Goal: Task Accomplishment & Management: Use online tool/utility

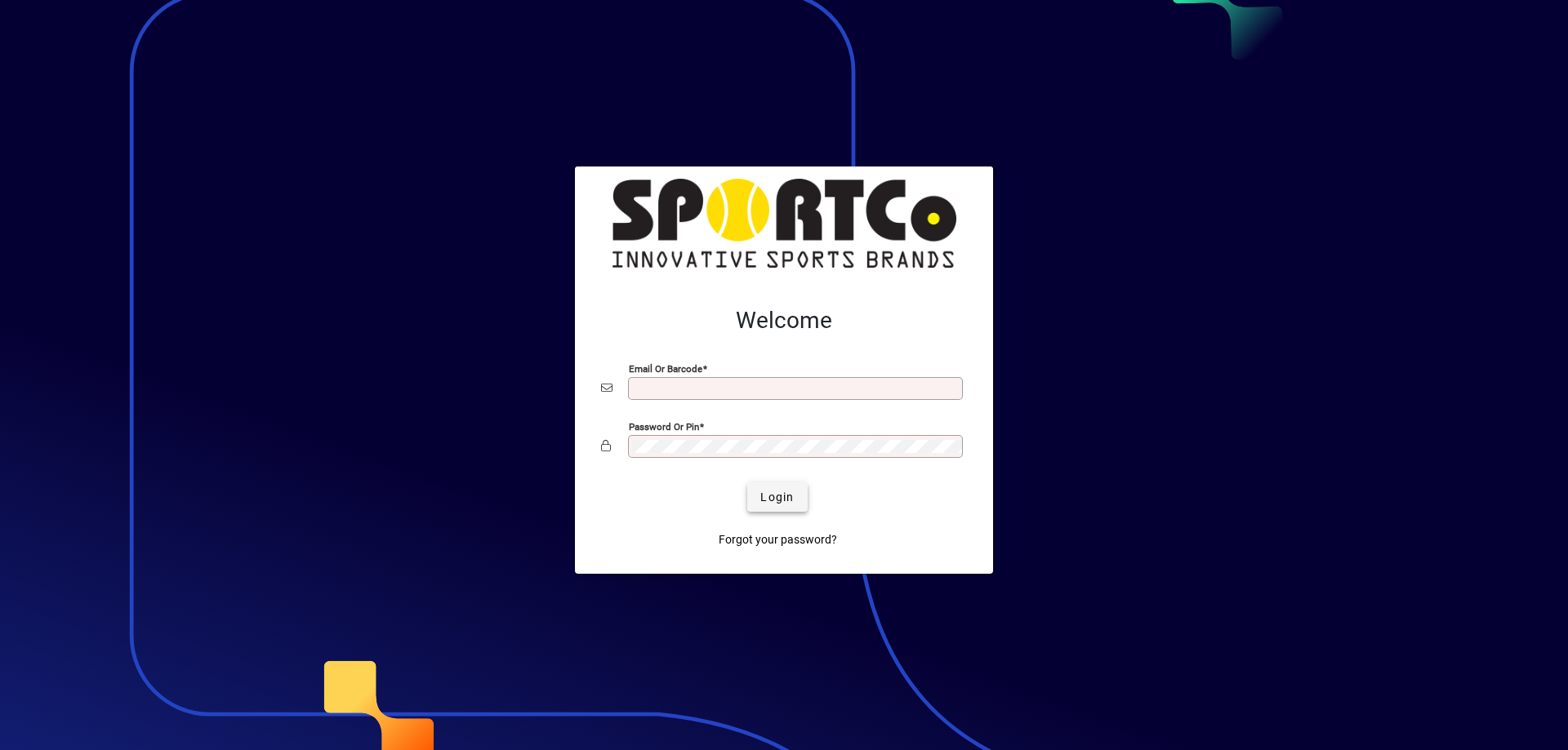
type input "**********"
click at [761, 497] on span "Login" at bounding box center [777, 497] width 33 height 17
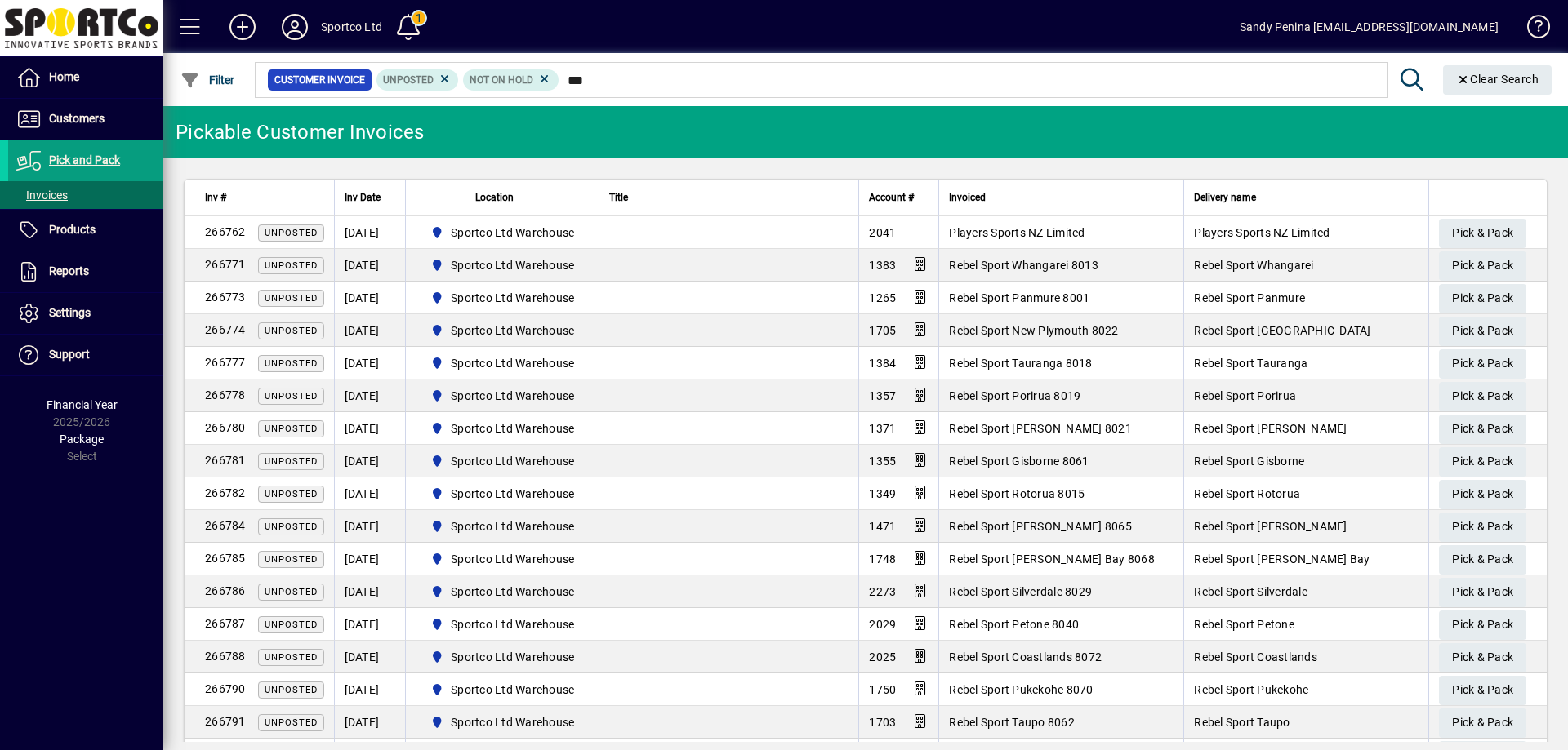
type input "****"
drag, startPoint x: 430, startPoint y: 128, endPoint x: 847, endPoint y: 521, distance: 573.0
click at [807, 499] on app-customer-pickable-invoice-list "Pickable Customer Invoices Inv # Inv Date Location Title Account # Invoiced Del…" at bounding box center [865, 423] width 1405 height 636
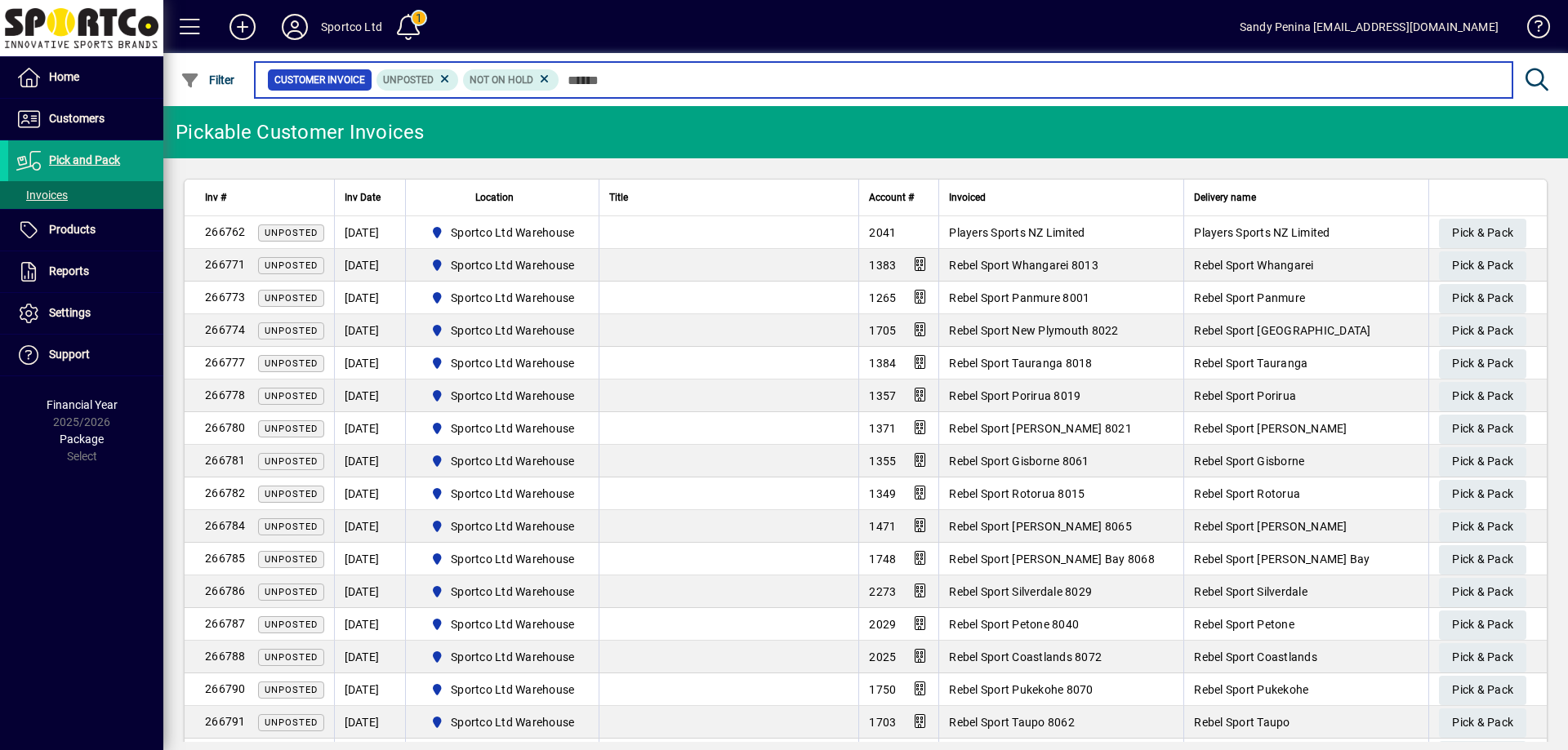
click at [607, 76] on input "text" at bounding box center [1029, 80] width 940 height 23
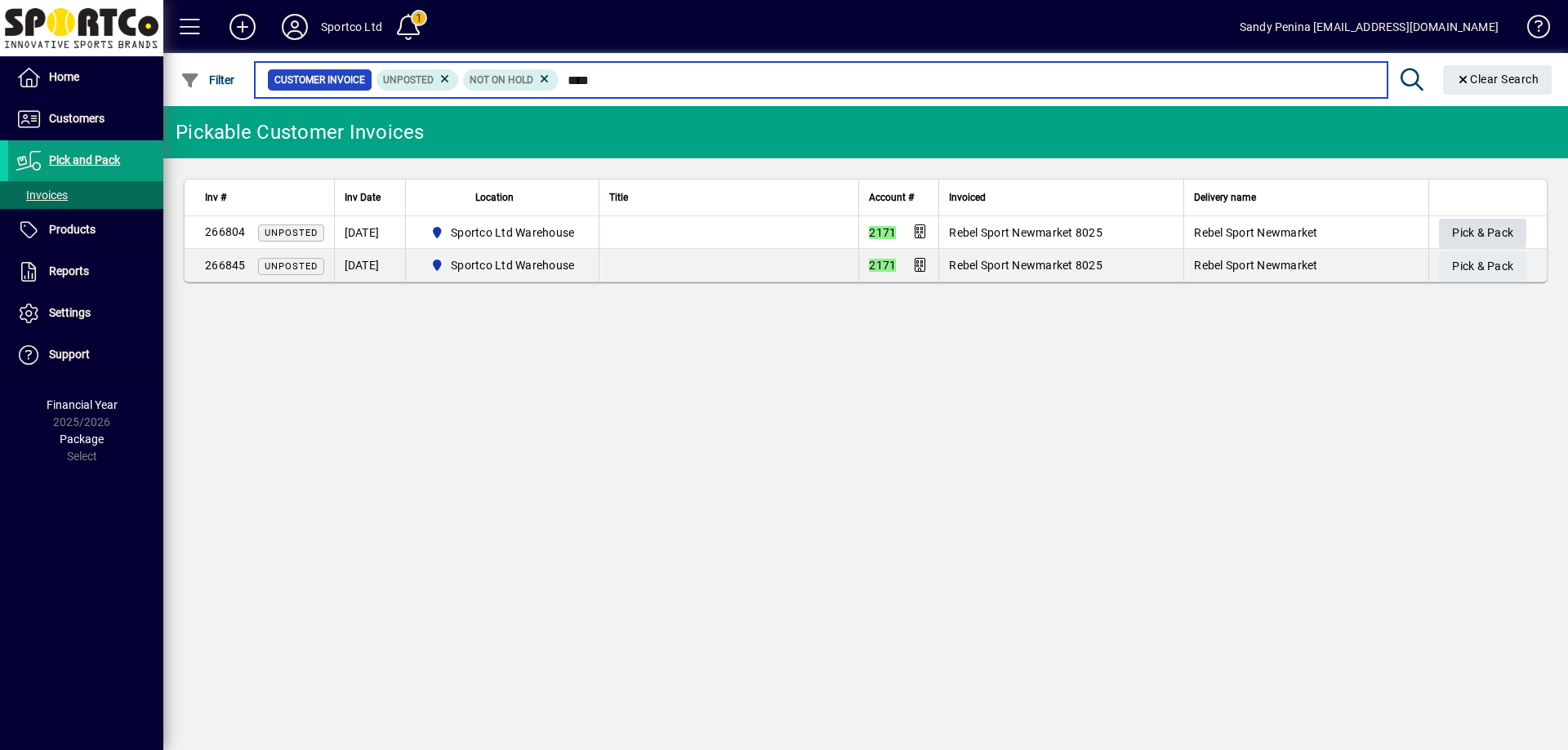
type input "****"
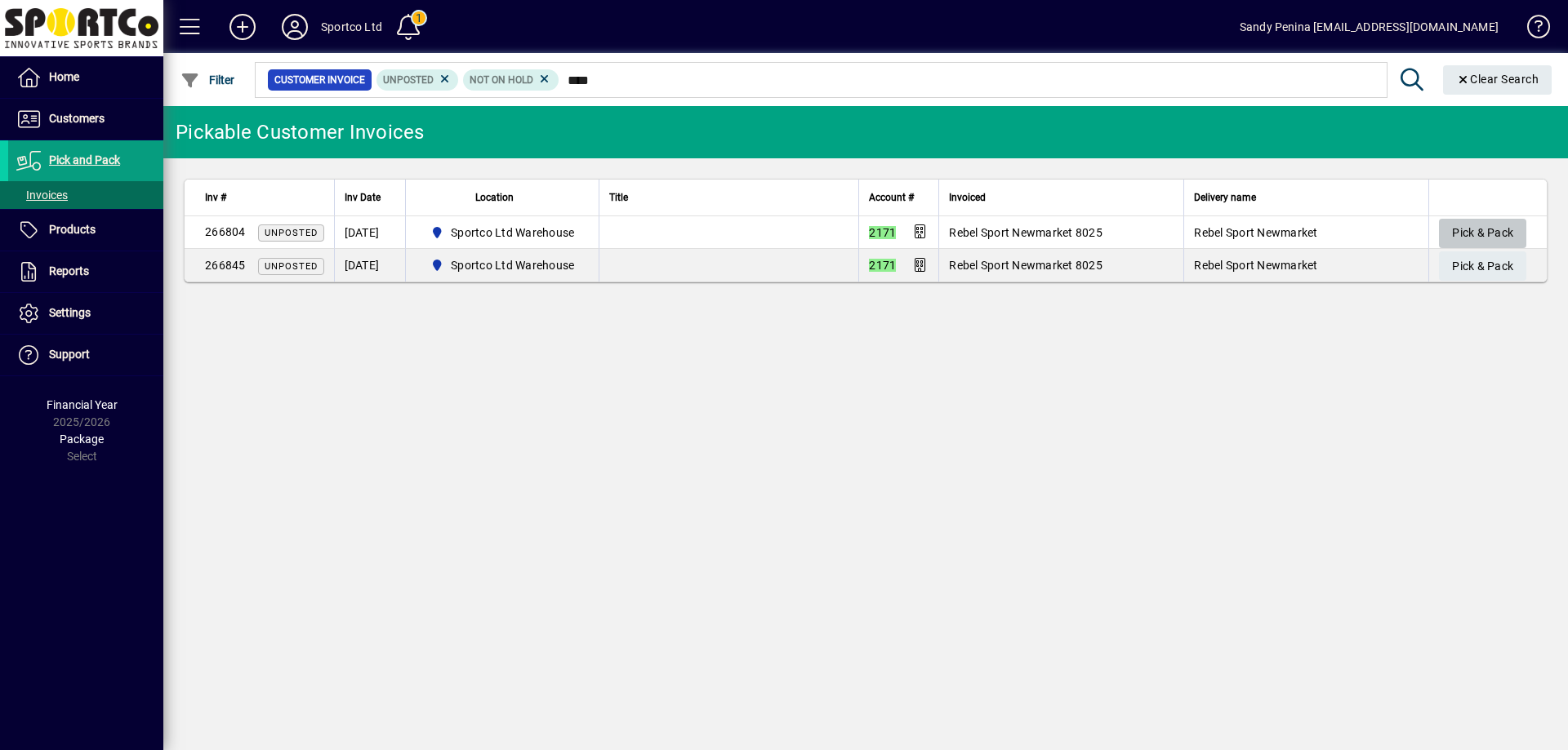
click at [1503, 225] on span "Pick & Pack" at bounding box center [1482, 233] width 61 height 27
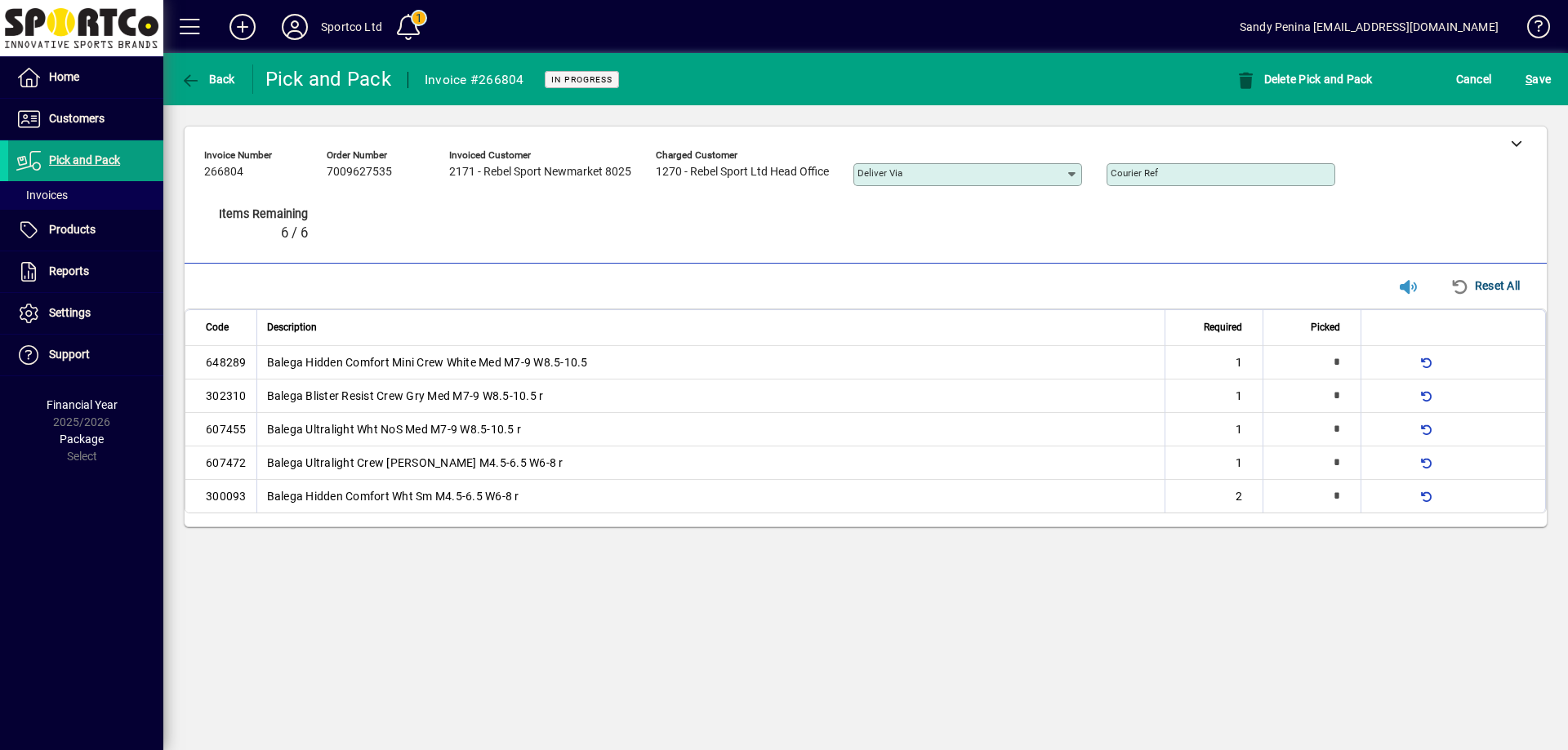
type input "*"
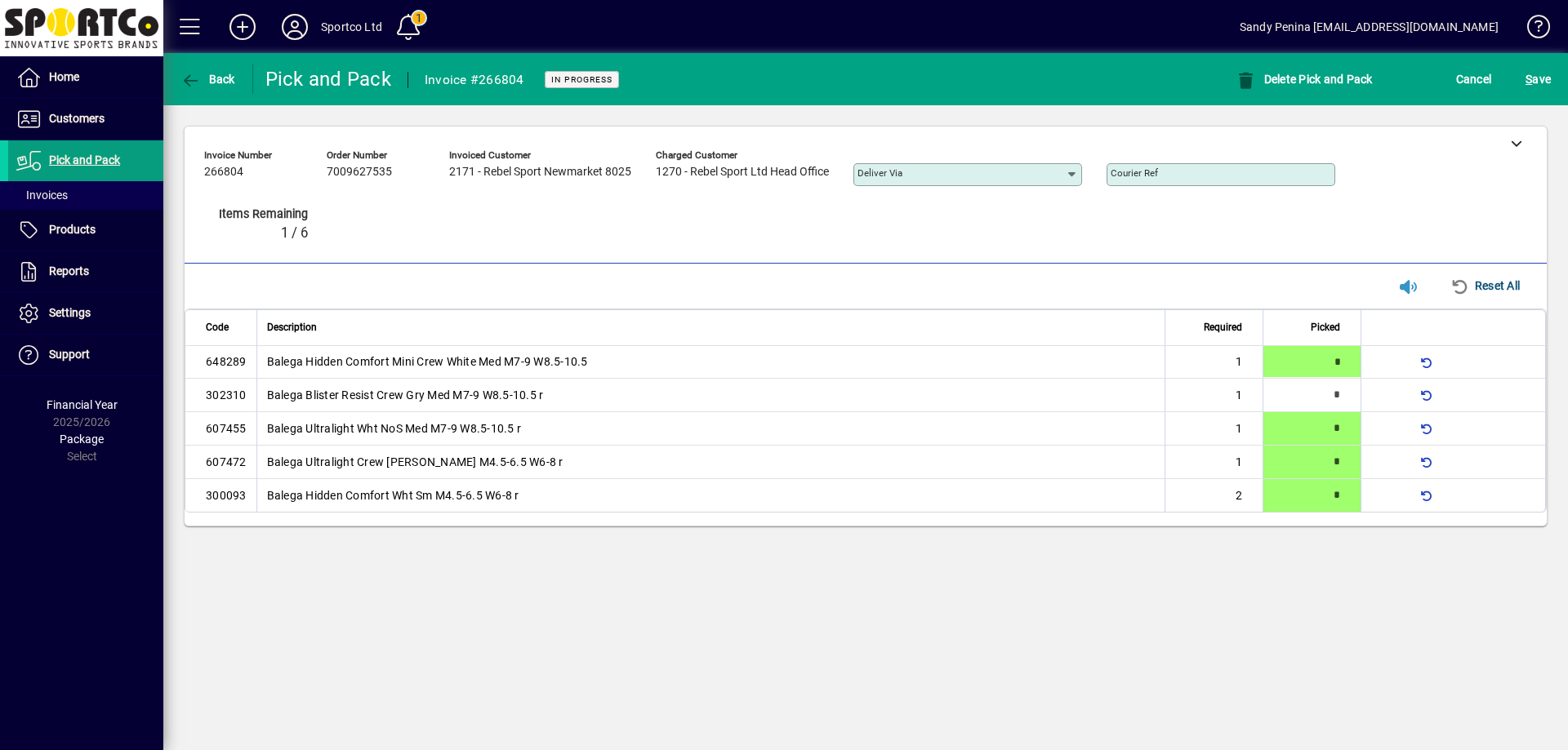
type input "*"
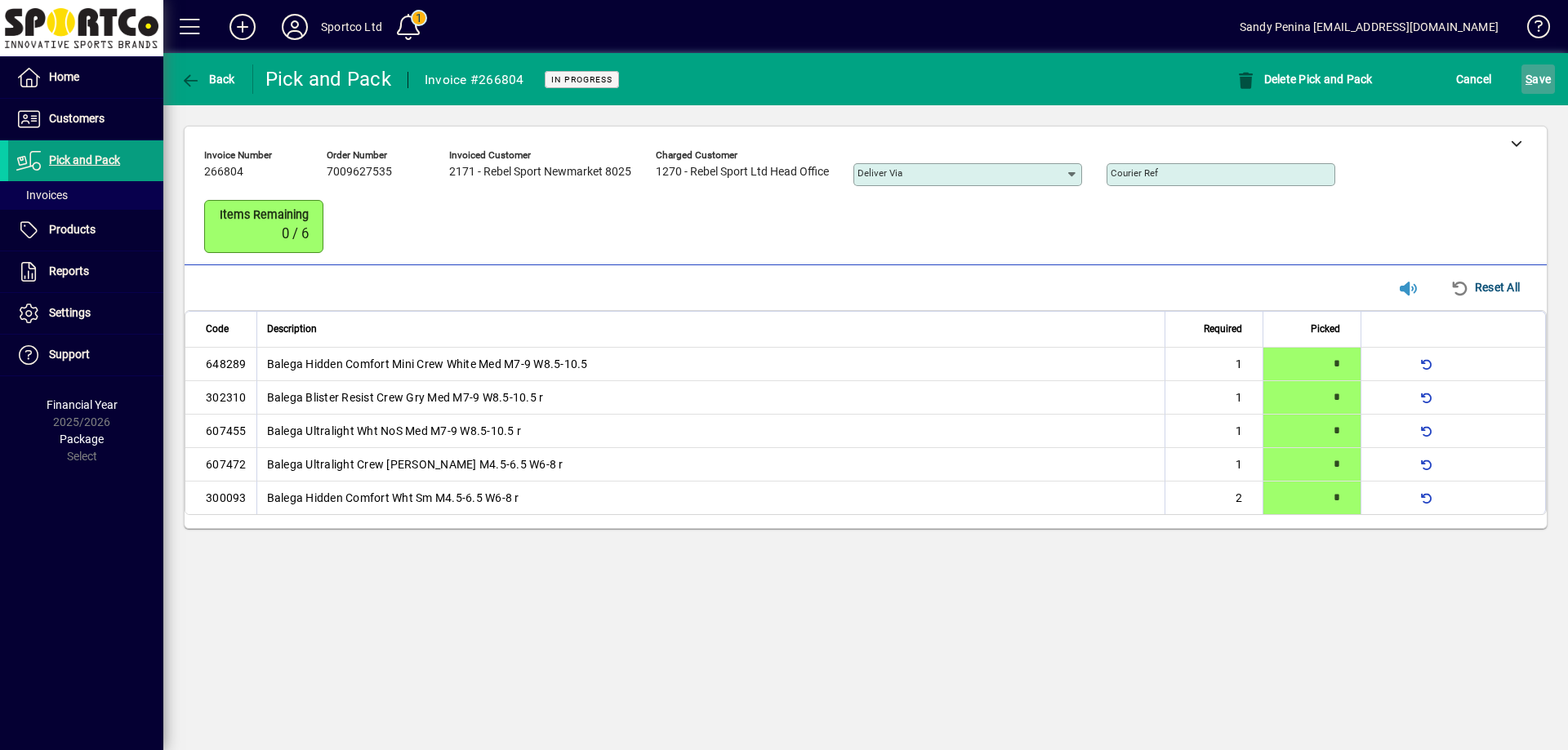
click at [1539, 73] on span "S ave" at bounding box center [1538, 78] width 26 height 26
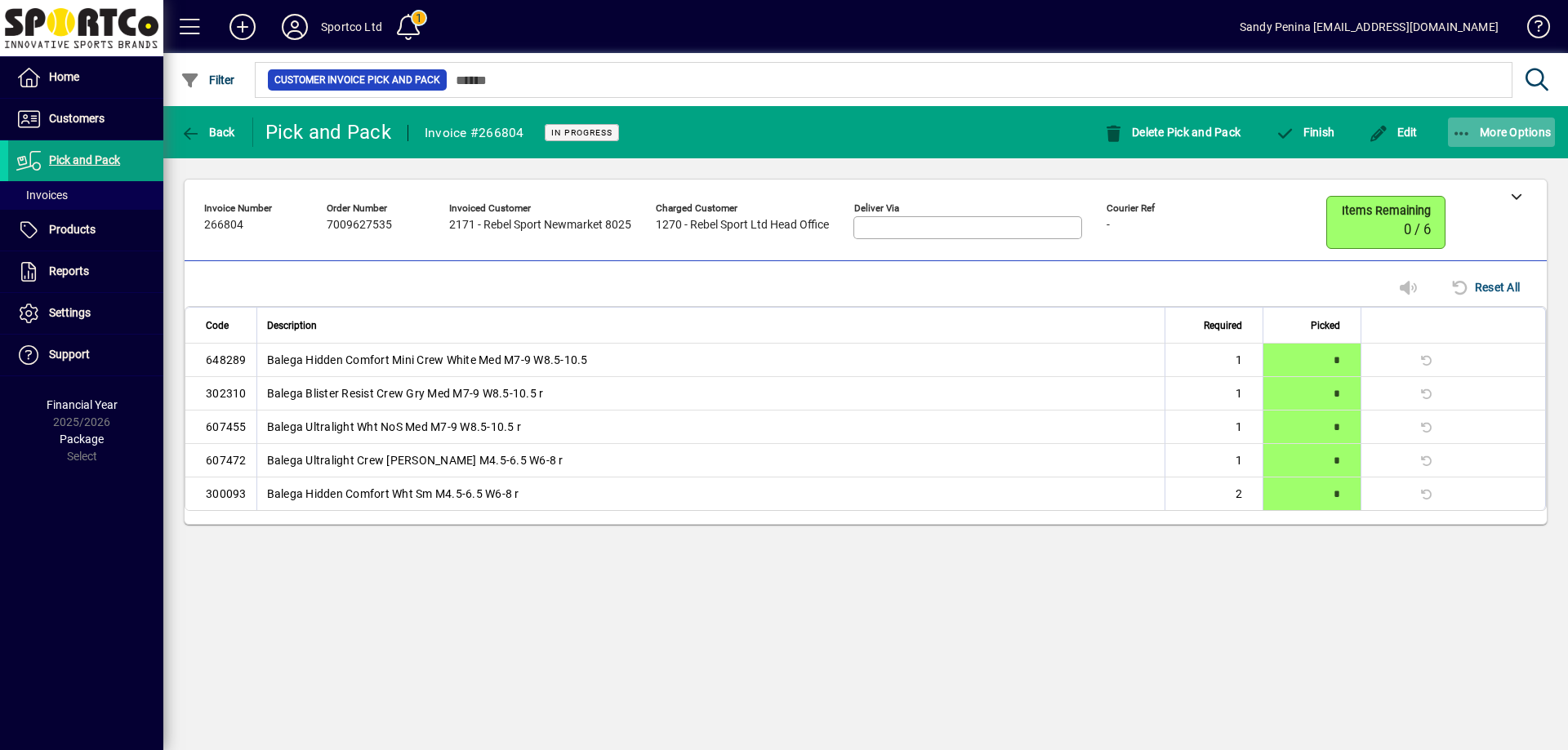
click at [1518, 139] on span "button" at bounding box center [1501, 132] width 108 height 39
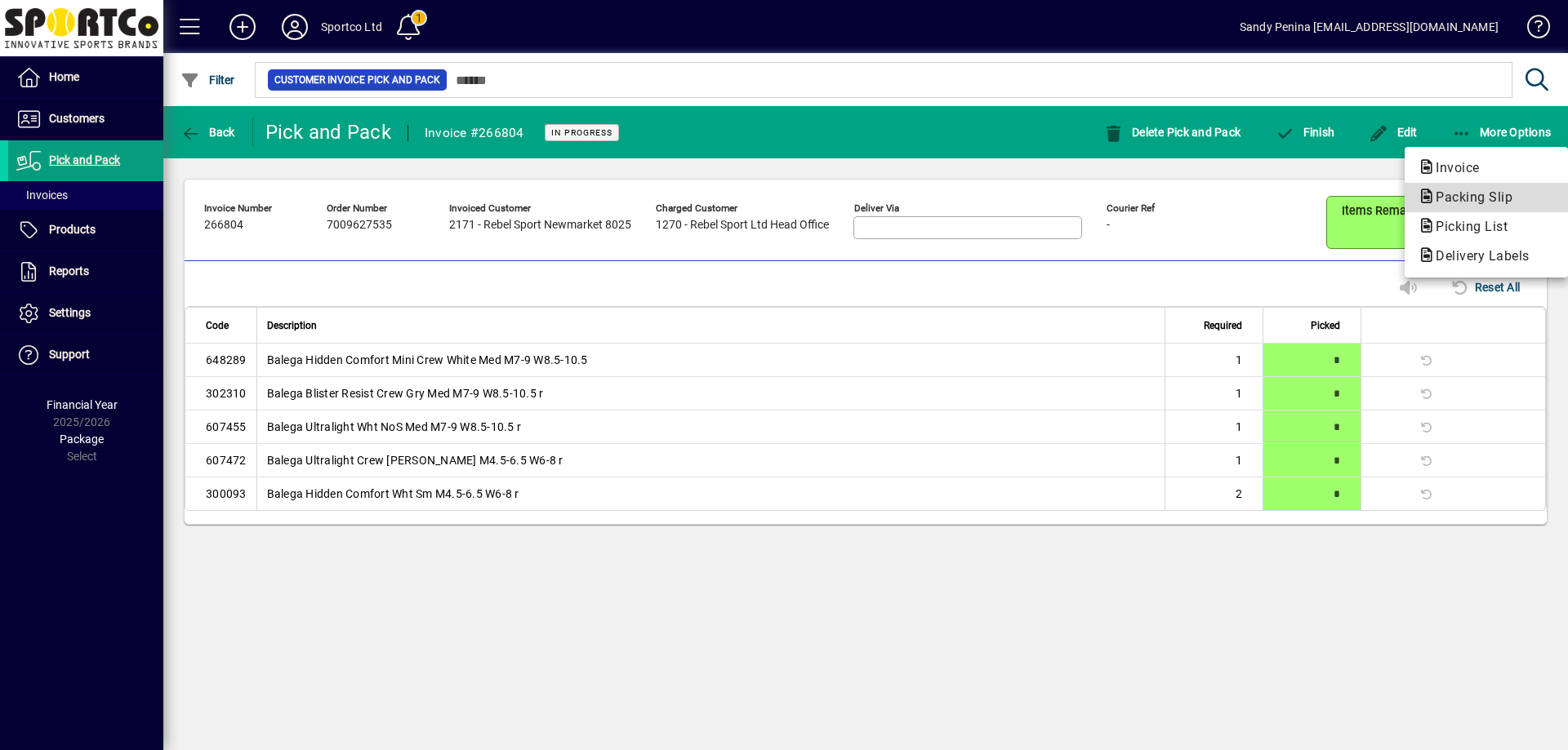
click at [1464, 196] on span "Packing Slip" at bounding box center [1469, 197] width 103 height 15
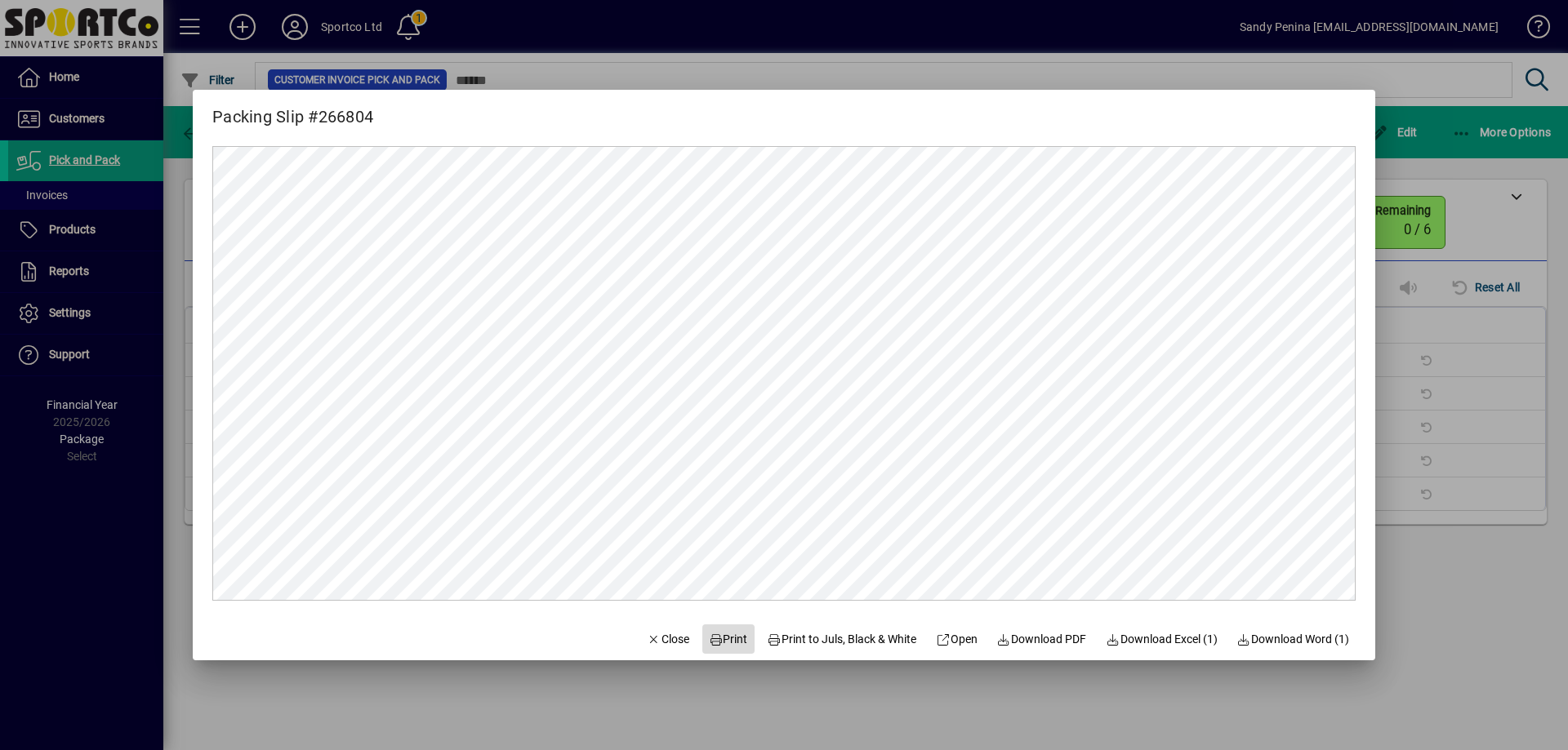
click at [724, 638] on span "Print" at bounding box center [728, 639] width 39 height 17
click at [1446, 419] on div at bounding box center [784, 375] width 1568 height 750
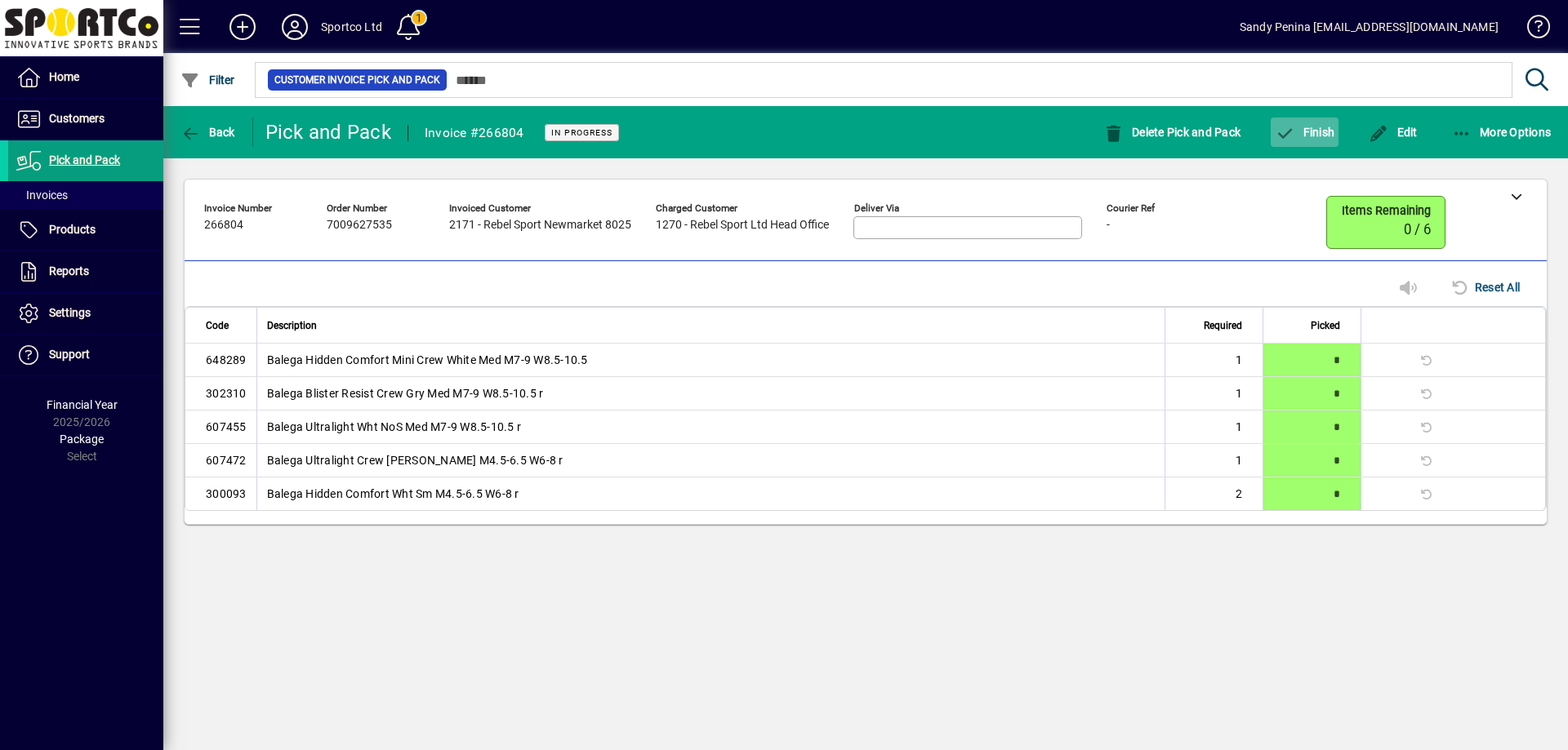
click at [1292, 132] on icon "button" at bounding box center [1285, 133] width 20 height 16
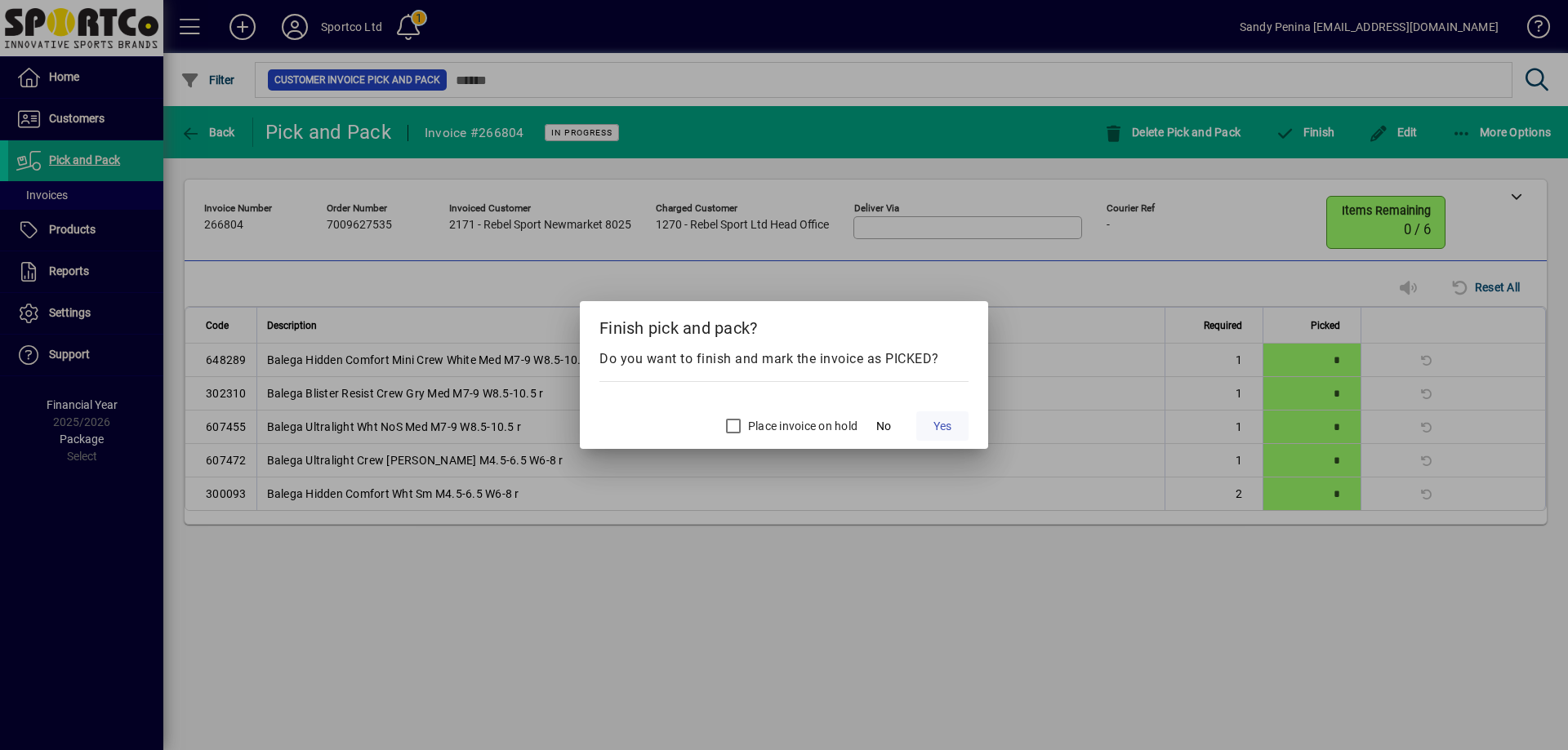
click at [949, 425] on span "Yes" at bounding box center [942, 427] width 18 height 17
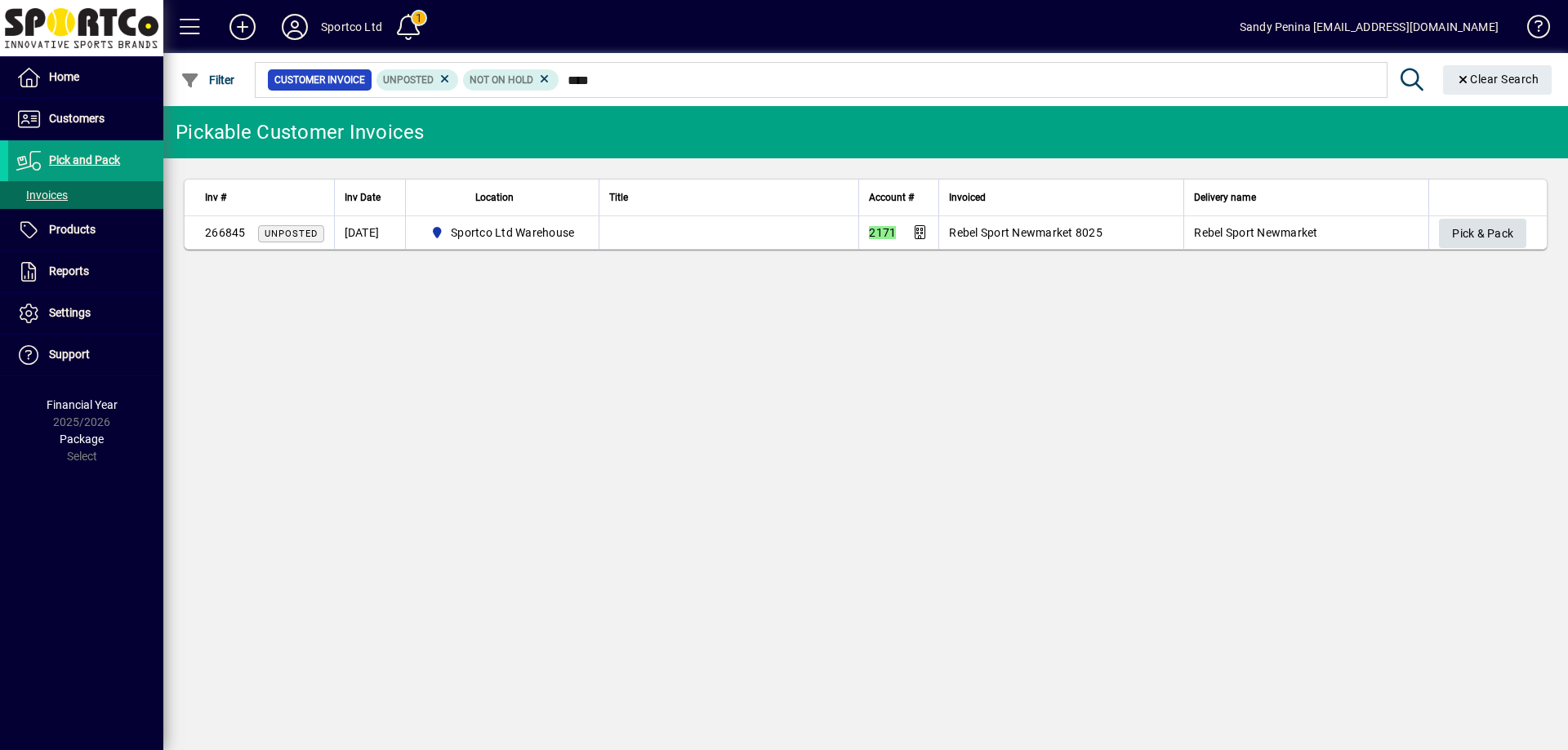
type input "****"
click at [1460, 226] on span "Pick & Pack" at bounding box center [1482, 233] width 61 height 27
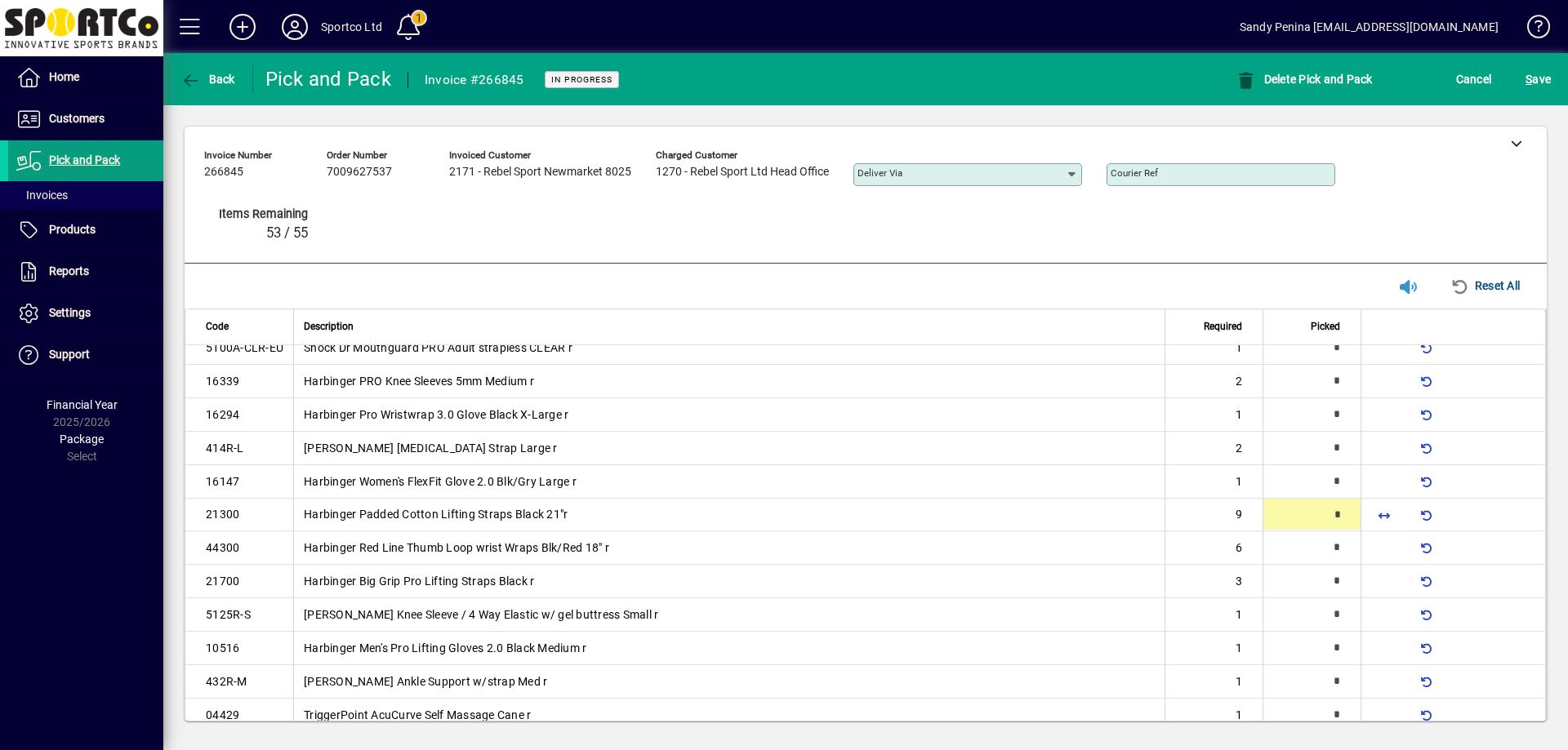
scroll to position [552, 0]
type input "*"
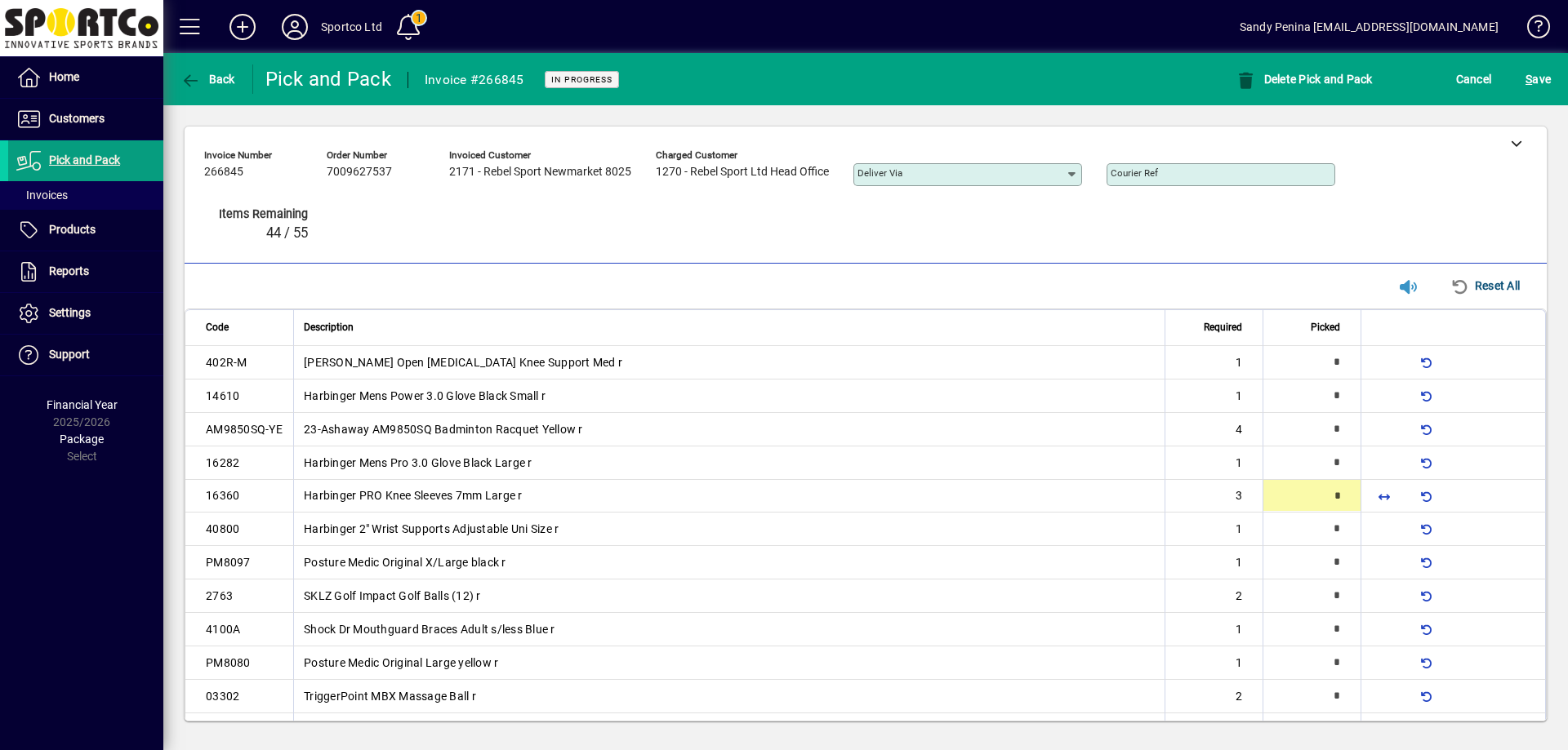
type input "*"
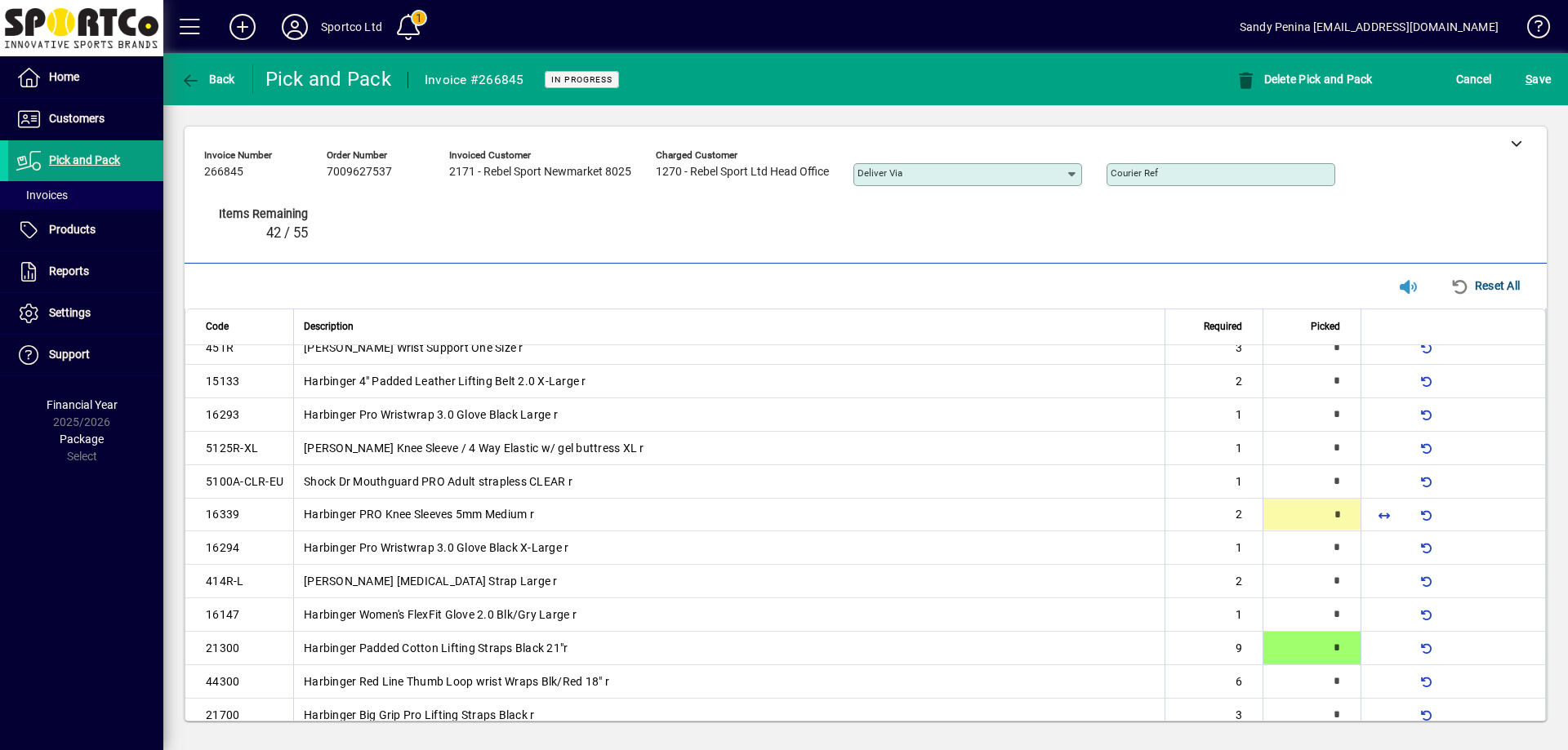
type input "*"
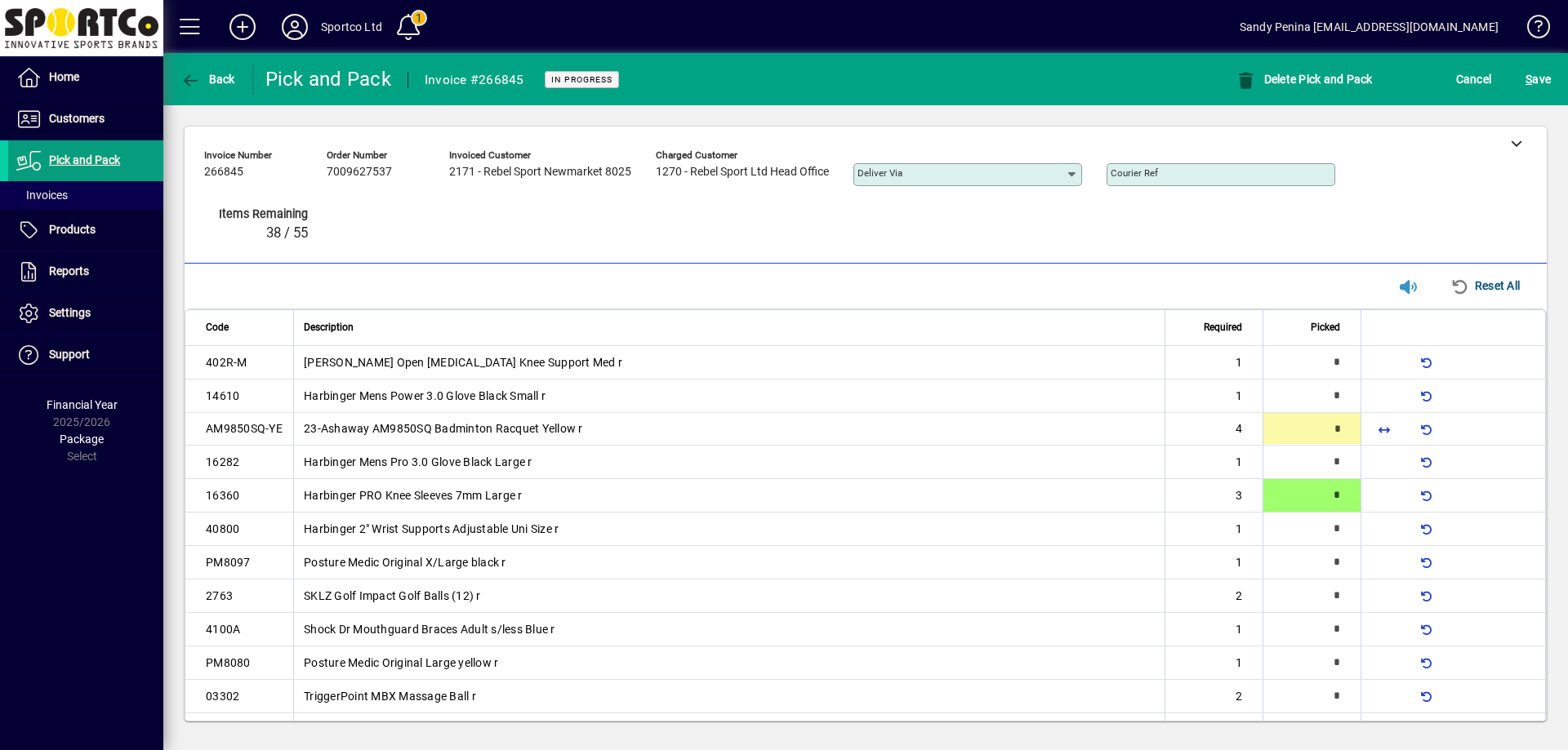
type input "*"
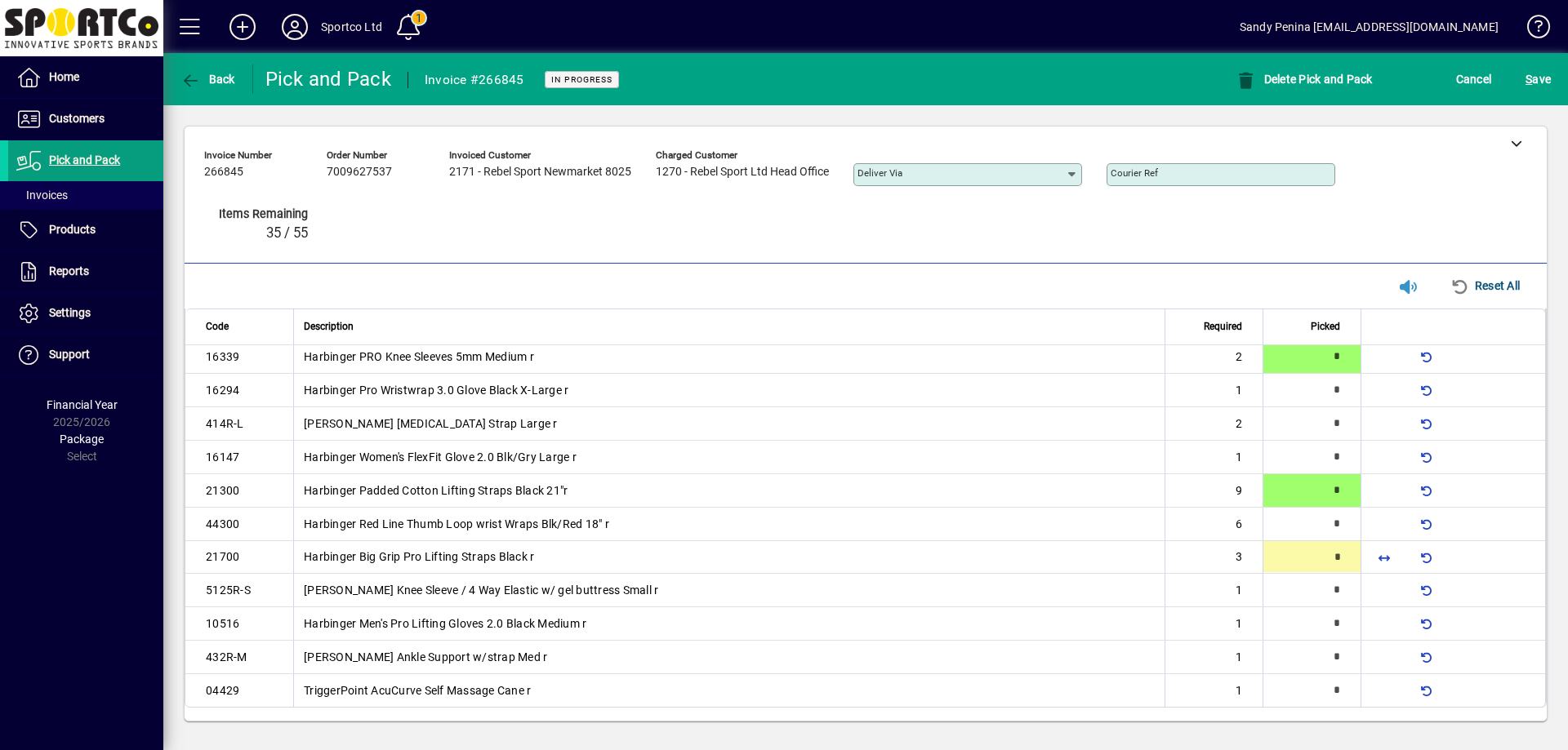
type input "*"
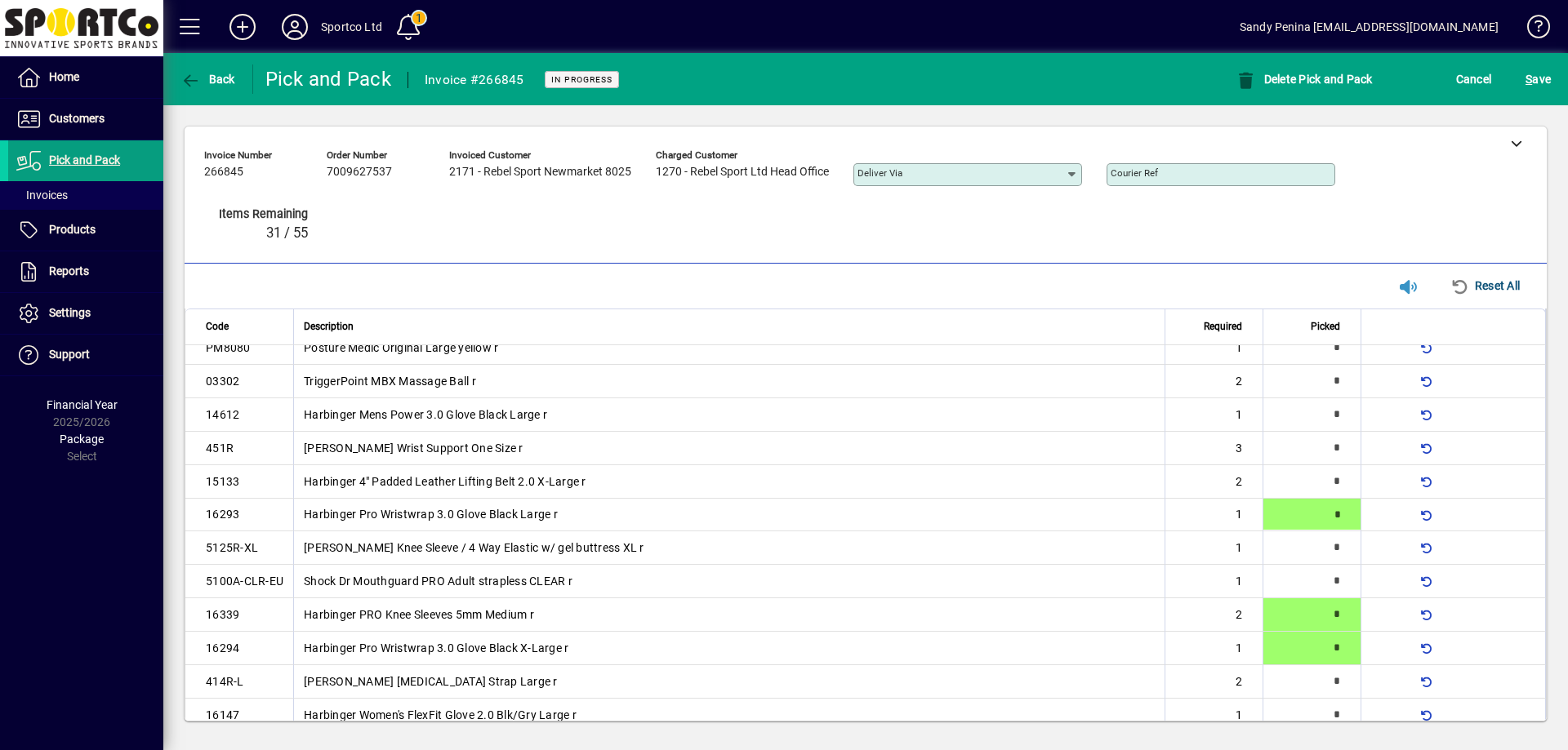
type input "*"
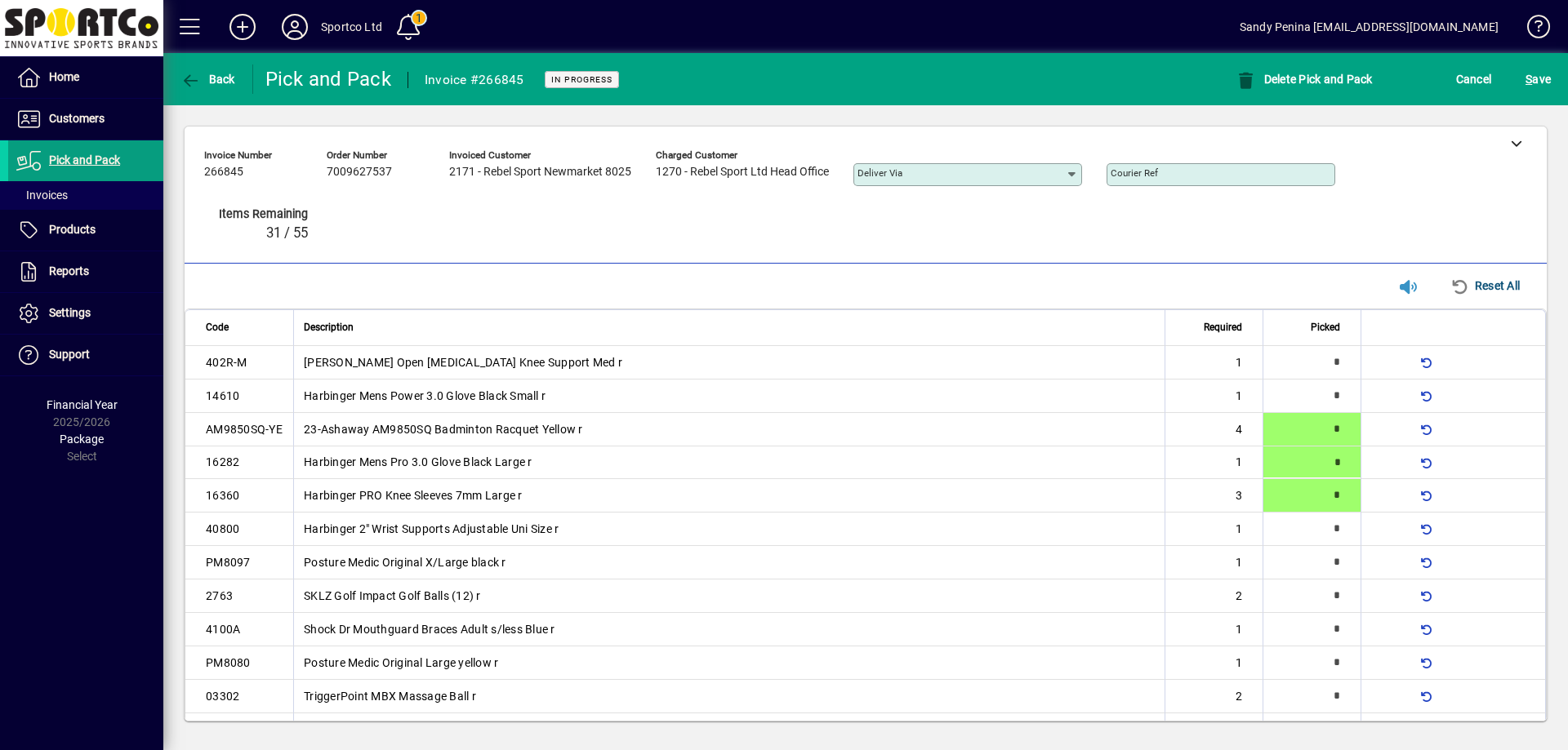
type input "*"
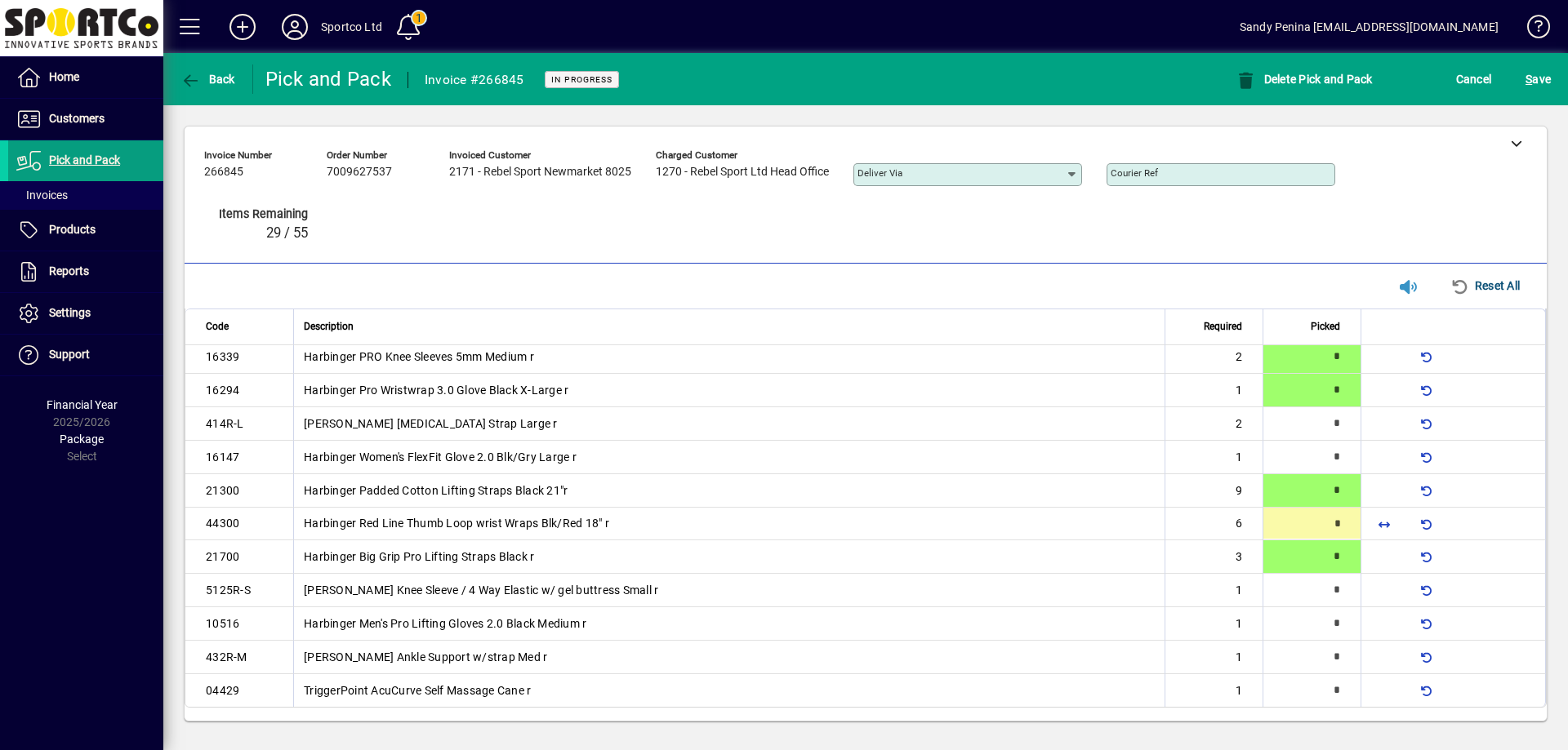
type input "*"
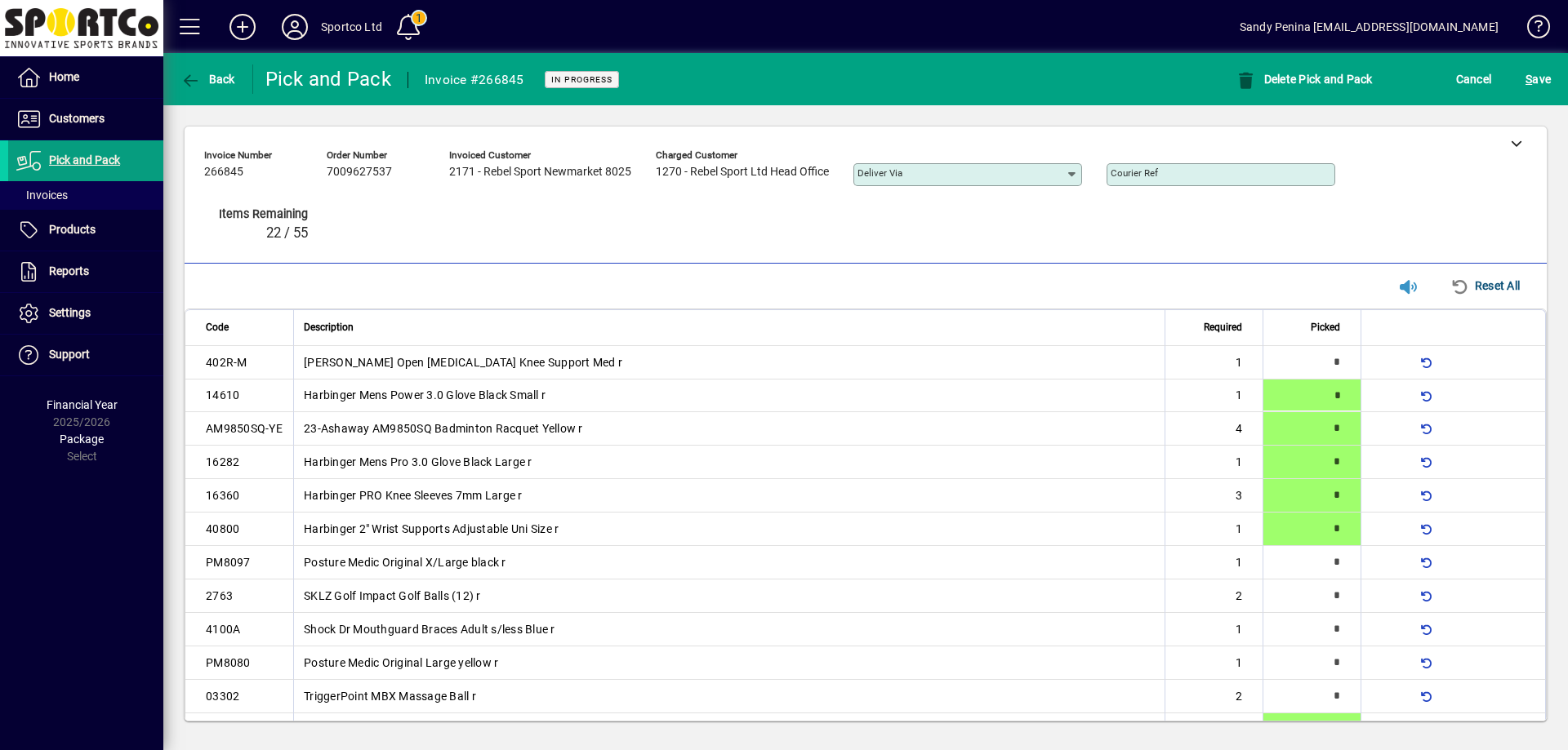
type input "*"
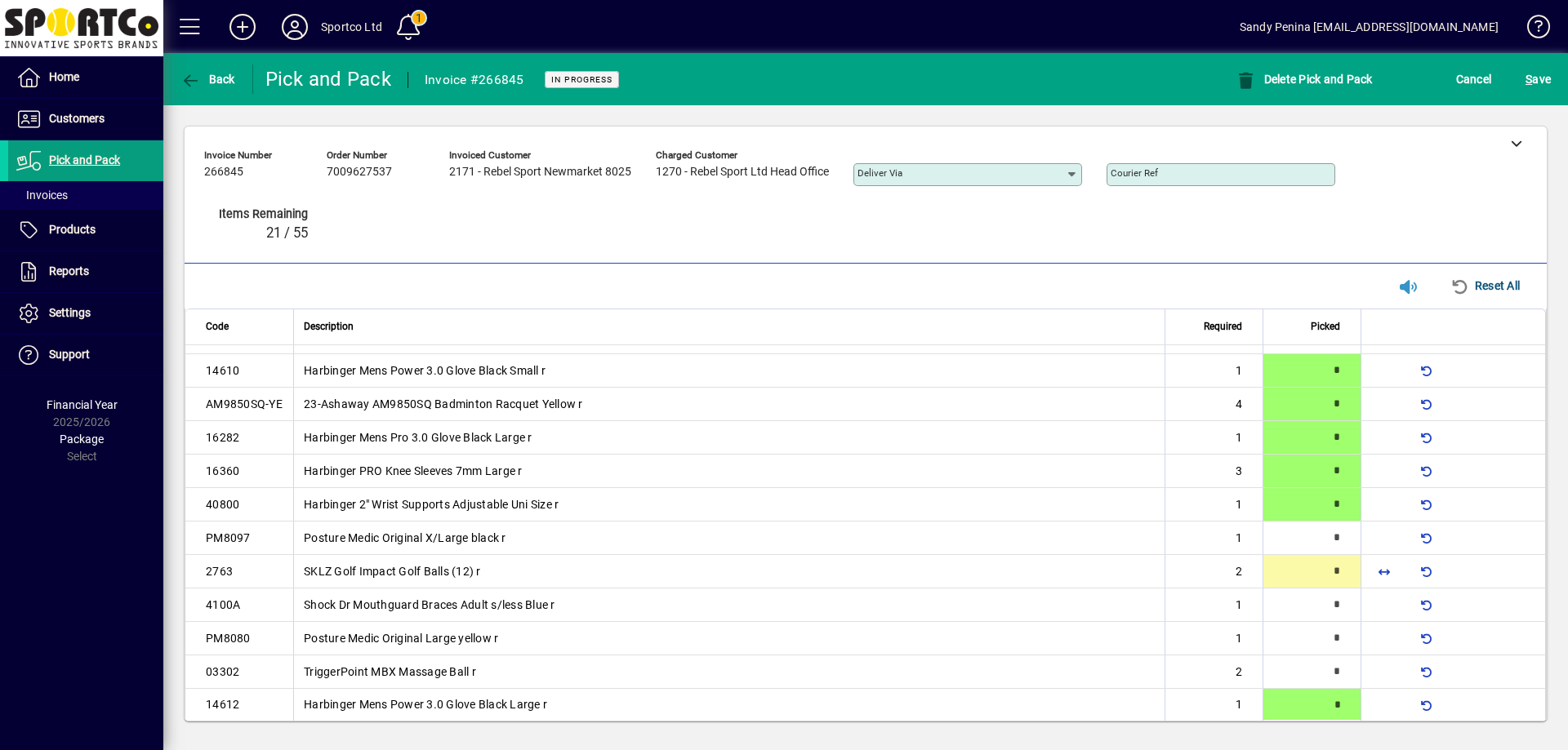
type input "*"
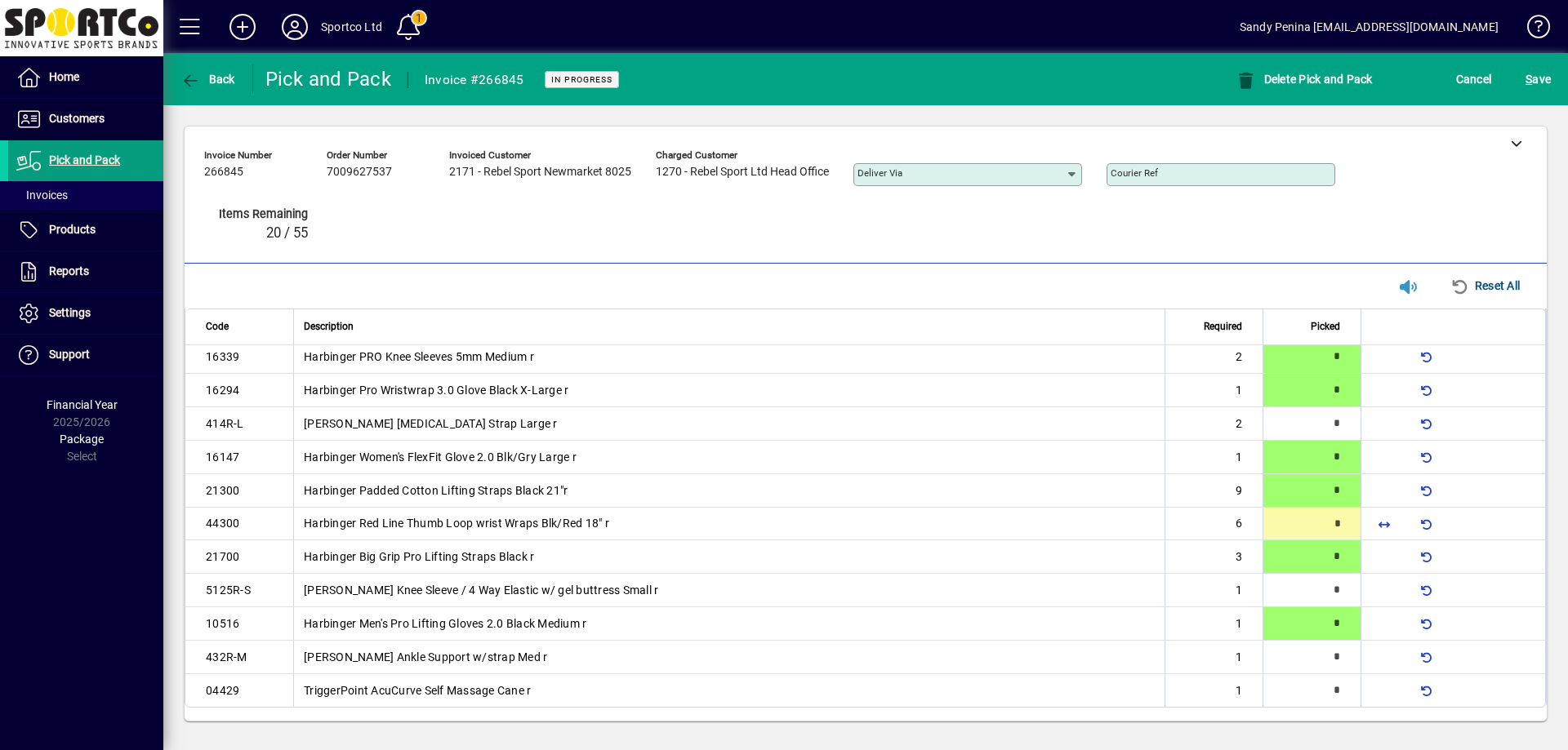
type input "*"
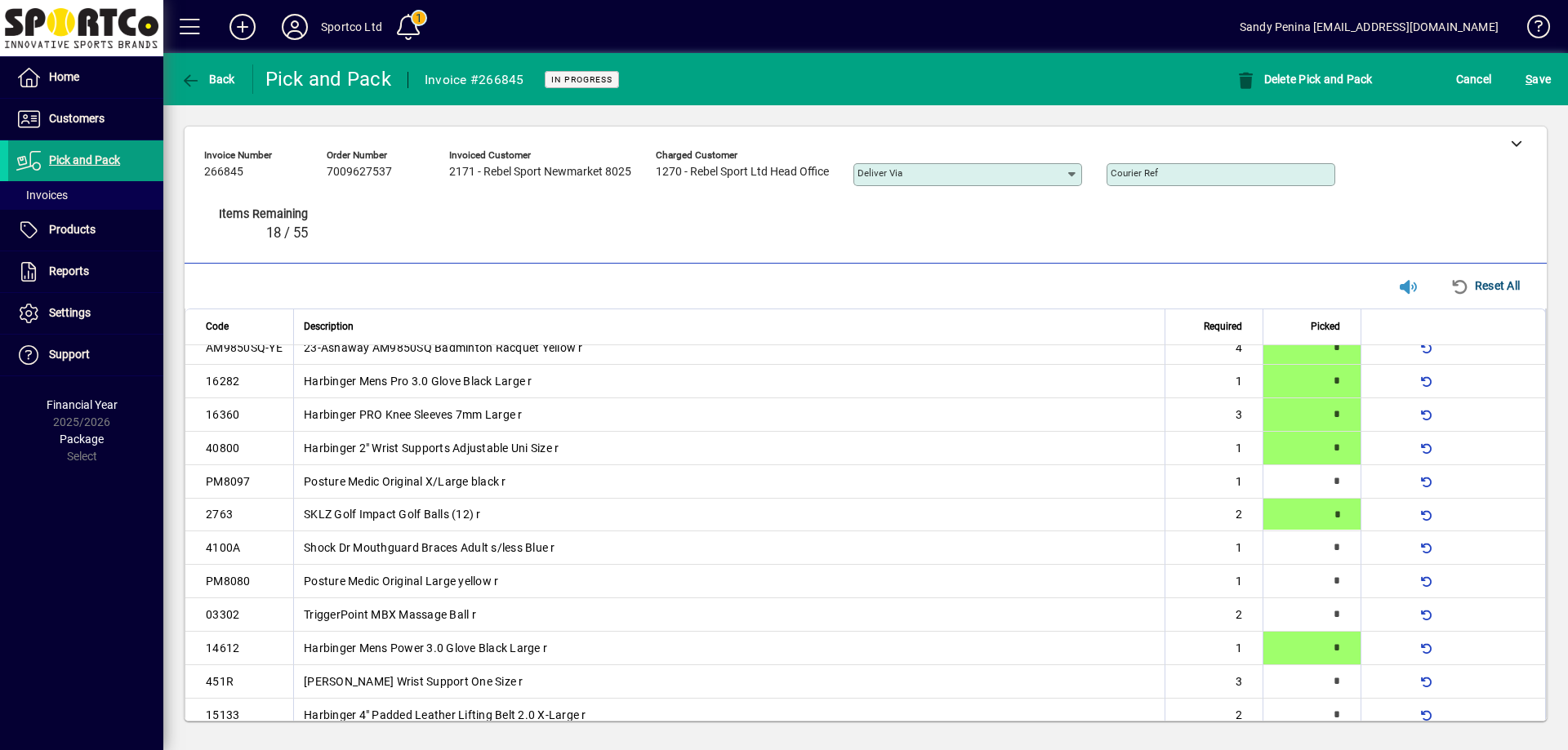
type input "*"
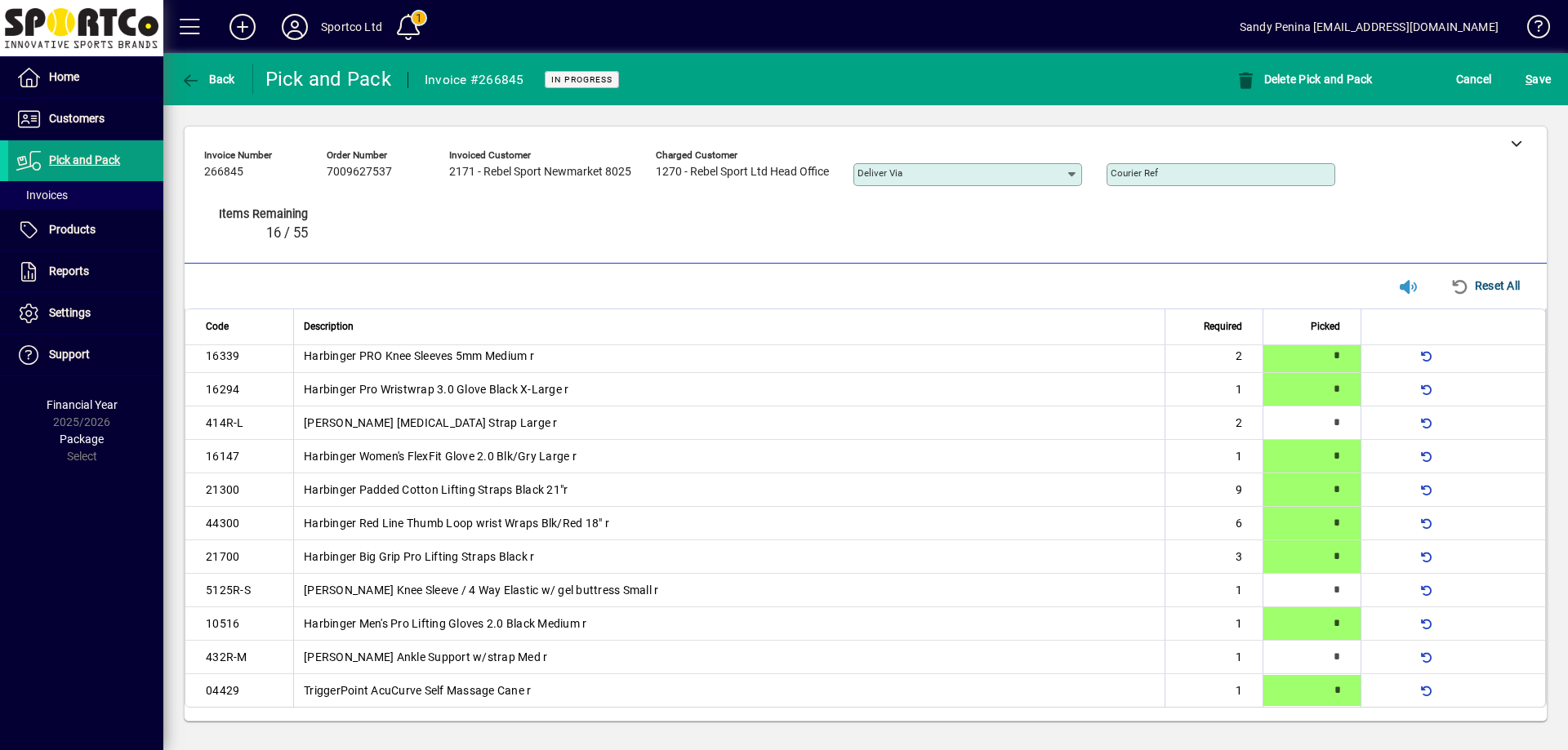
type input "*"
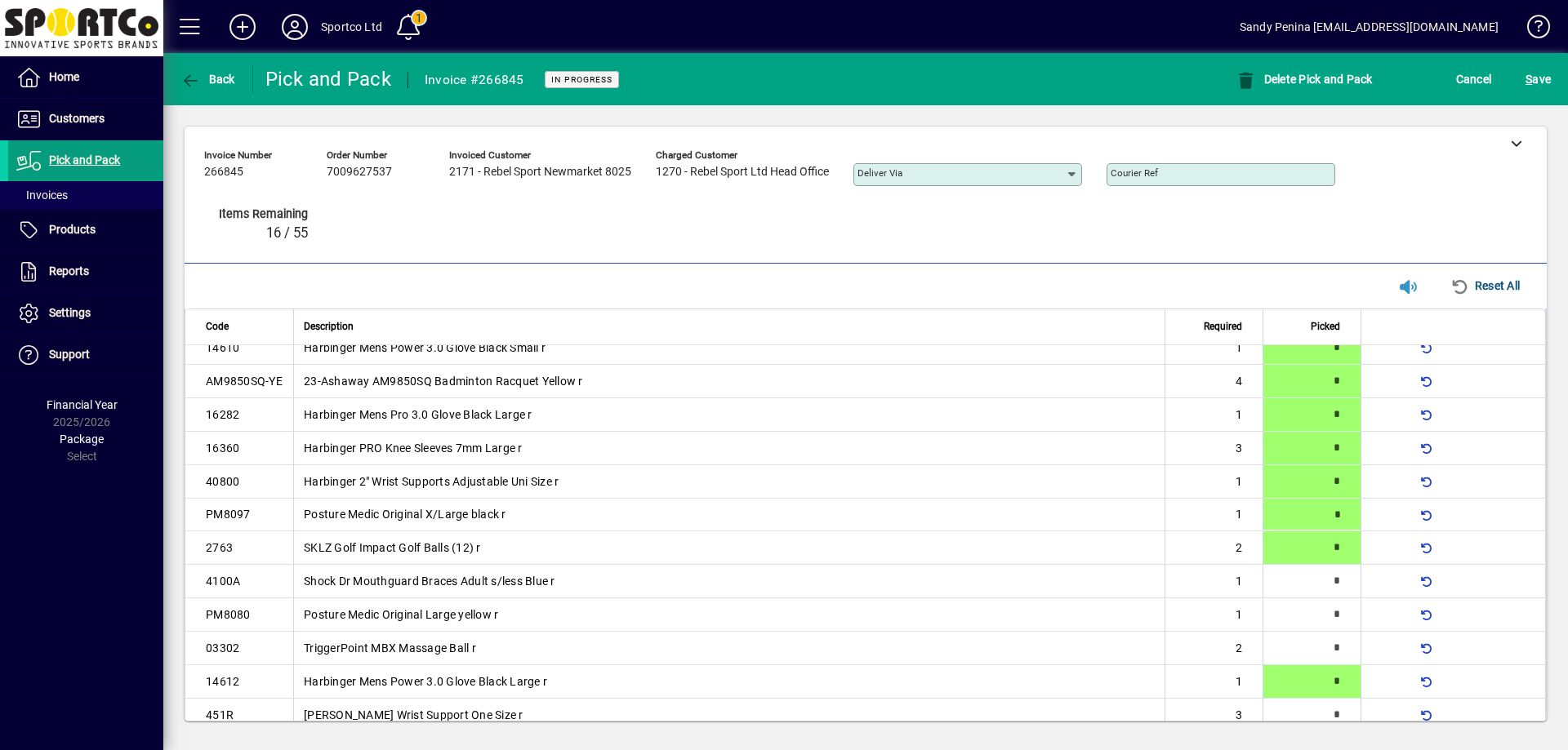
type input "*"
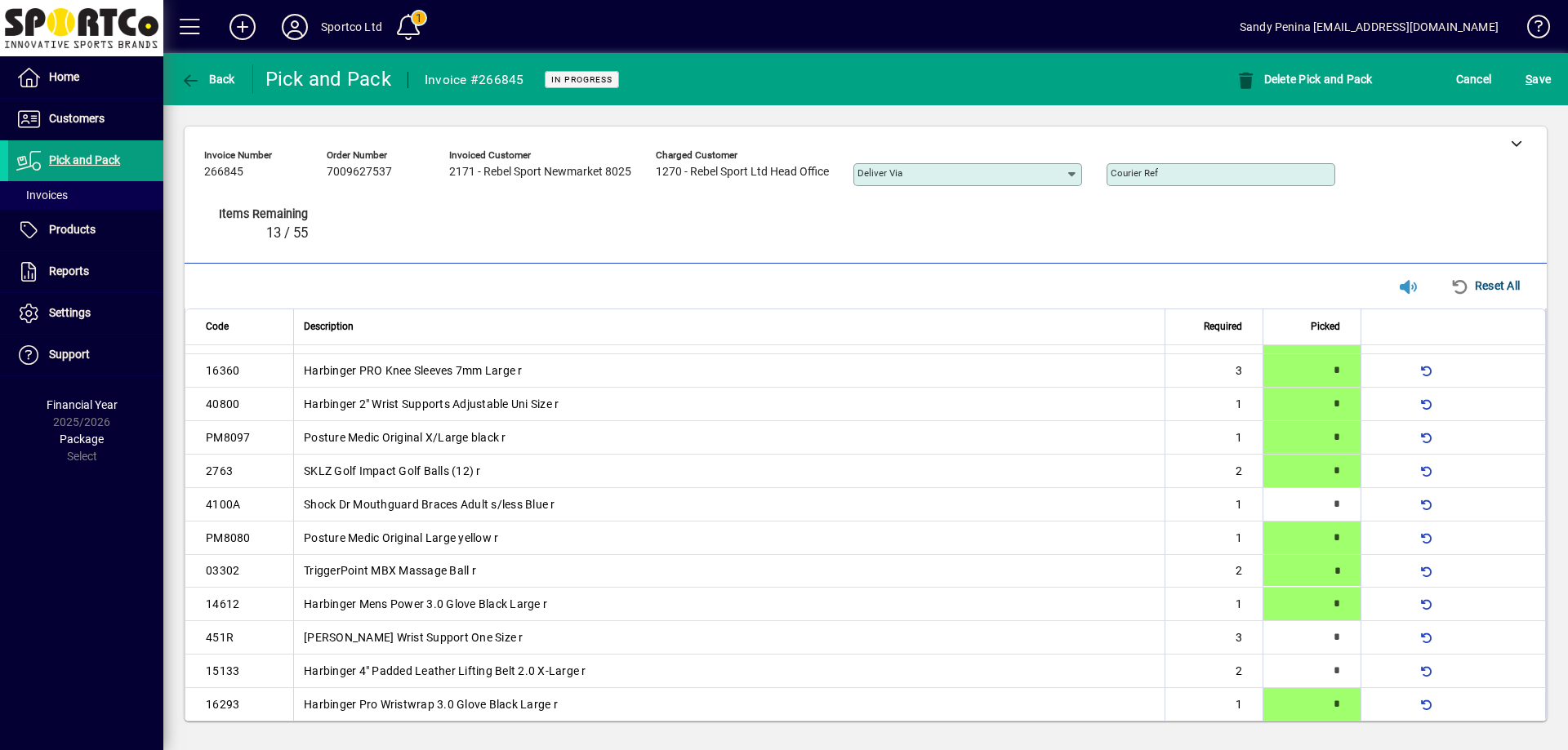
scroll to position [184, 0]
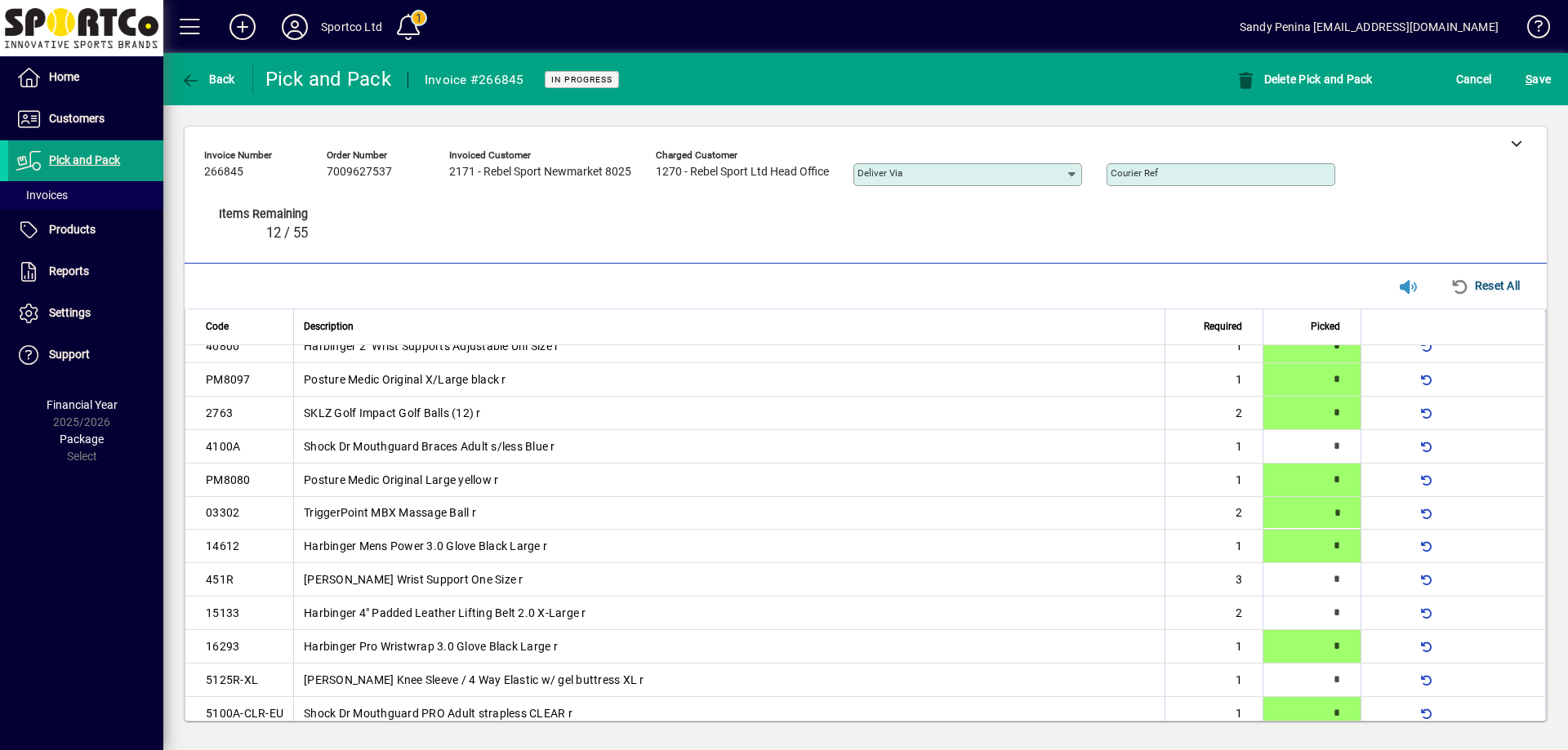
type input "*"
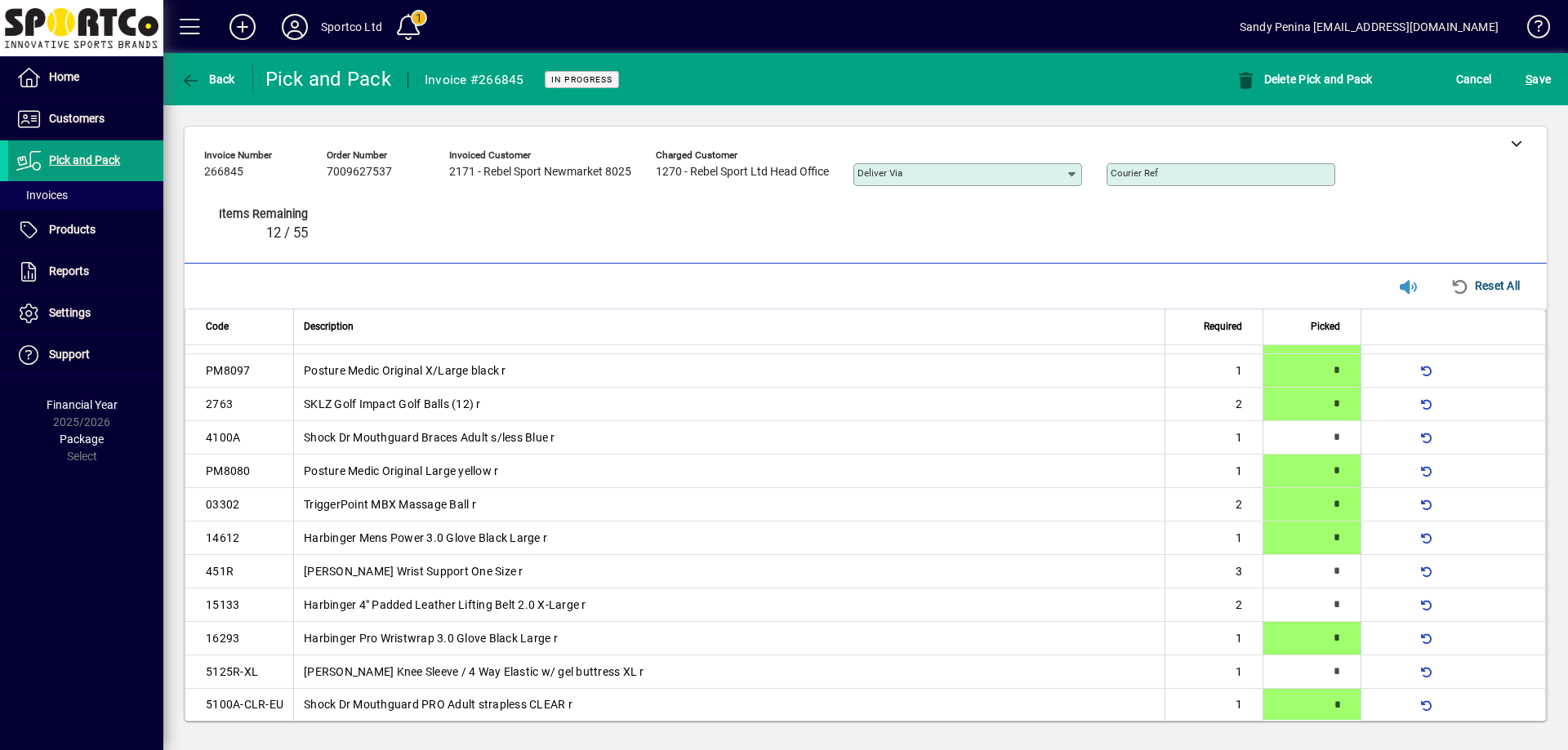
type input "*"
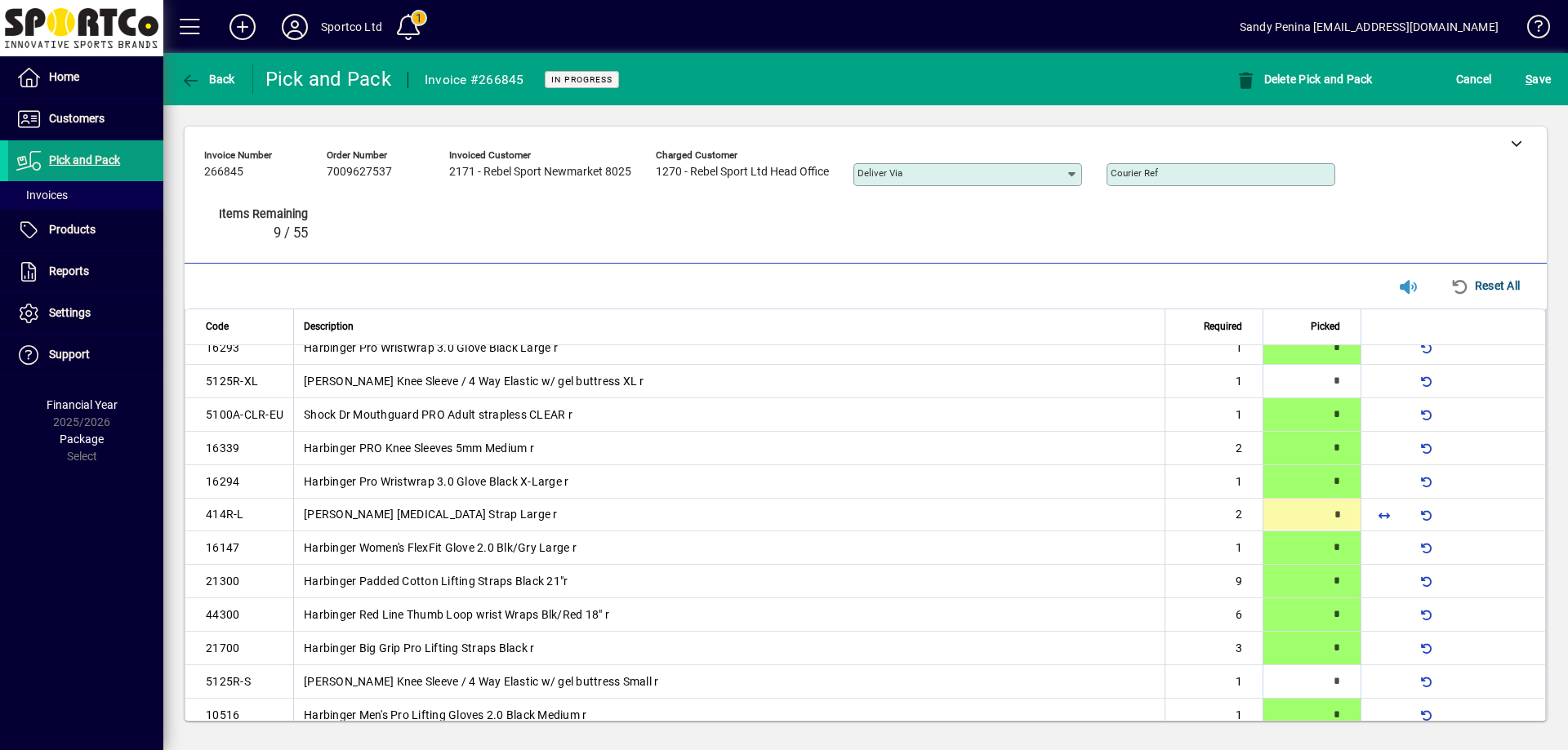
type input "*"
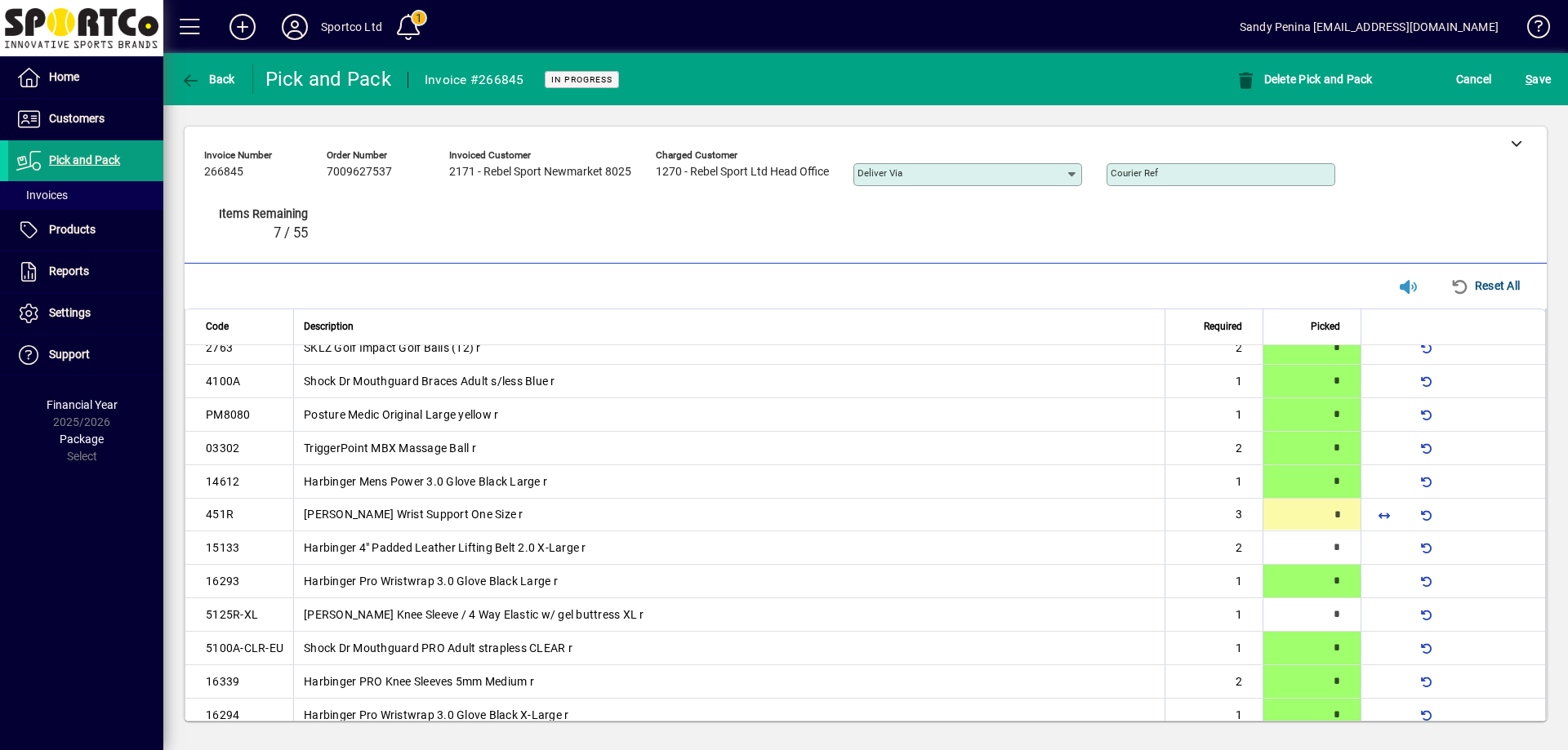
type input "*"
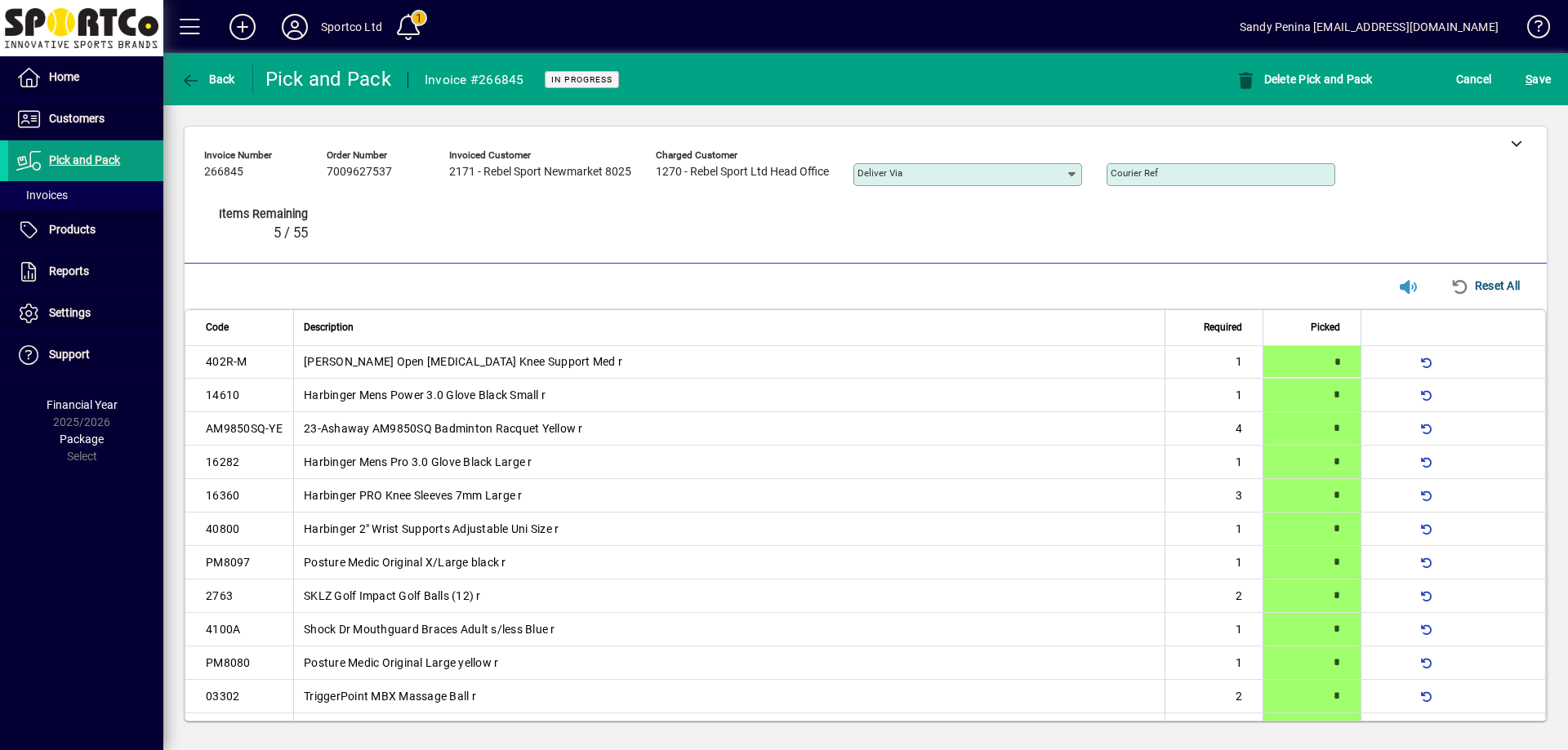
type input "*"
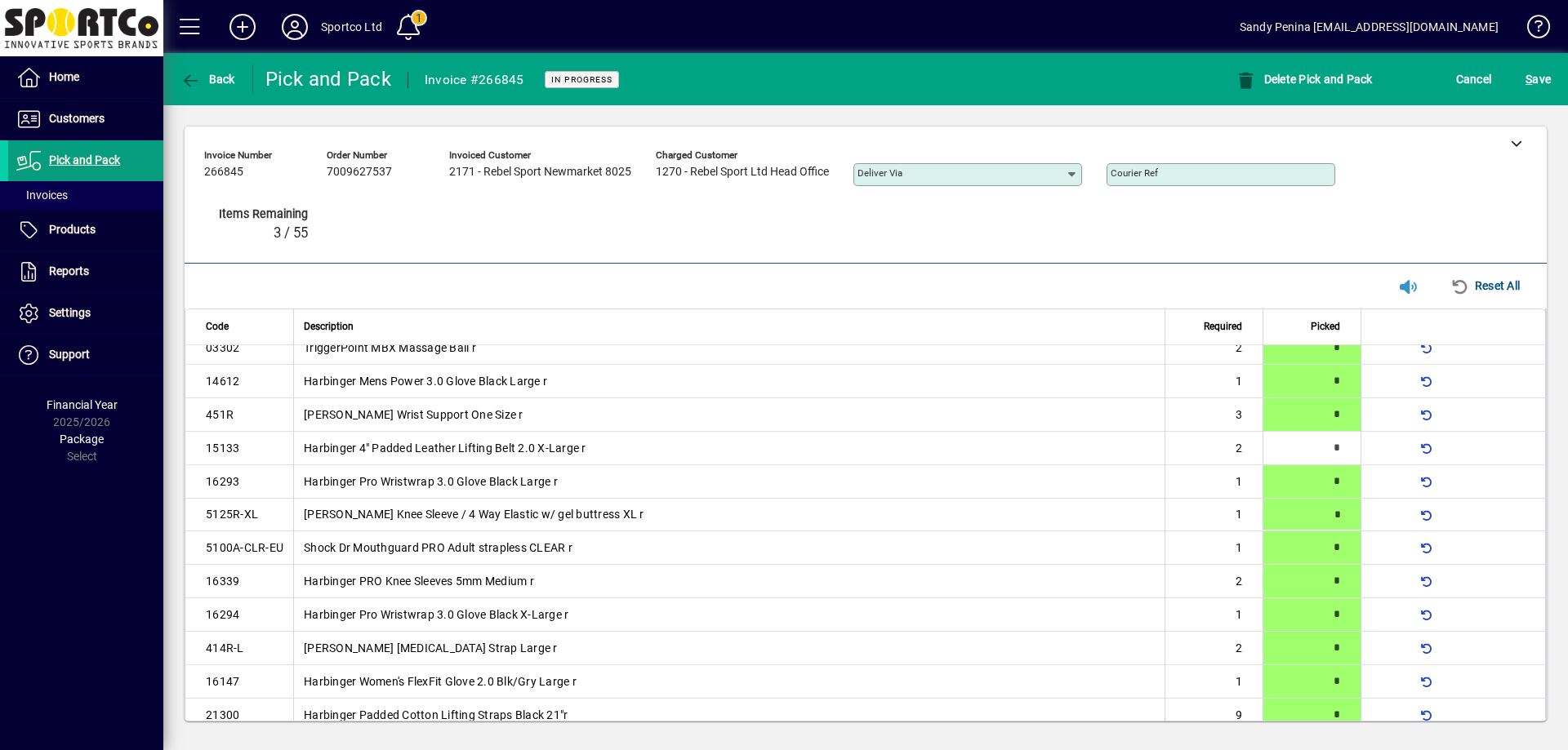
type input "*"
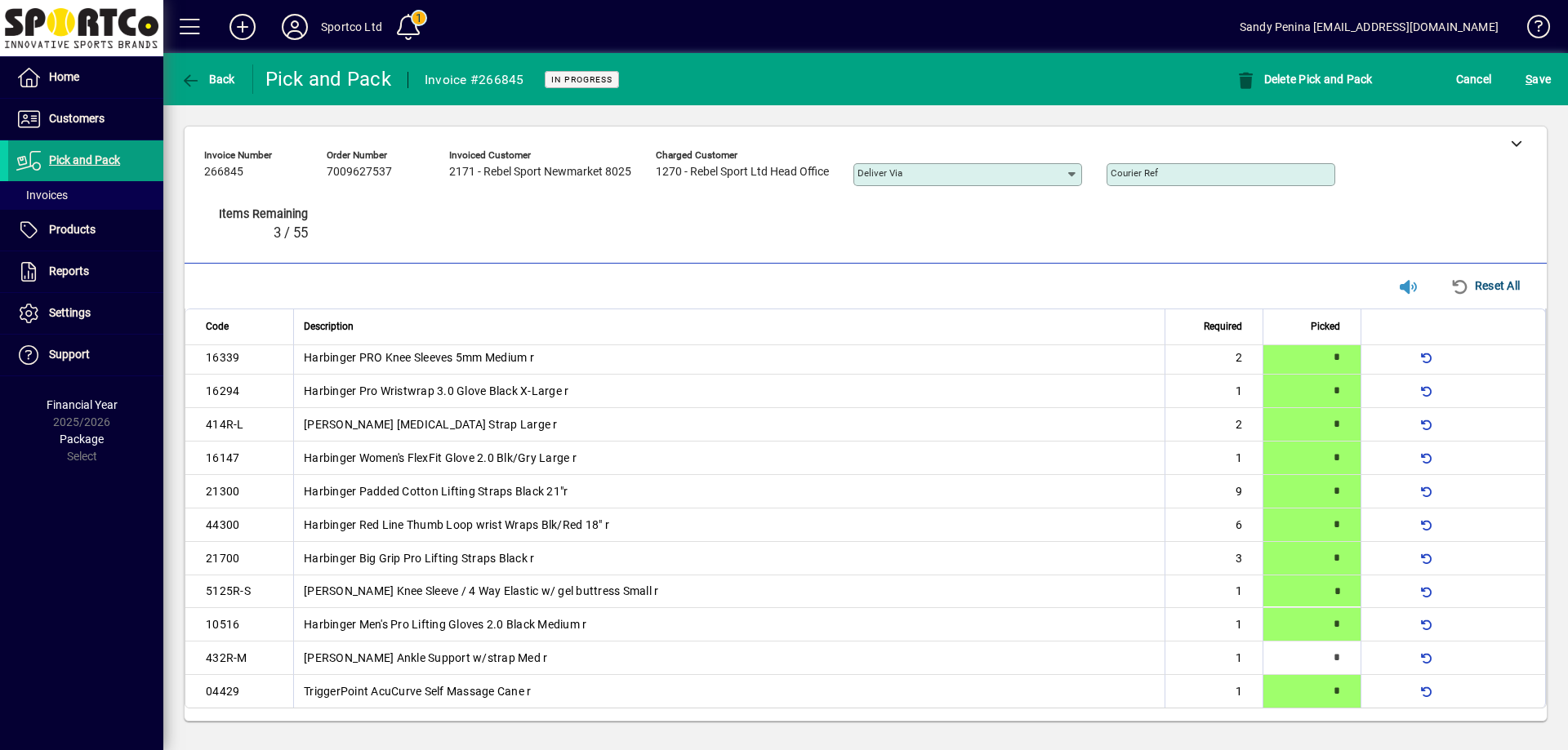
type input "*"
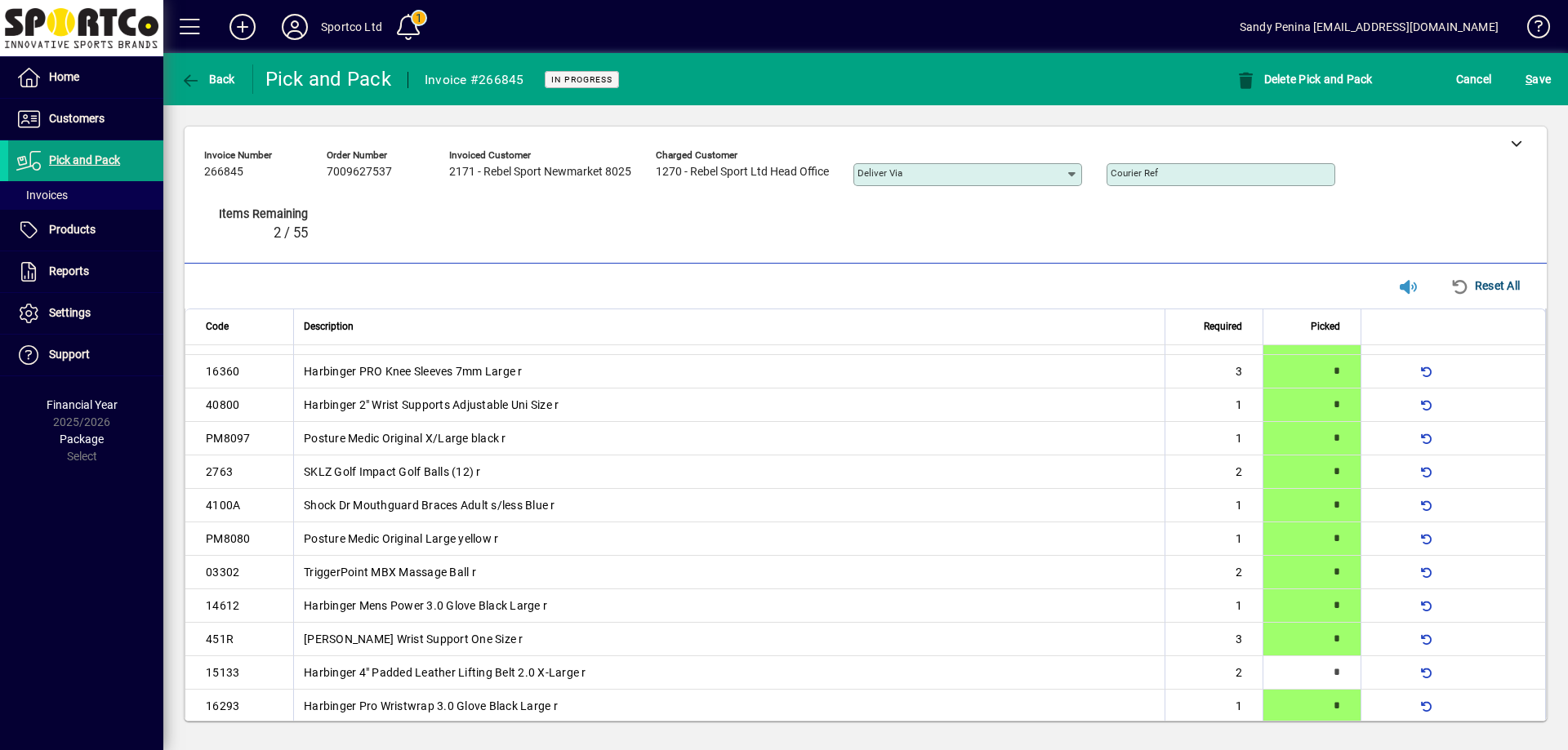
scroll to position [327, 0]
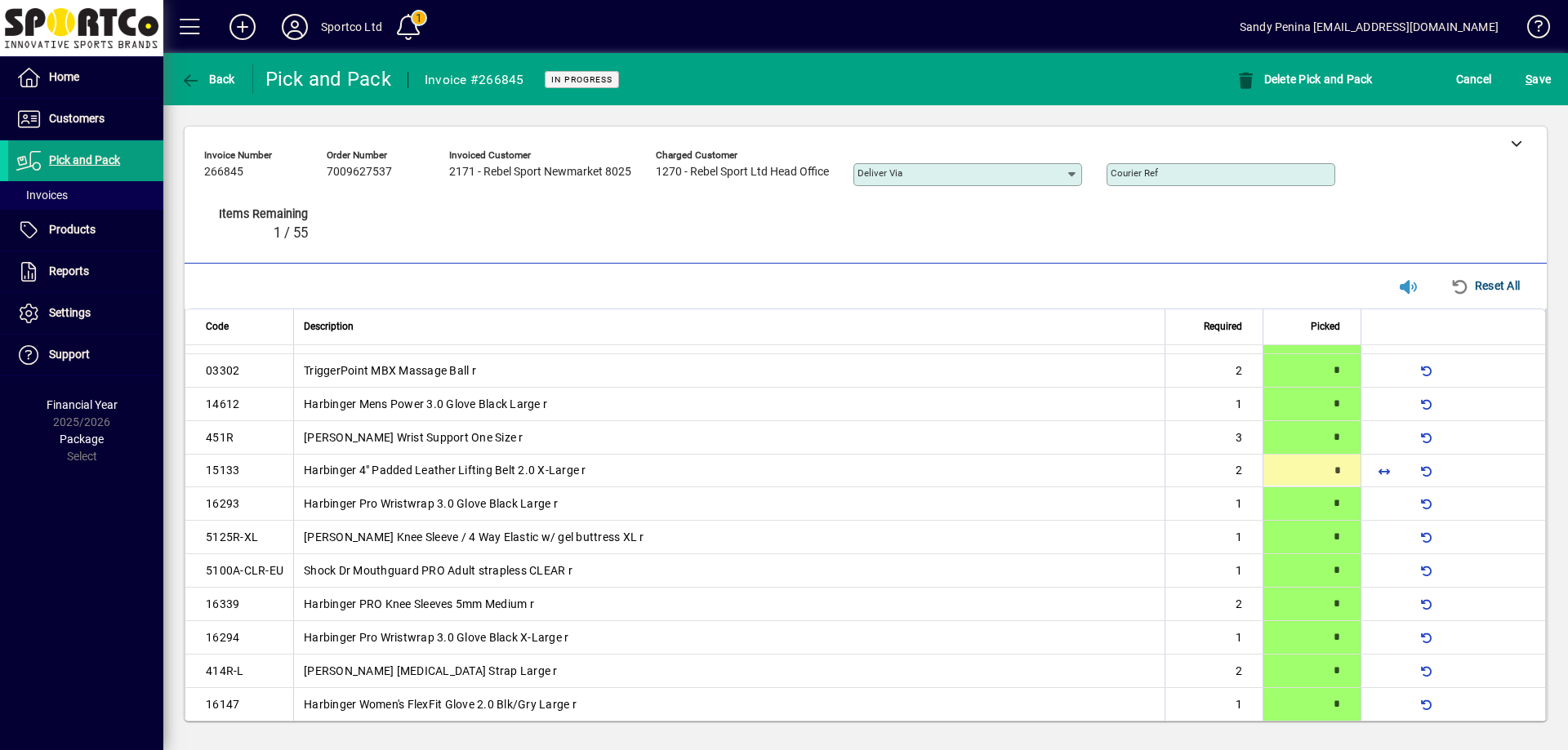
type input "*"
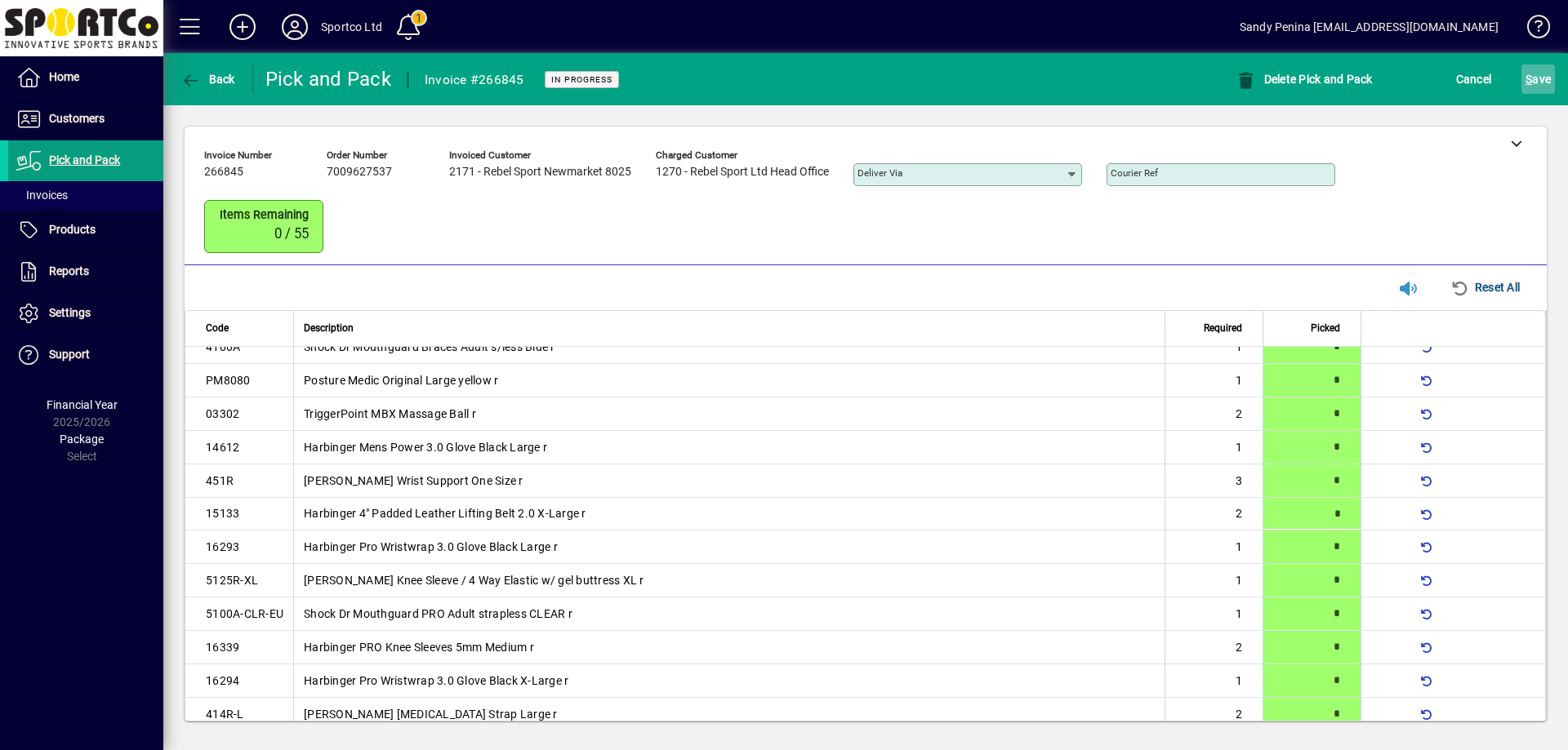
click at [1543, 93] on span "submit" at bounding box center [1537, 79] width 33 height 39
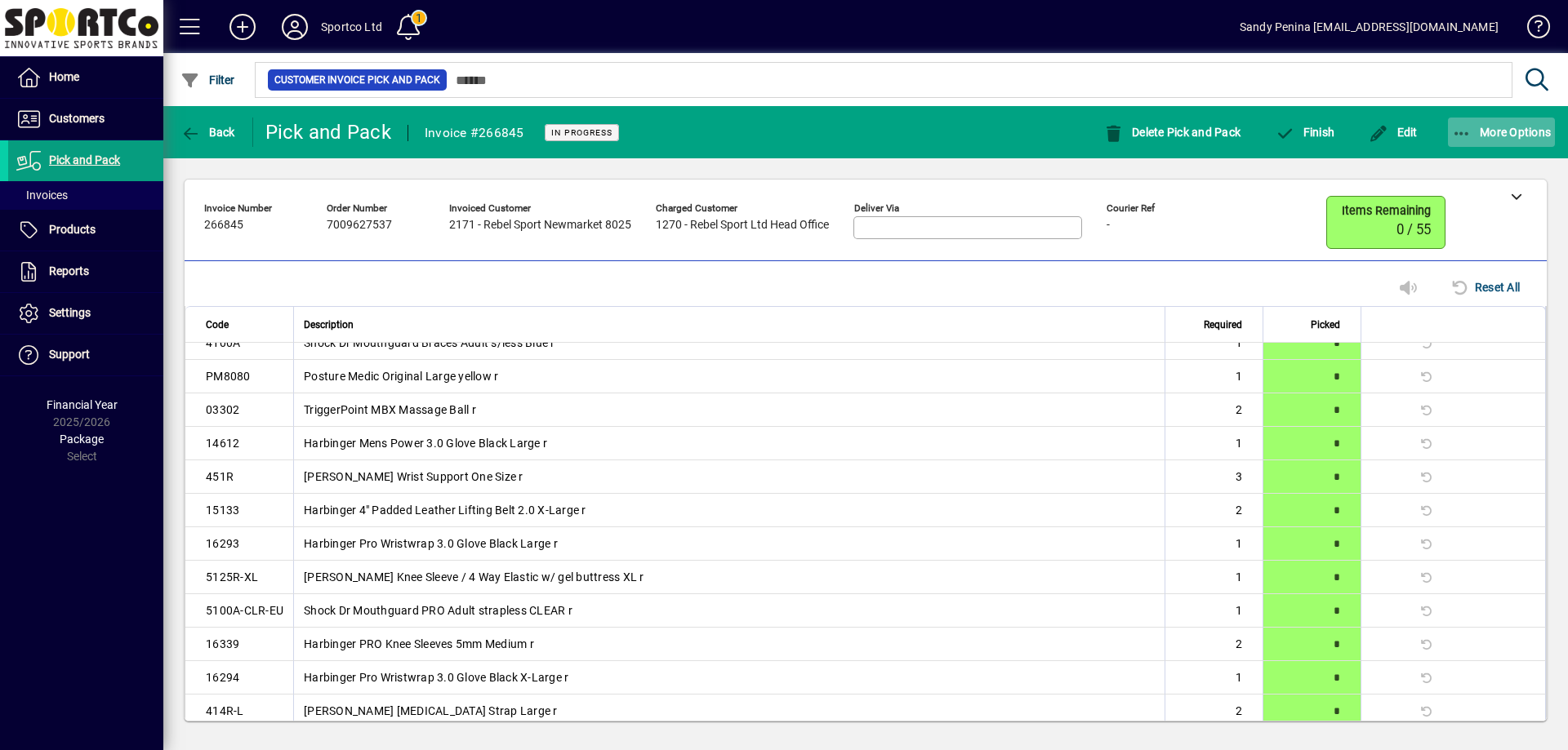
click at [1519, 134] on span "More Options" at bounding box center [1501, 132] width 100 height 13
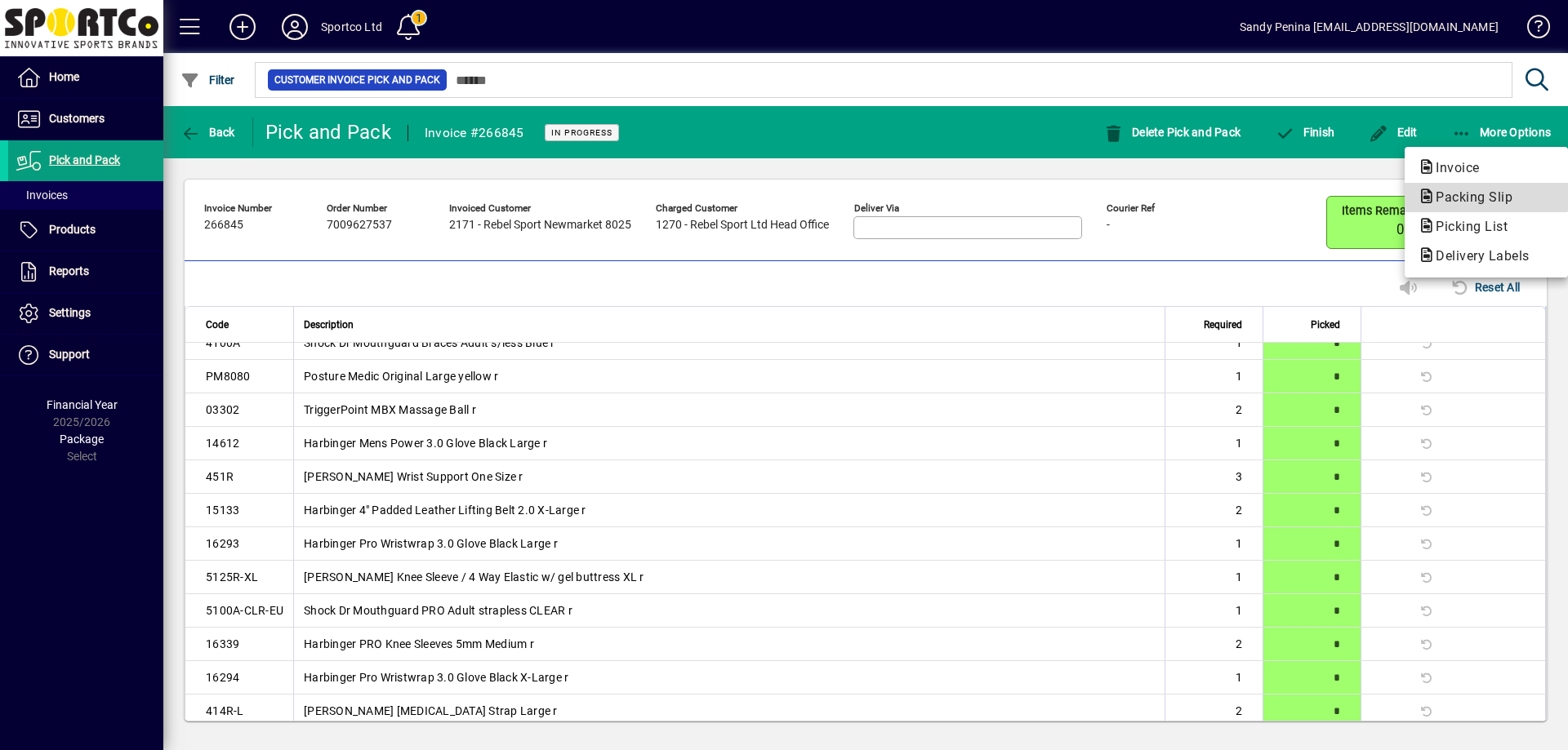
click at [1463, 195] on span "Packing Slip" at bounding box center [1469, 197] width 103 height 15
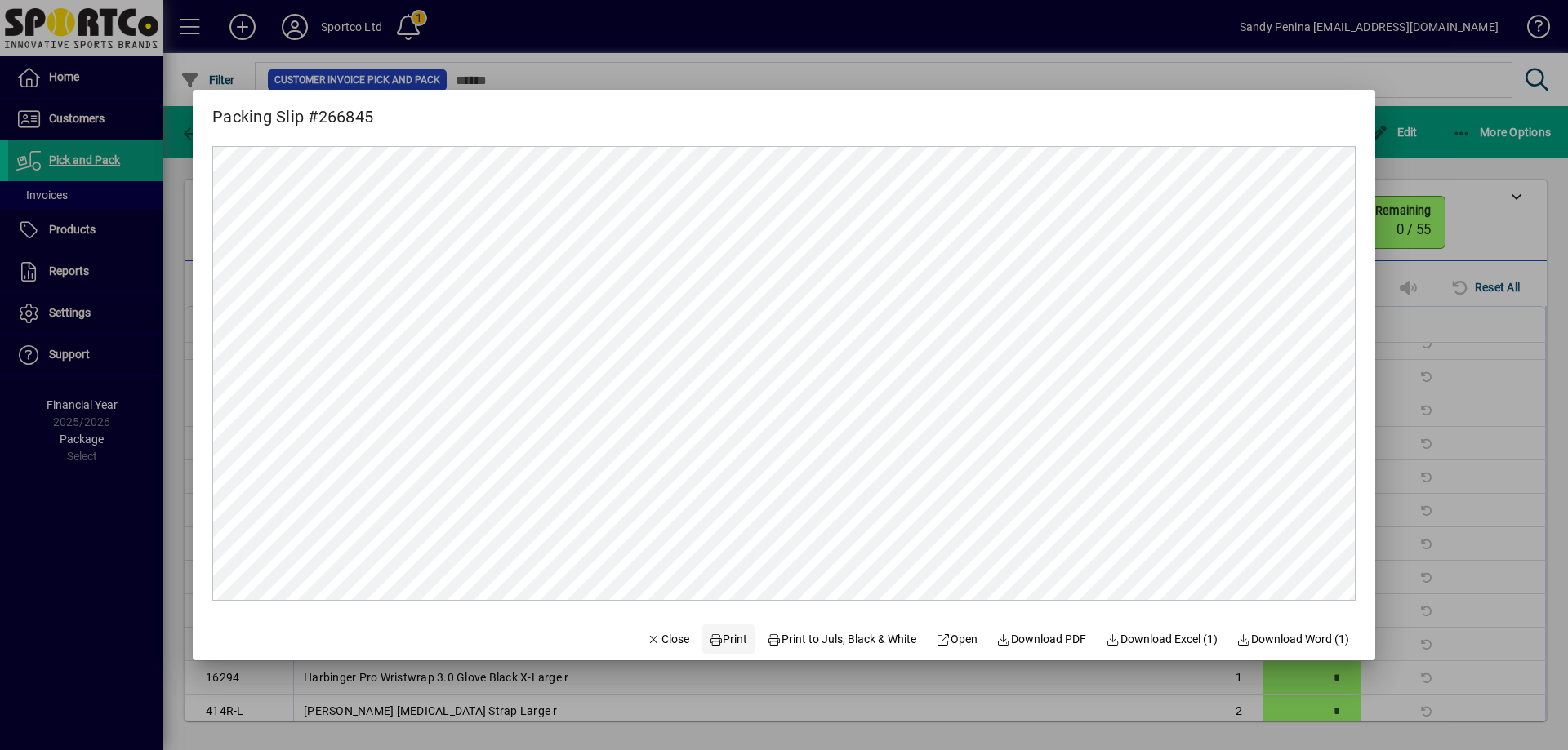
scroll to position [0, 0]
click at [709, 635] on icon at bounding box center [716, 640] width 14 height 11
click at [1440, 241] on div at bounding box center [784, 375] width 1568 height 750
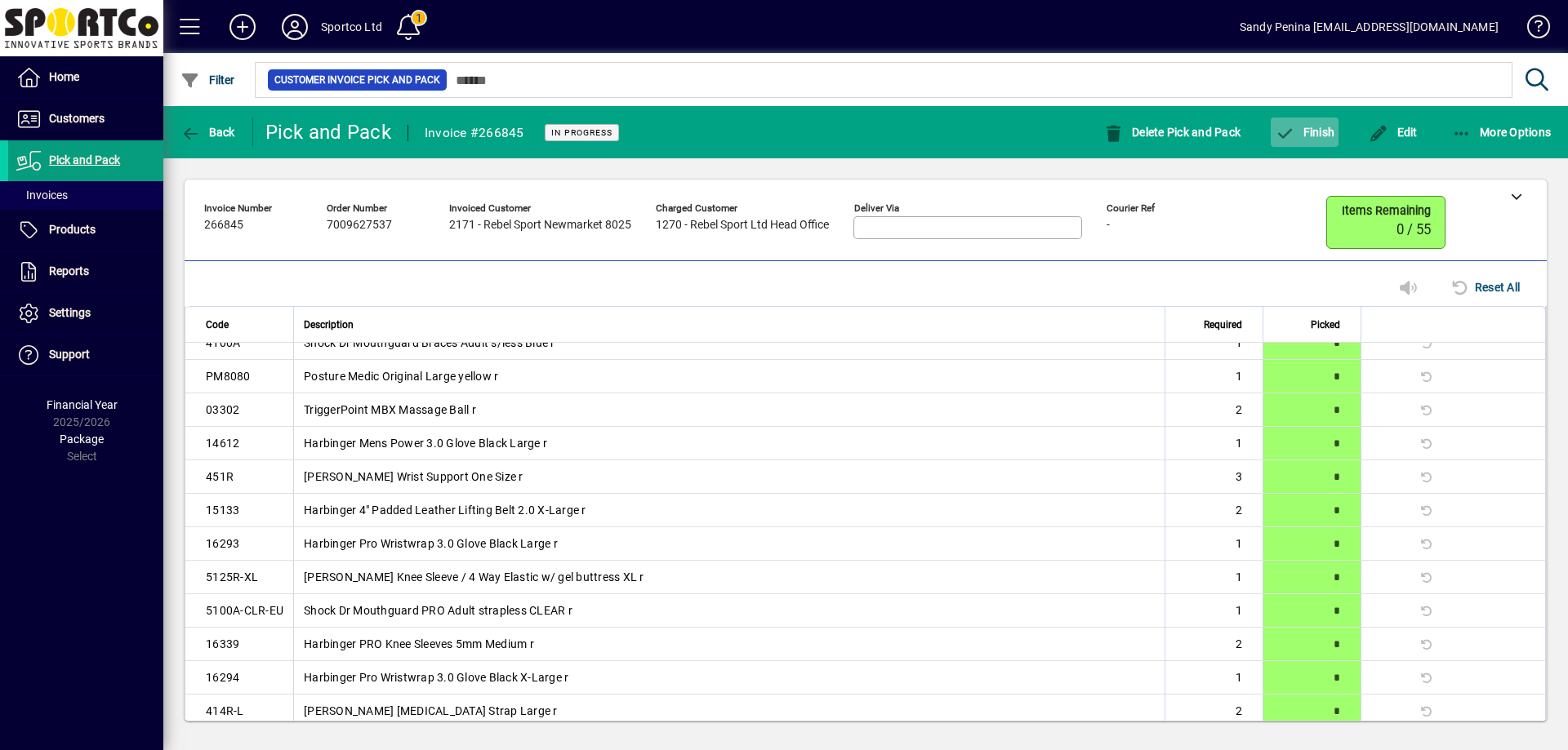
click at [1309, 136] on span "Finish" at bounding box center [1305, 132] width 60 height 13
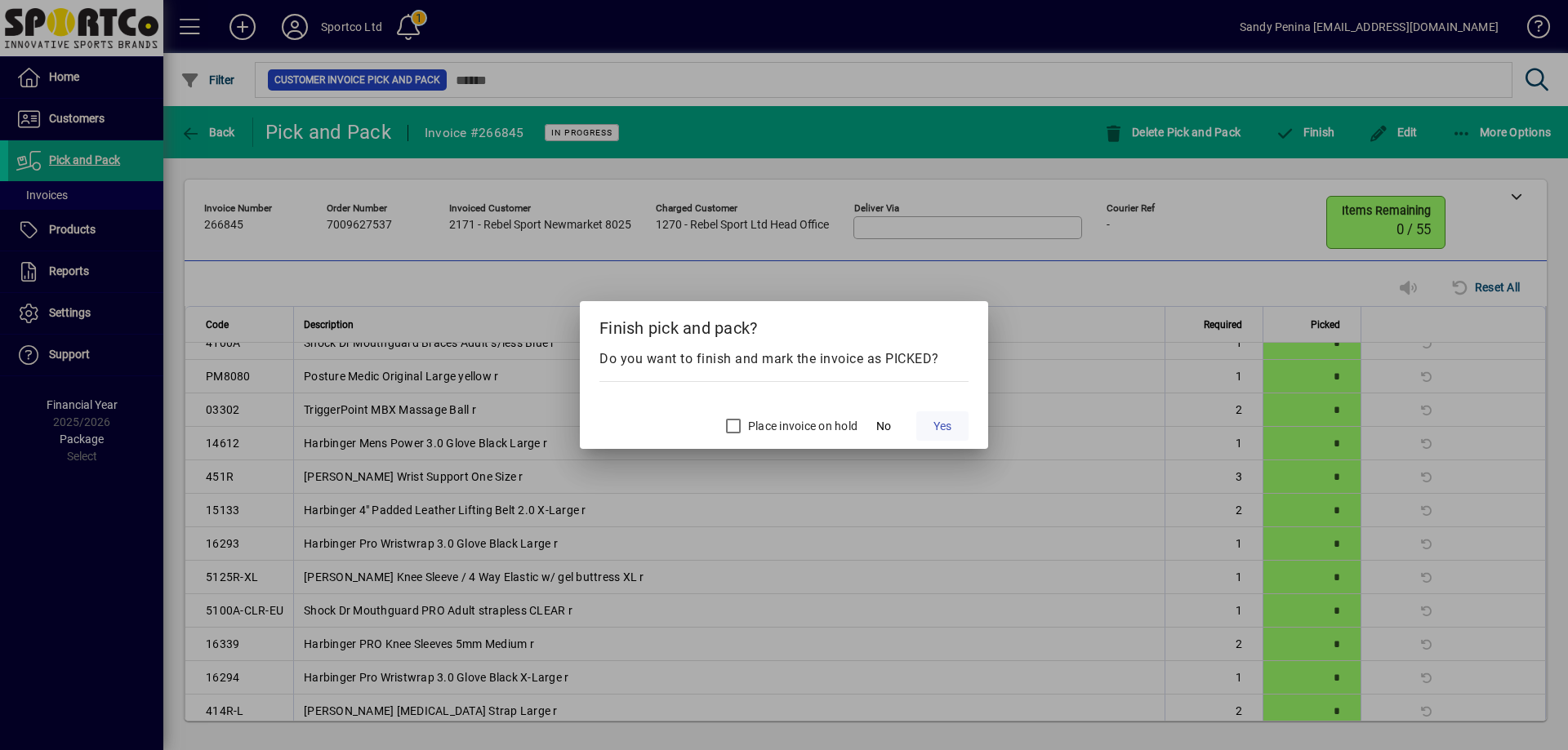
click at [951, 419] on span "Yes" at bounding box center [942, 427] width 18 height 17
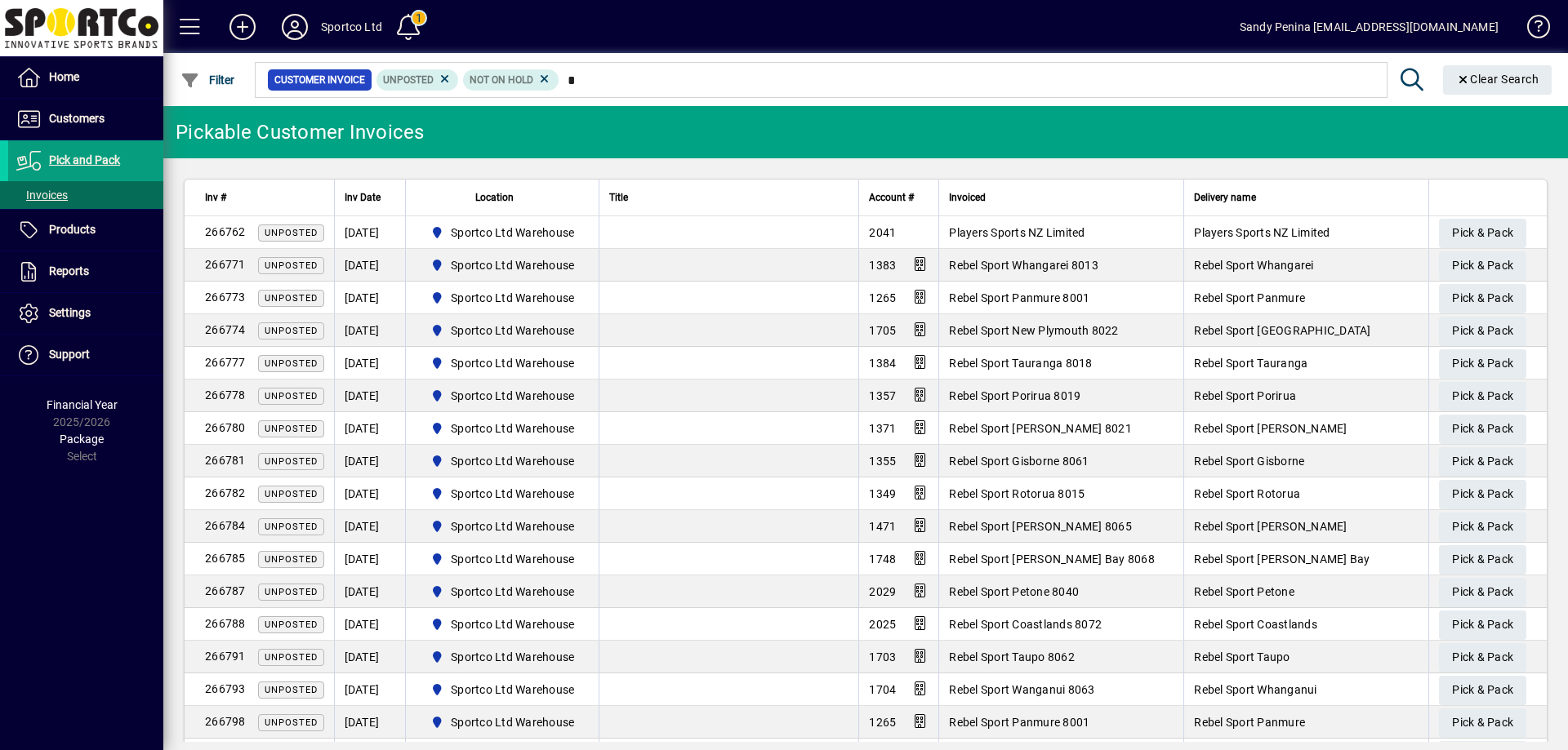
type input "*"
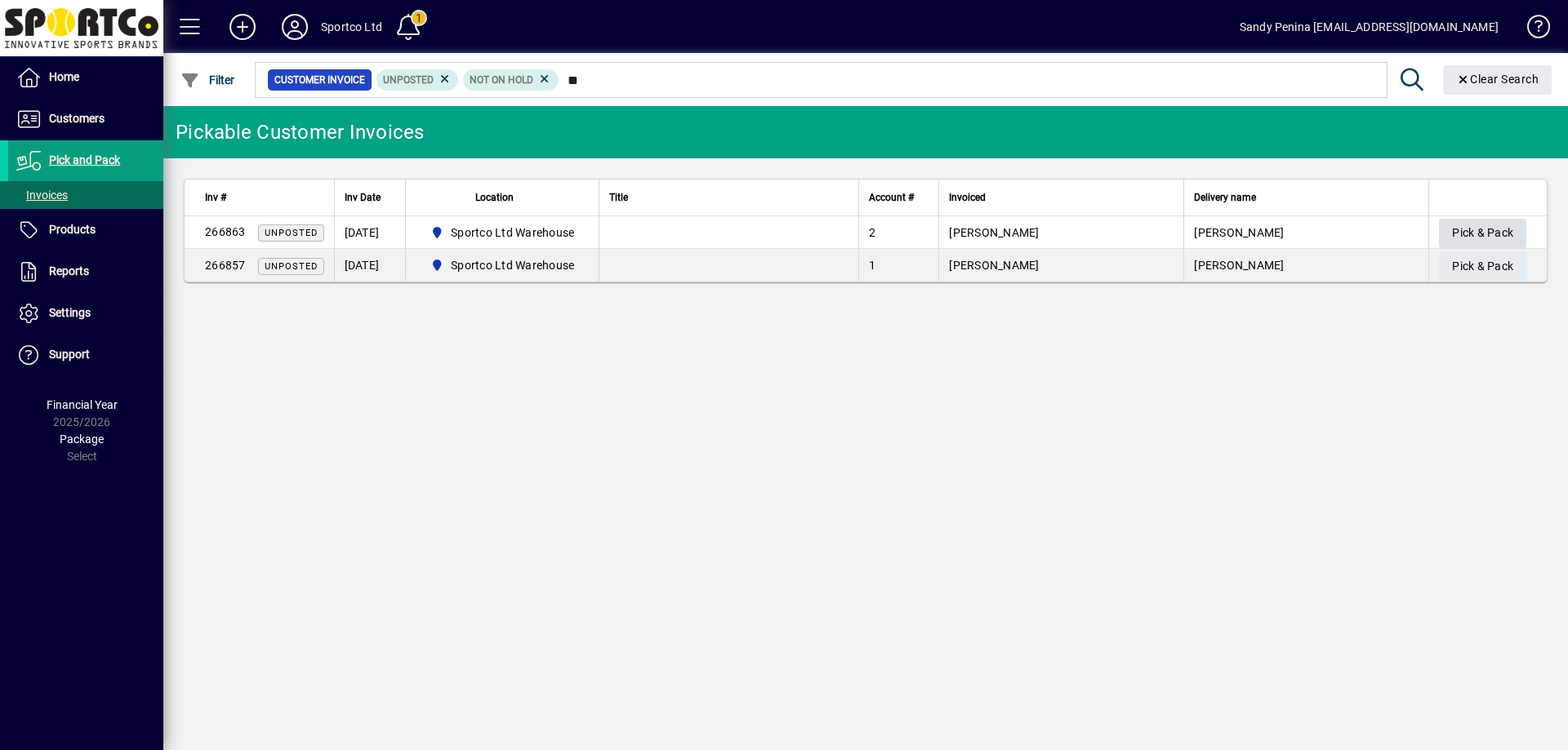
type input "**"
click at [1460, 226] on span "Pick & Pack" at bounding box center [1482, 233] width 61 height 27
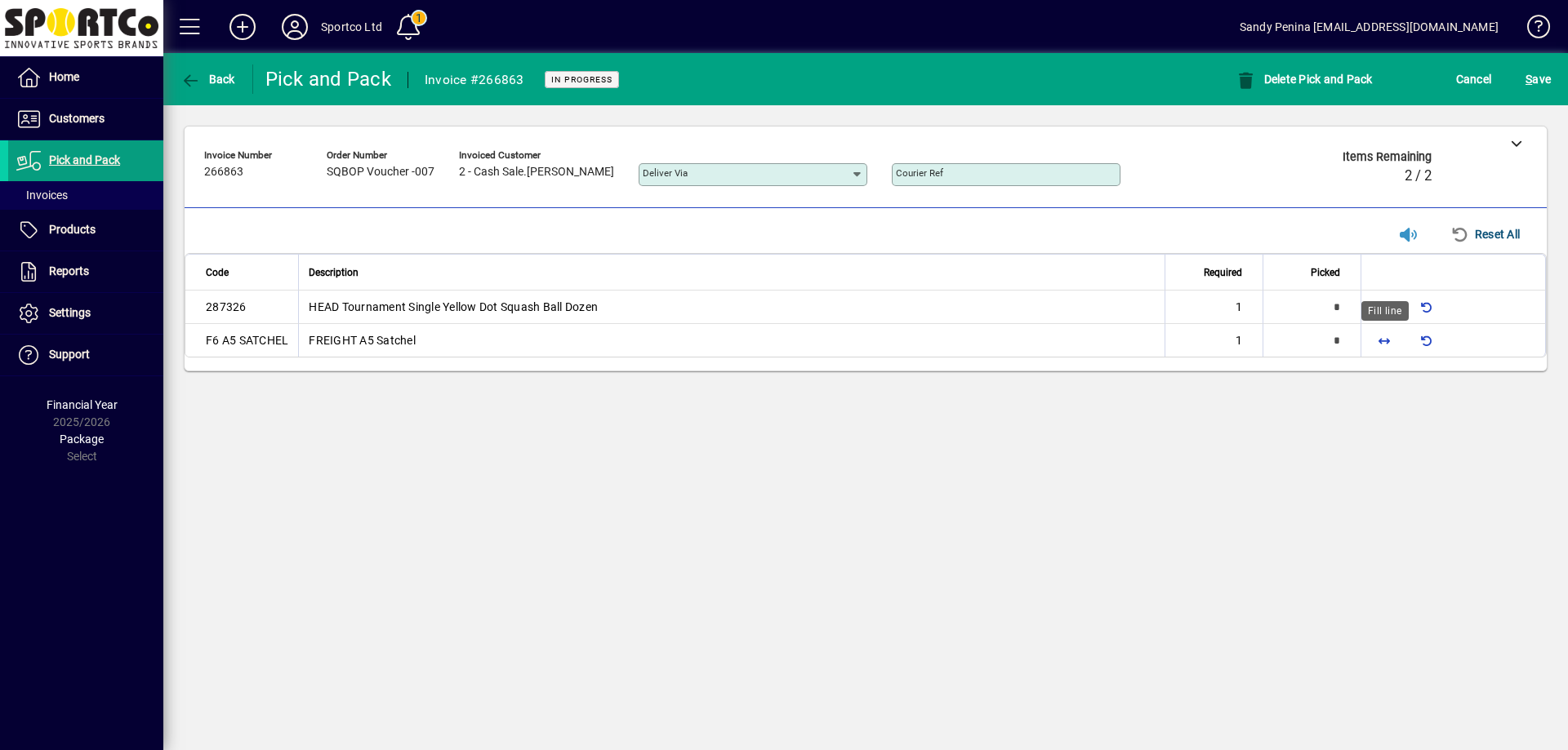
click at [1384, 339] on span "button" at bounding box center [1384, 340] width 39 height 39
type input "*"
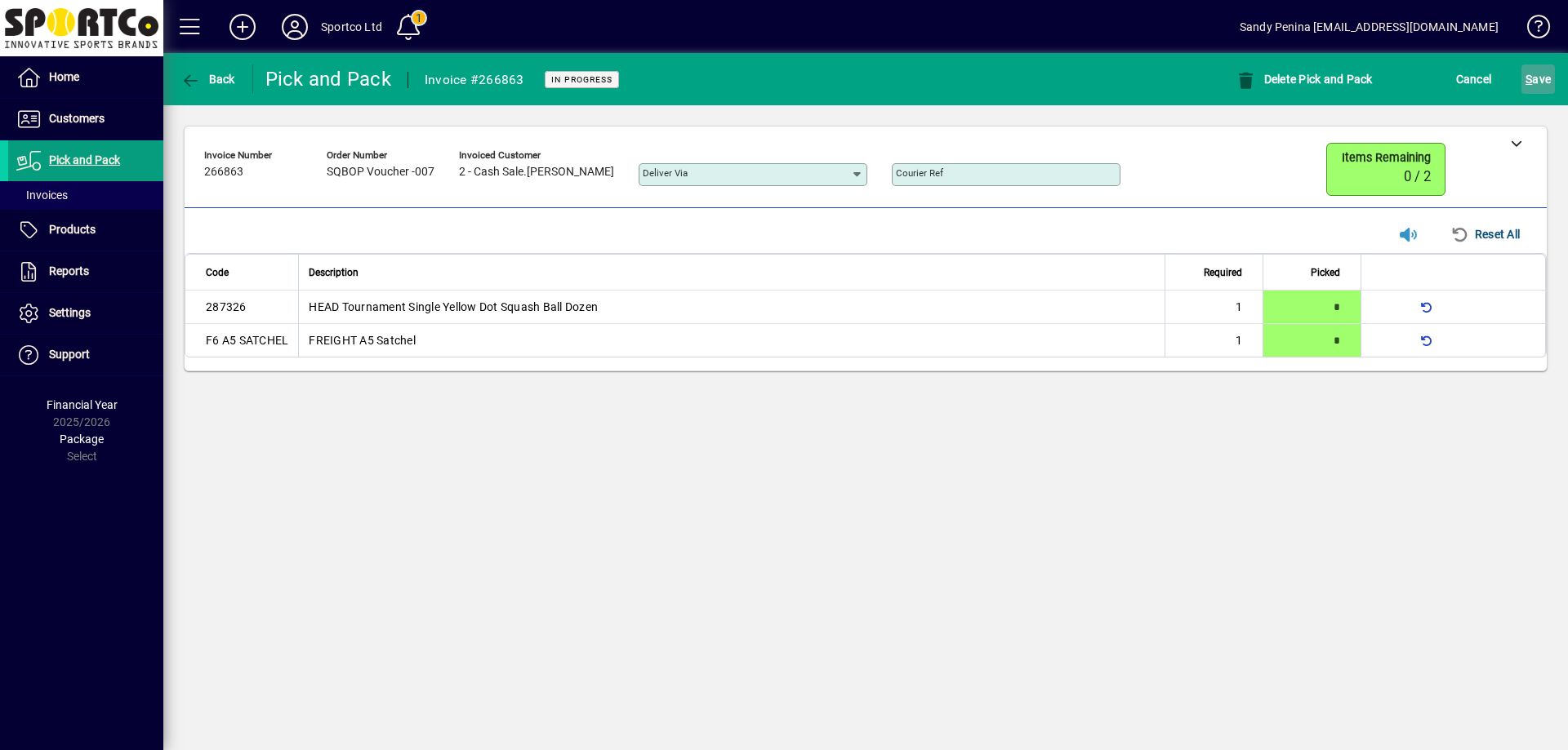
click at [1543, 85] on span "S ave" at bounding box center [1538, 78] width 26 height 26
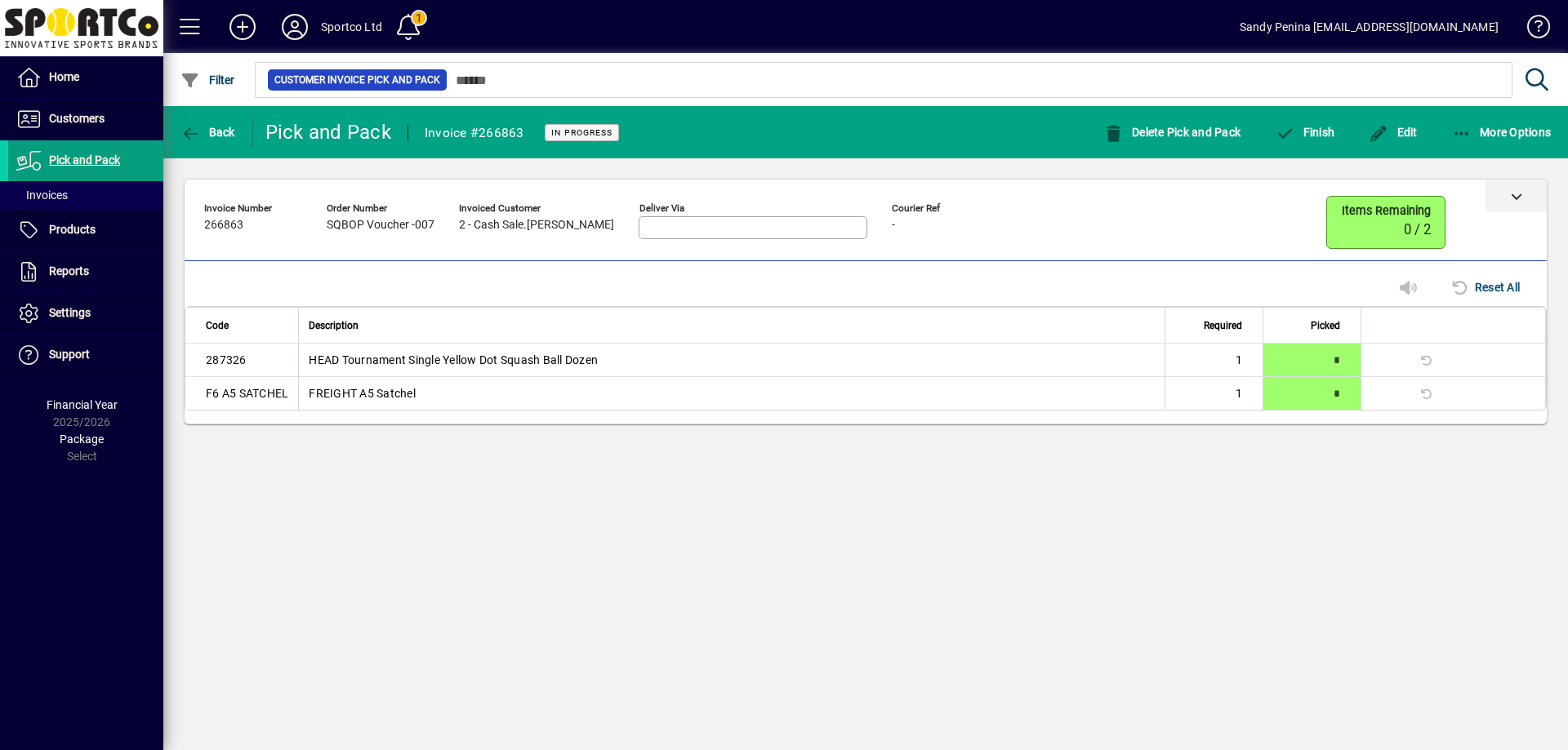
click at [1510, 190] on div at bounding box center [1517, 196] width 61 height 32
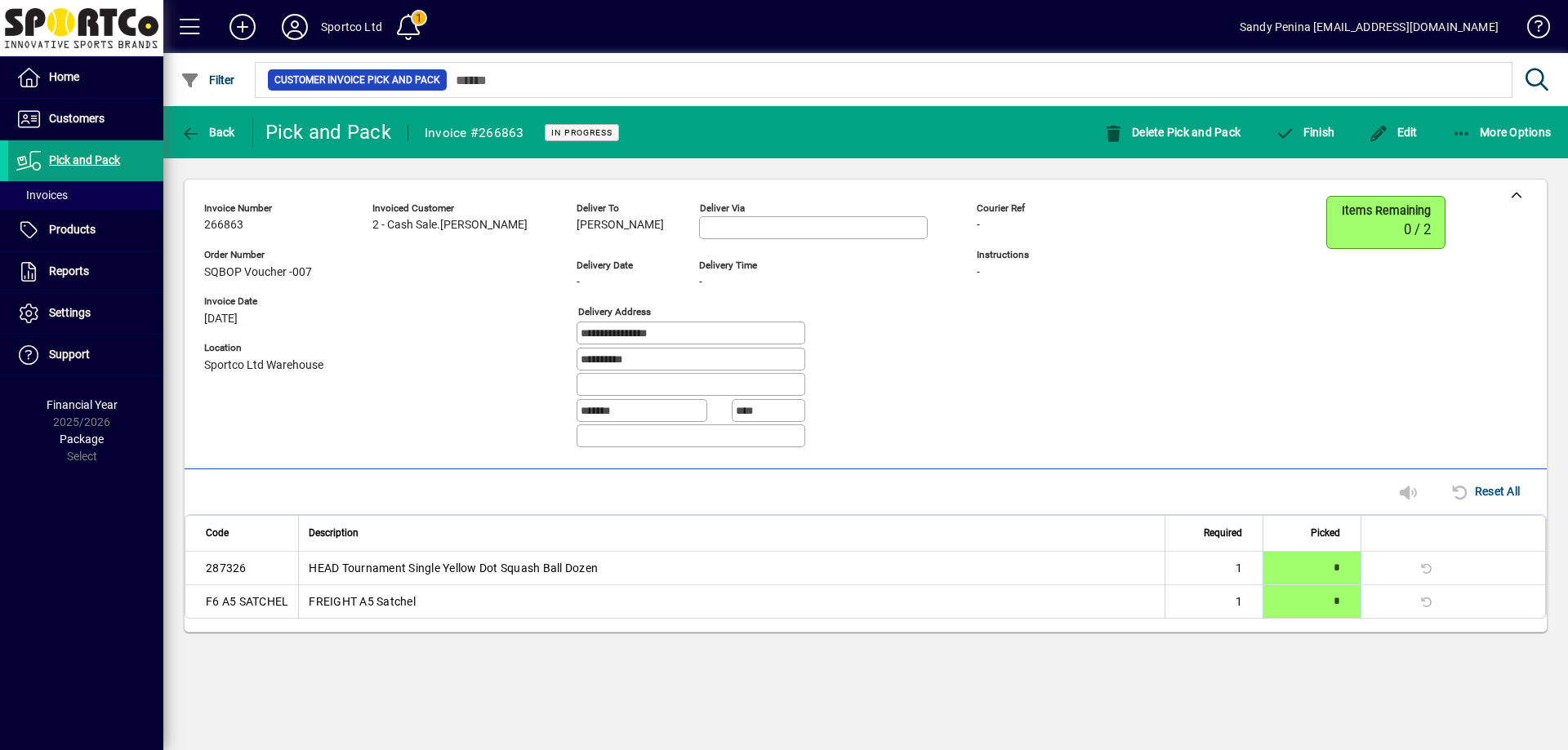
click at [615, 222] on span "Michael Whyte" at bounding box center [621, 226] width 88 height 13
click at [620, 222] on span "Michael Whyte" at bounding box center [621, 226] width 88 height 13
click at [625, 222] on span "Michael Whyte" at bounding box center [621, 226] width 88 height 13
click at [625, 221] on span "Michael Whyte" at bounding box center [621, 226] width 88 height 13
click at [629, 221] on span "Michael Whyte" at bounding box center [621, 226] width 88 height 13
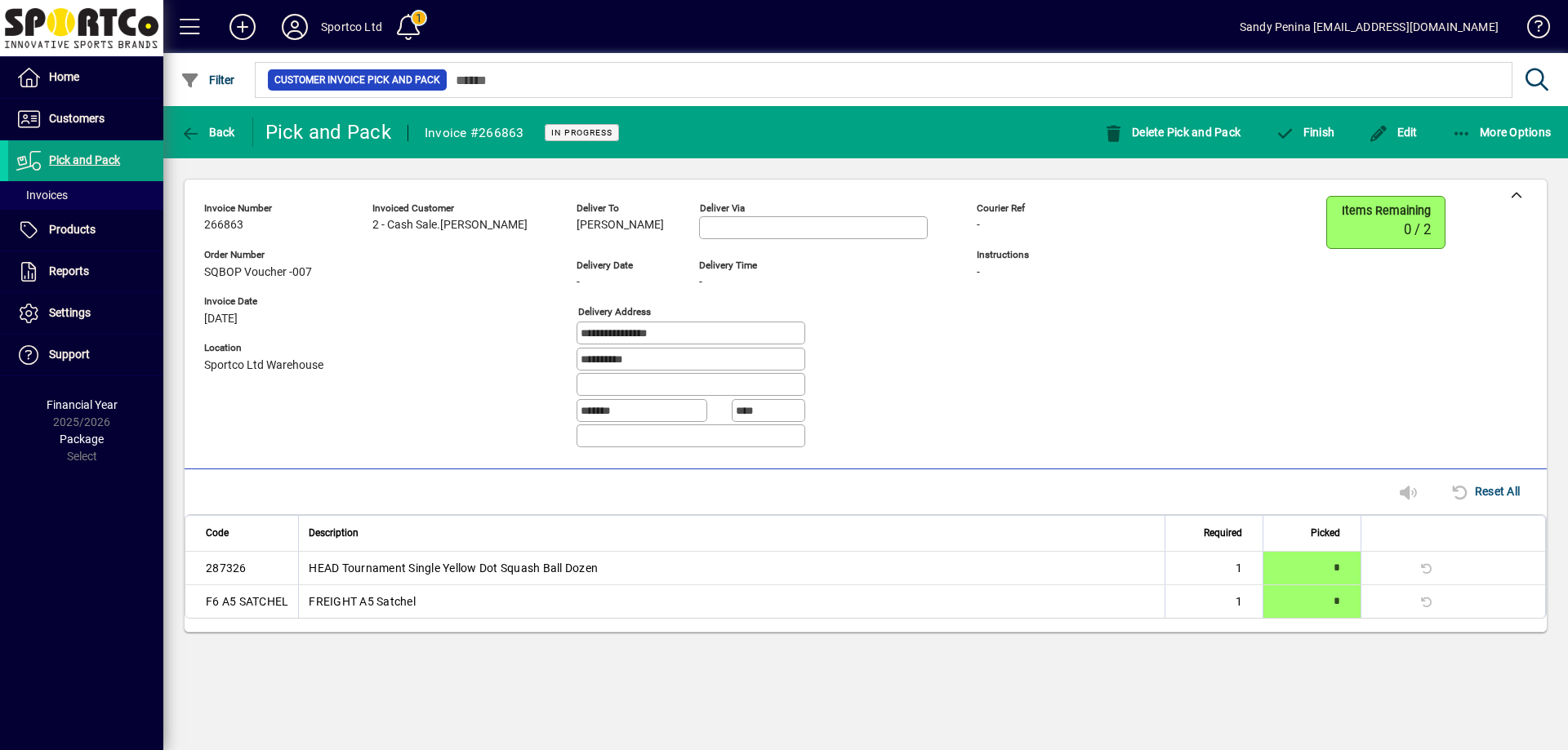
click at [629, 221] on span "Michael Whyte" at bounding box center [621, 226] width 88 height 13
click at [703, 331] on input "**********" at bounding box center [692, 334] width 224 height 13
click at [702, 330] on input "**********" at bounding box center [692, 334] width 224 height 13
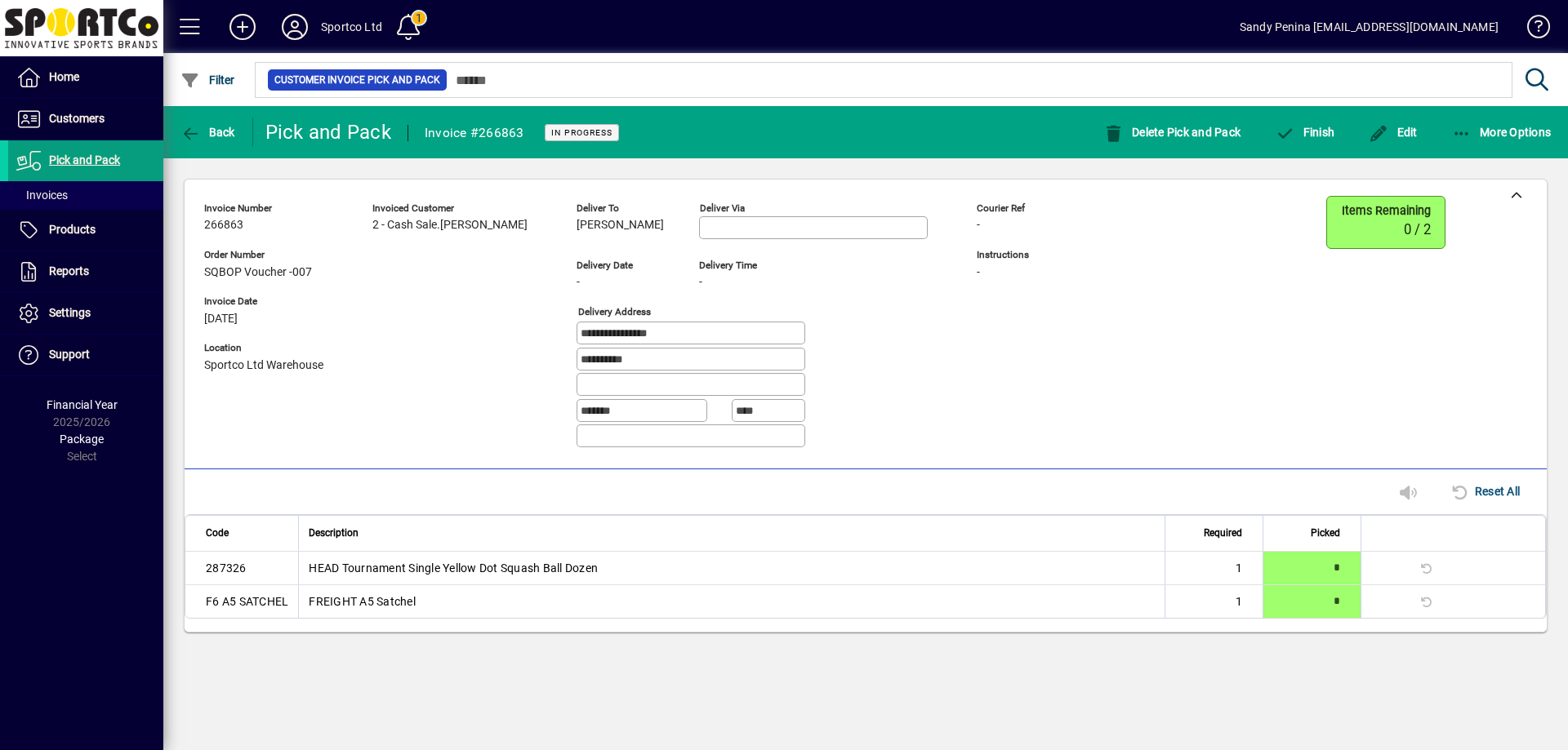
click at [939, 338] on div "**********" at bounding box center [651, 329] width 895 height 265
click at [626, 219] on span "Michael Whyte" at bounding box center [621, 226] width 88 height 13
copy span "Michael Whyte"
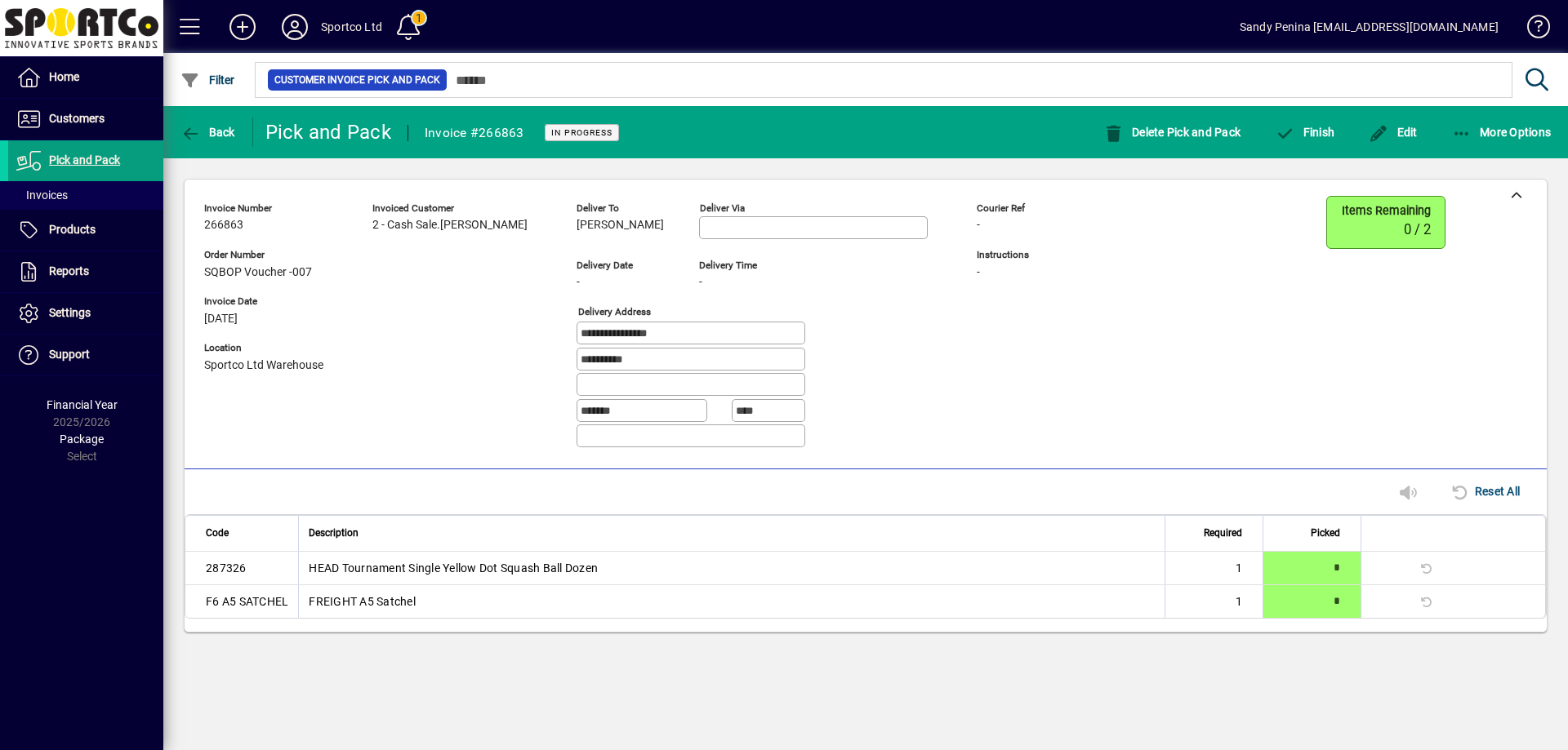
click at [616, 333] on input "**********" at bounding box center [692, 334] width 224 height 13
click at [616, 332] on input "**********" at bounding box center [692, 334] width 224 height 13
click at [615, 332] on input "**********" at bounding box center [692, 334] width 224 height 13
click at [649, 354] on input "**********" at bounding box center [692, 359] width 224 height 13
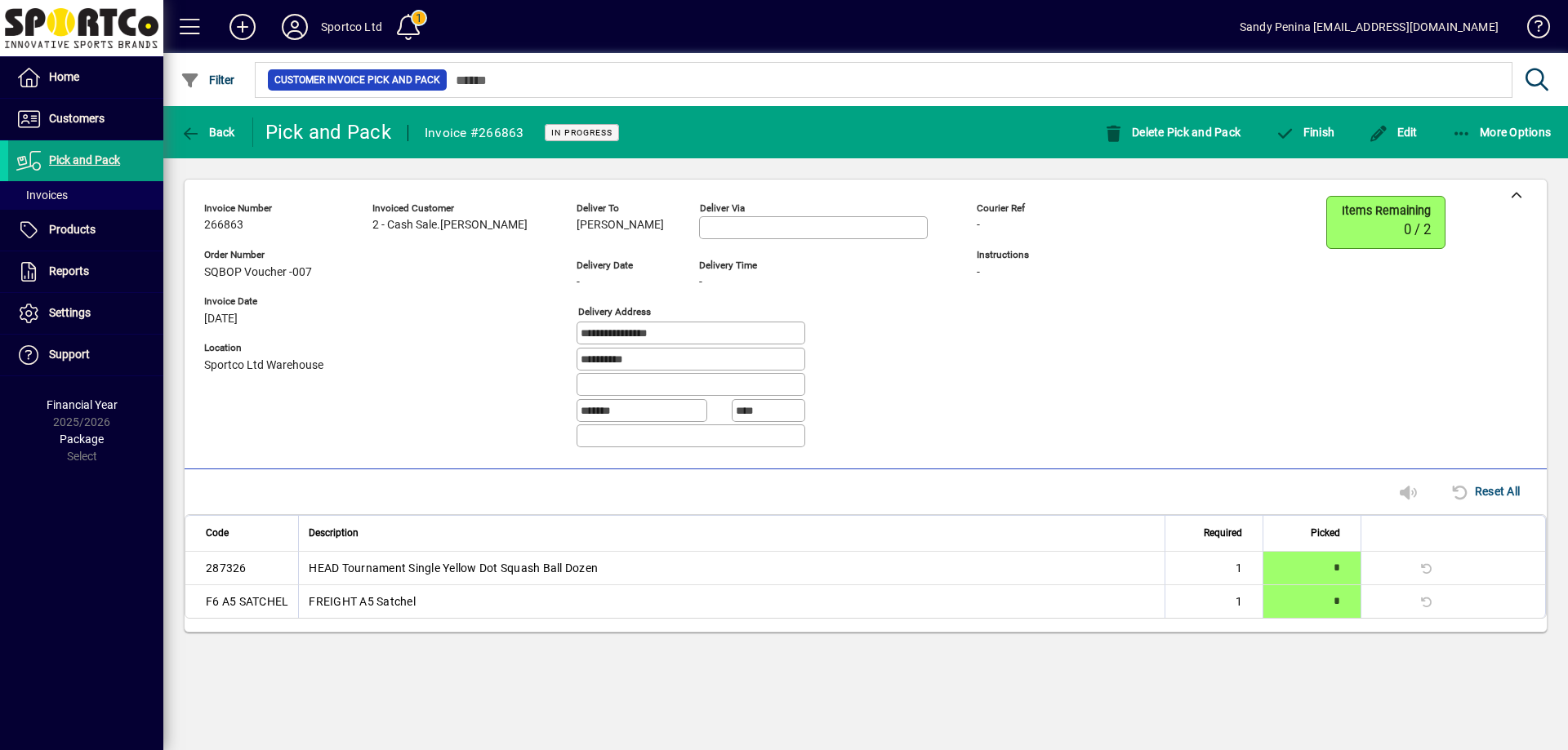
click at [825, 325] on div "**********" at bounding box center [764, 334] width 376 height 26
click at [1307, 122] on span "button" at bounding box center [1304, 132] width 68 height 39
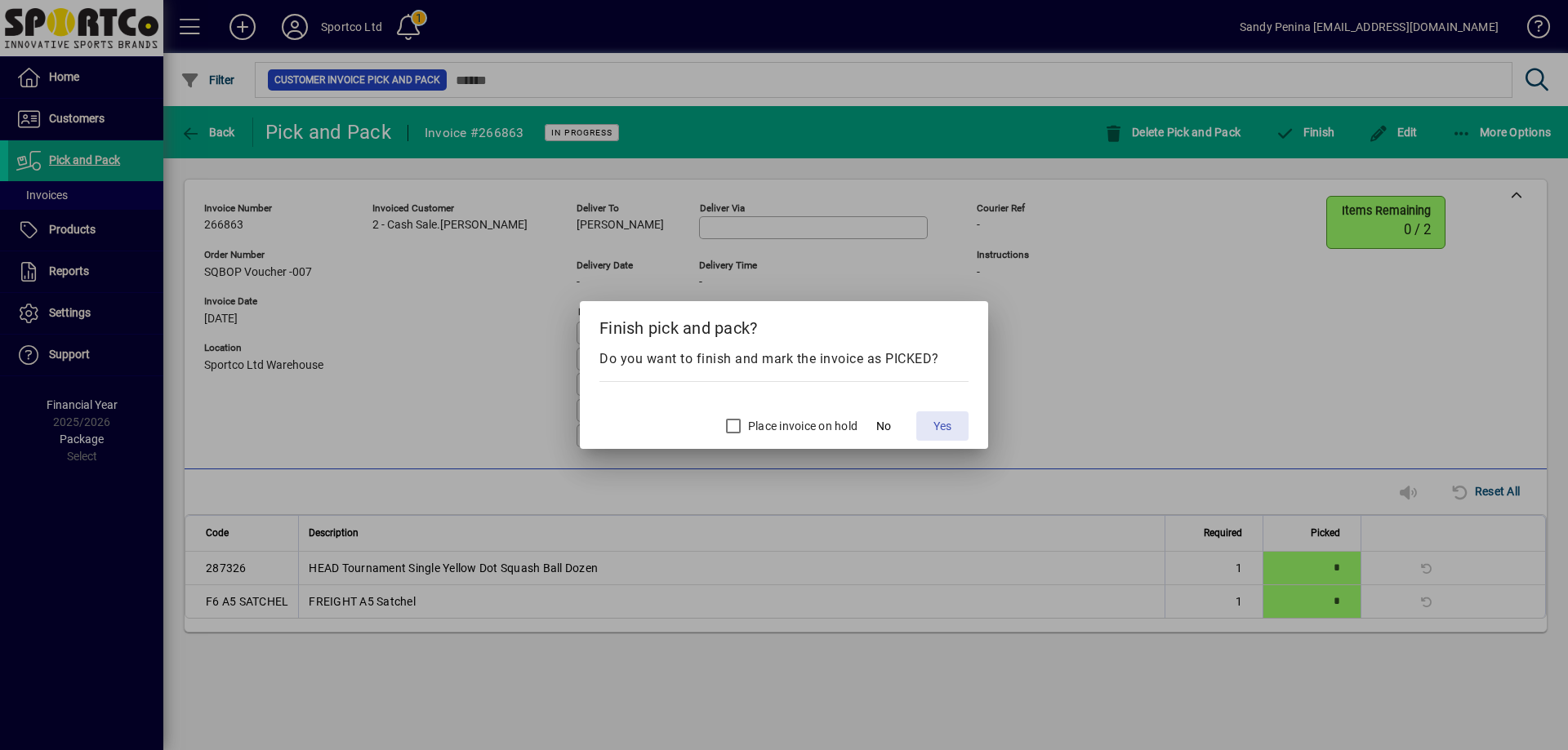
click at [941, 427] on span "Yes" at bounding box center [942, 427] width 18 height 17
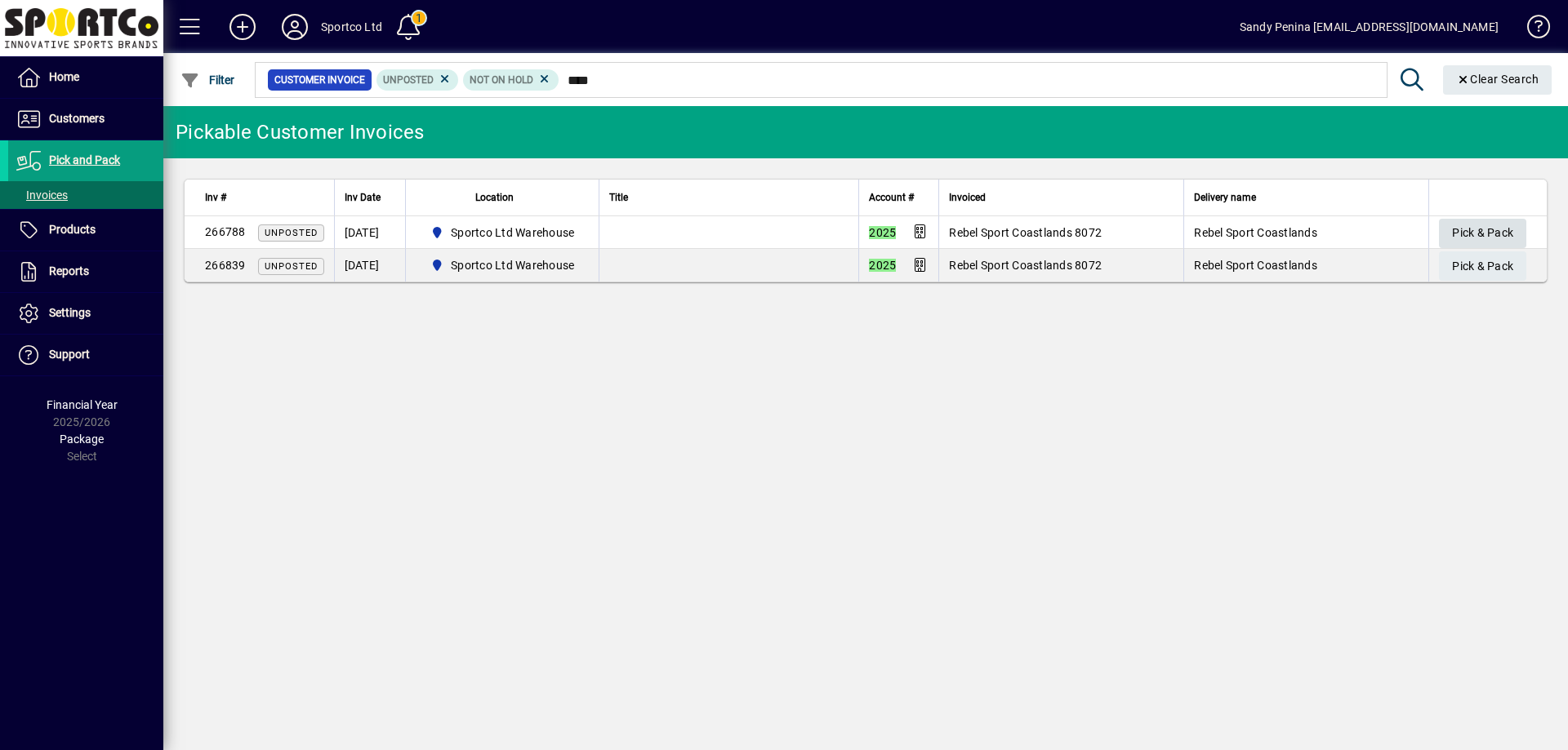
type input "****"
click at [1462, 231] on span "Pick & Pack" at bounding box center [1482, 233] width 61 height 27
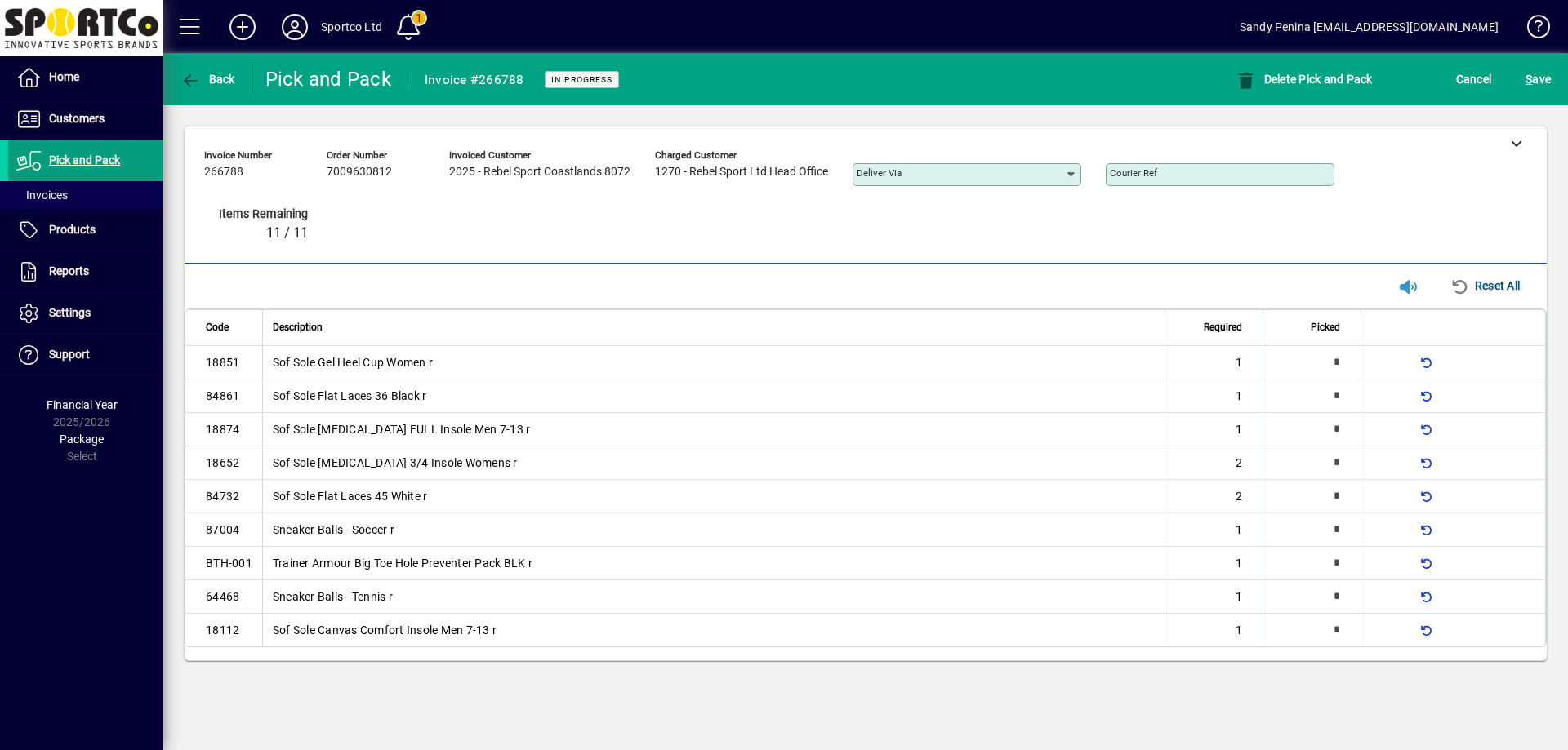
type input "*"
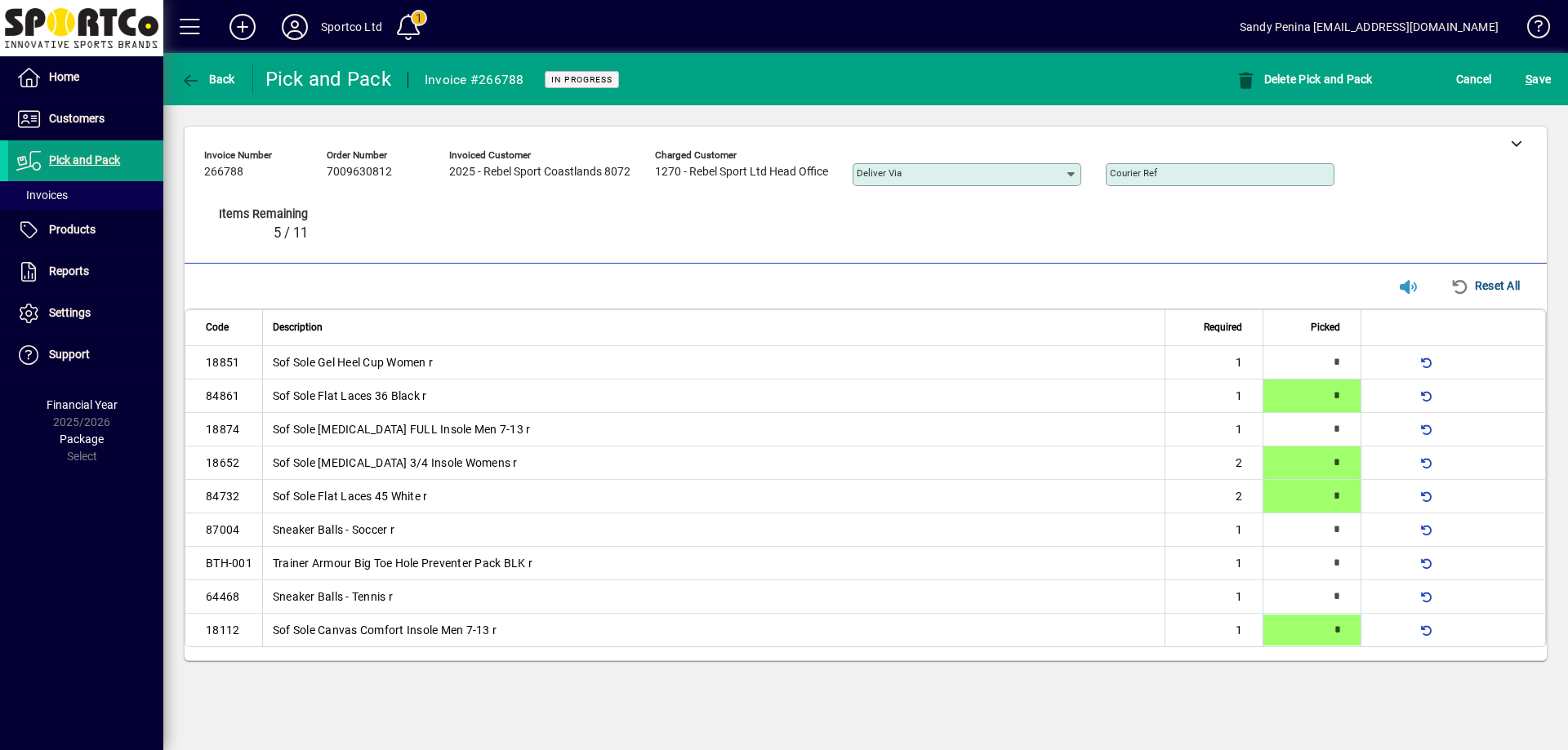
type input "*"
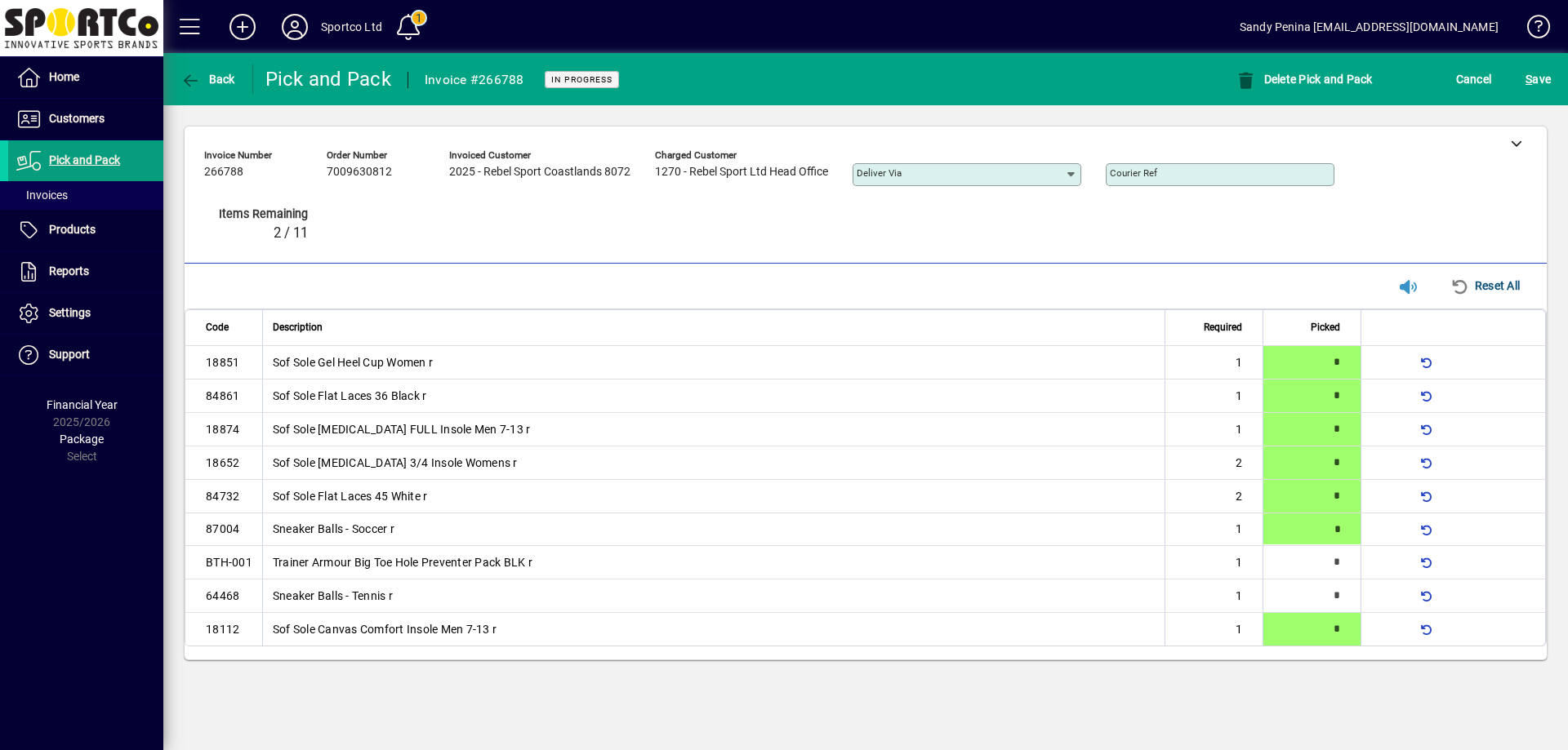
type input "*"
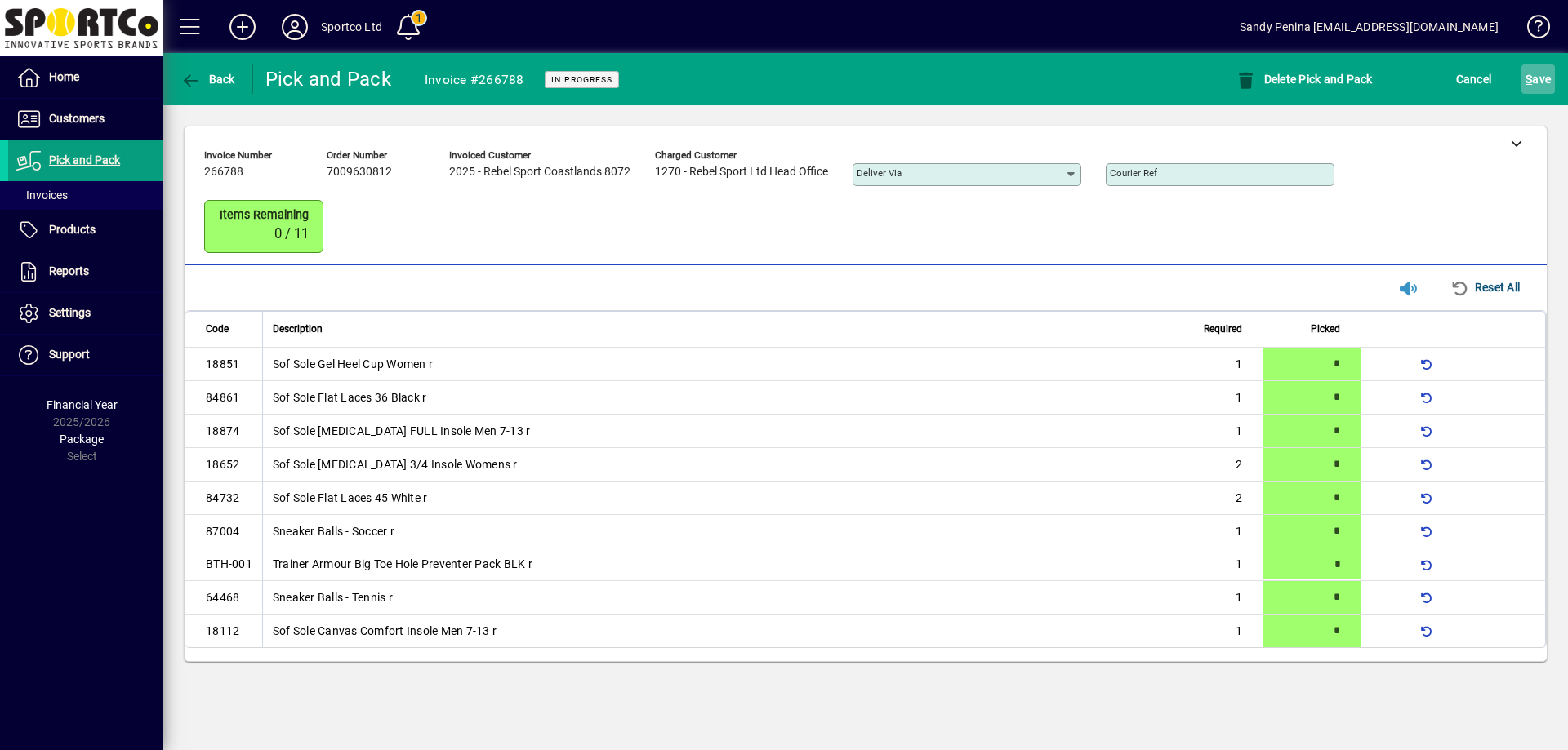
click at [1531, 78] on span "S" at bounding box center [1529, 79] width 7 height 13
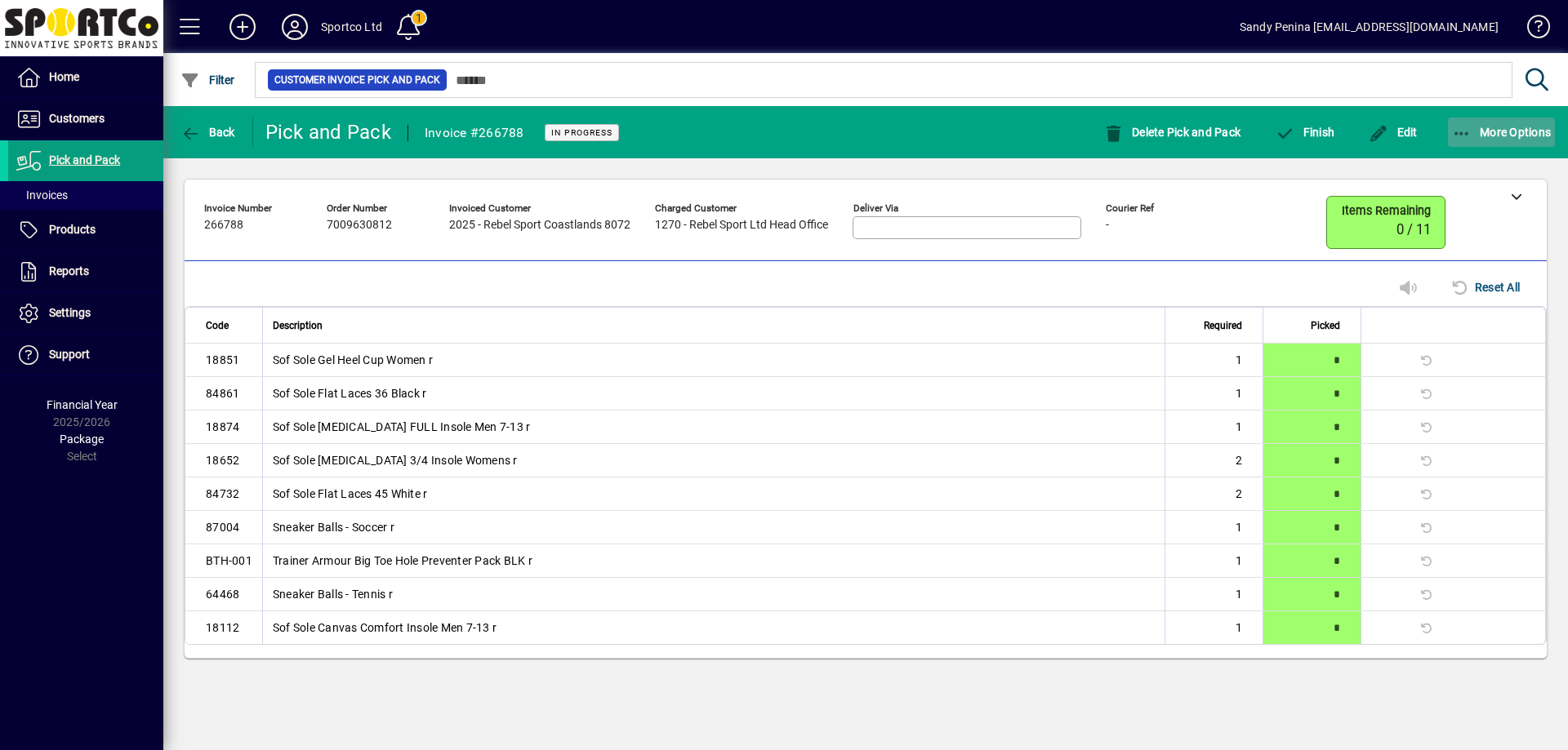
click at [1509, 131] on span "More Options" at bounding box center [1501, 132] width 100 height 13
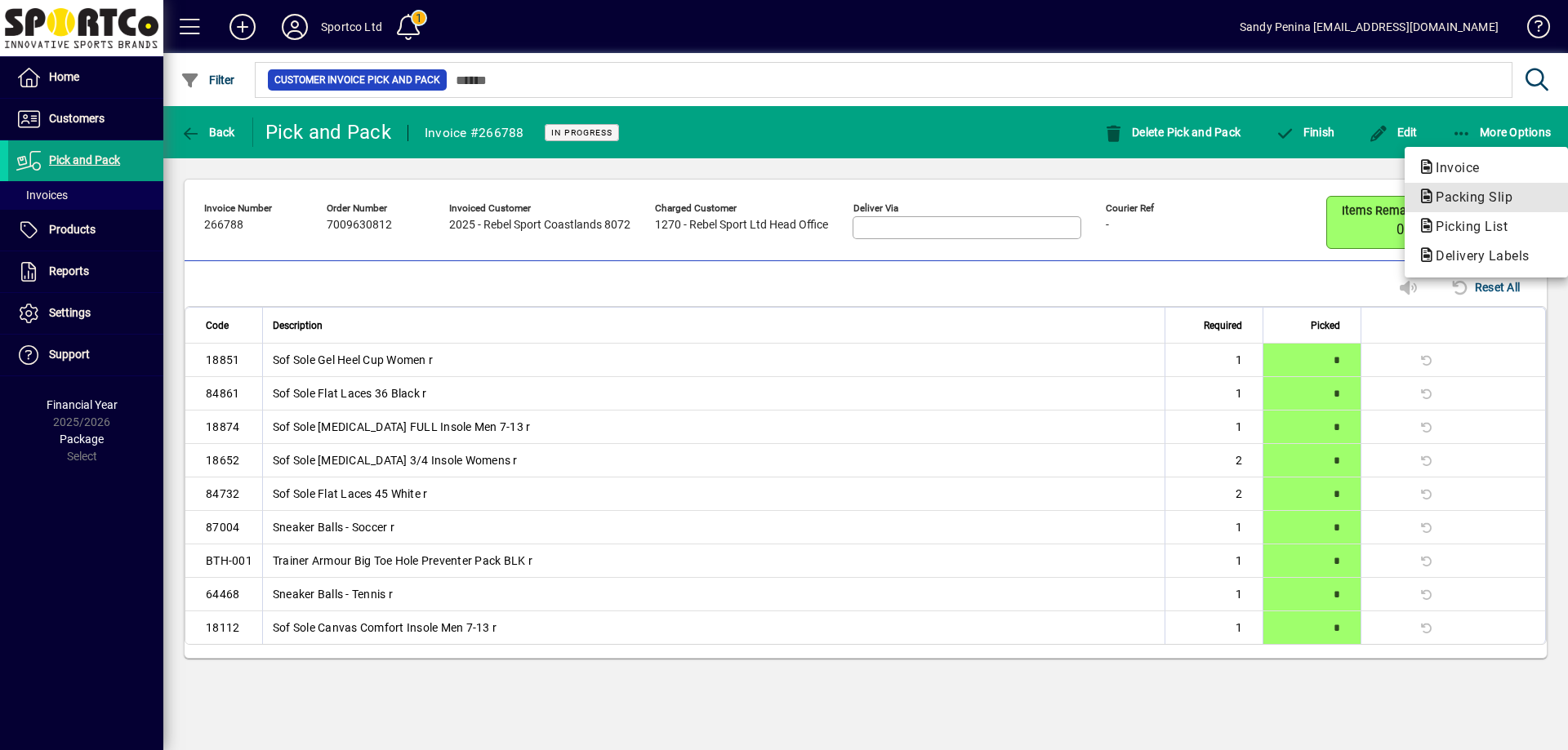
click at [1464, 200] on span "Packing Slip" at bounding box center [1469, 197] width 103 height 15
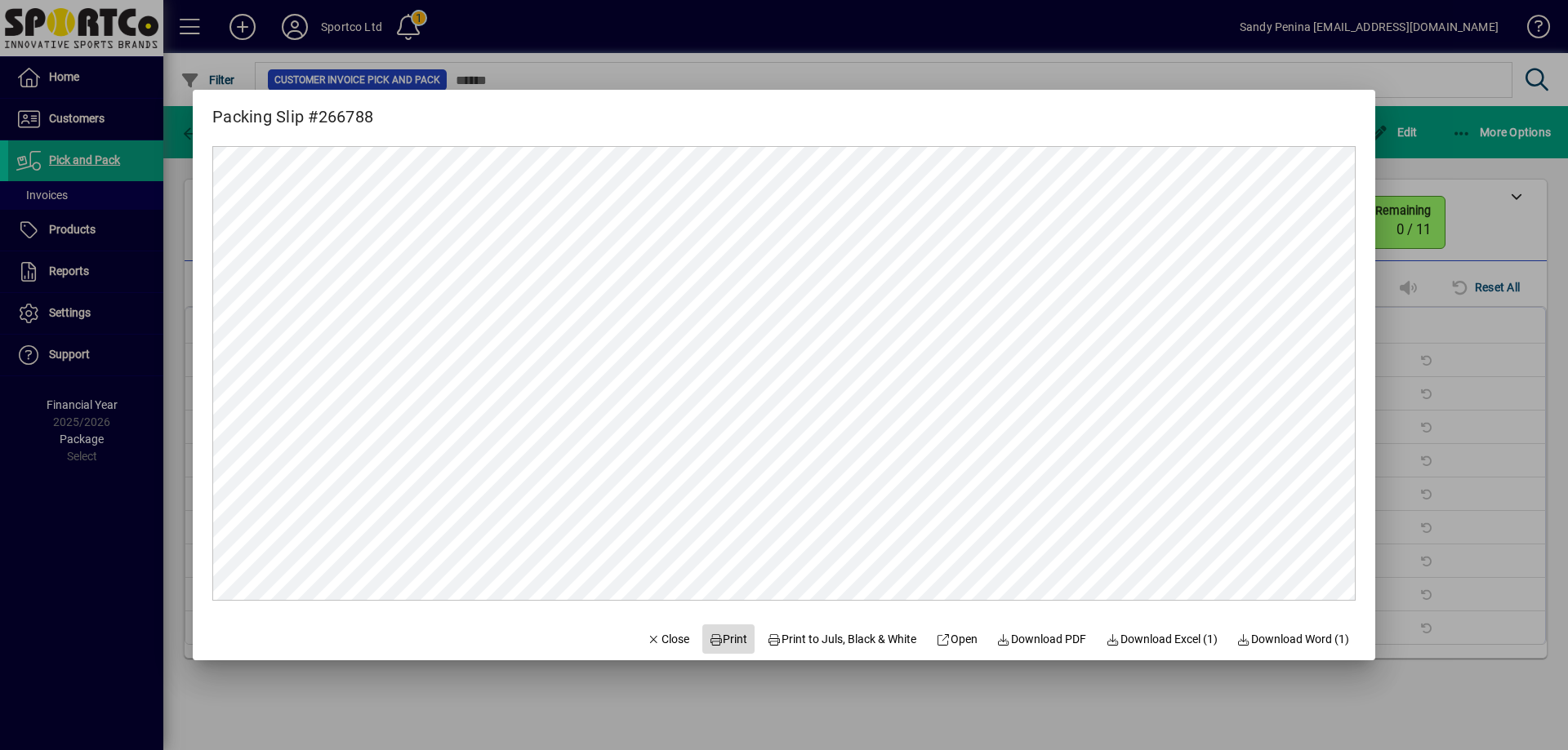
click at [721, 632] on span "Print" at bounding box center [728, 639] width 39 height 17
click at [653, 645] on span "Close" at bounding box center [668, 639] width 43 height 17
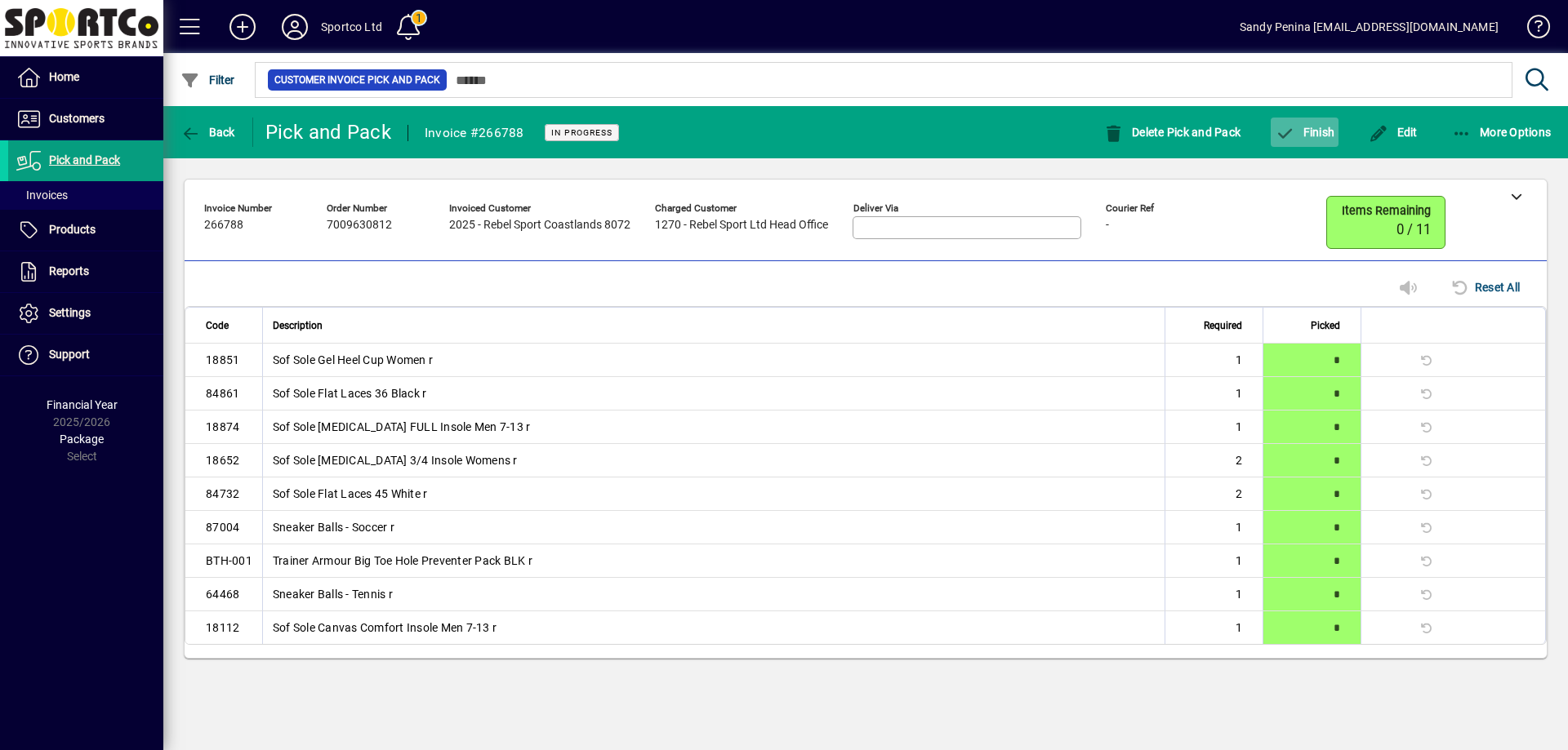
click at [1297, 129] on span "Finish" at bounding box center [1305, 132] width 60 height 13
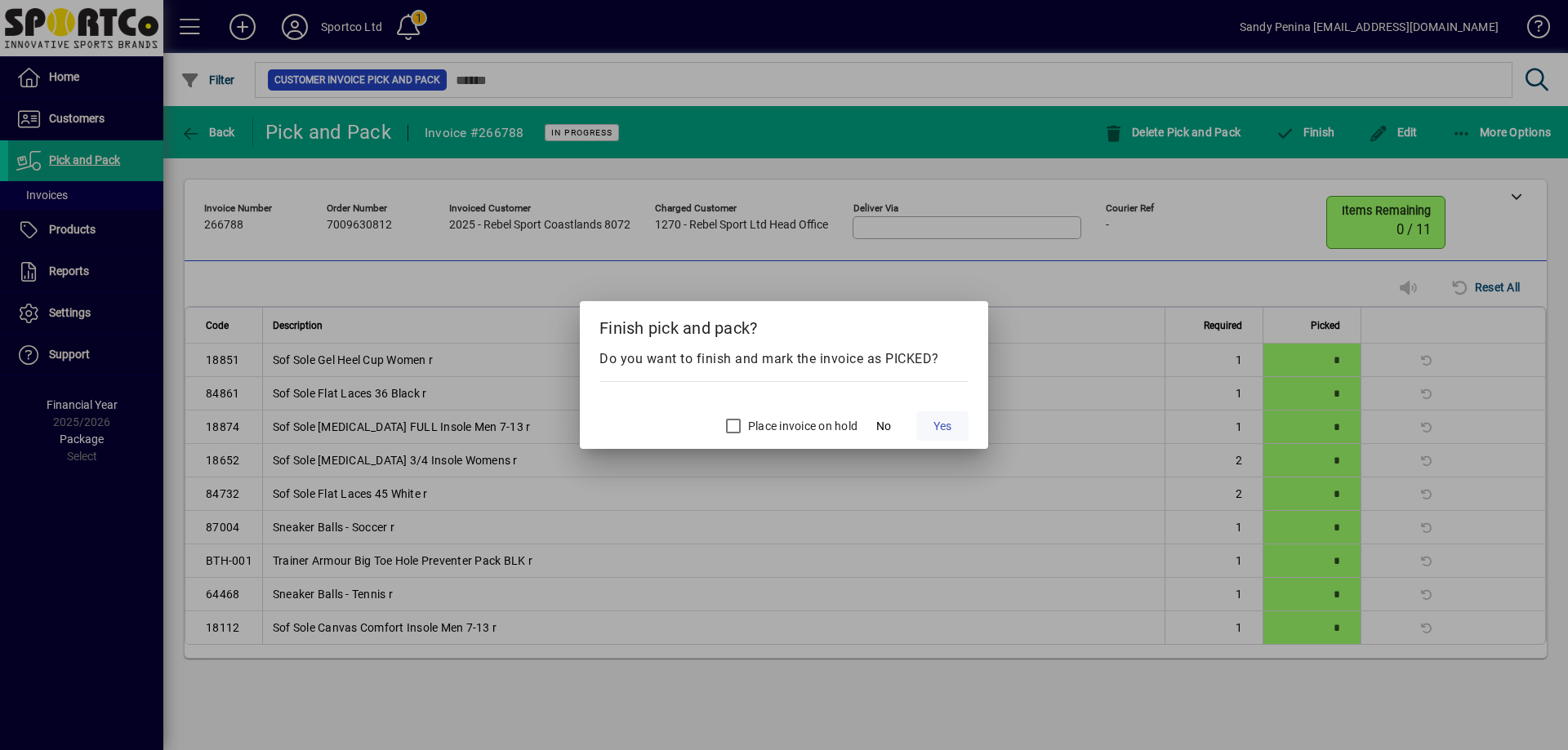
click at [950, 430] on span "Yes" at bounding box center [942, 427] width 18 height 17
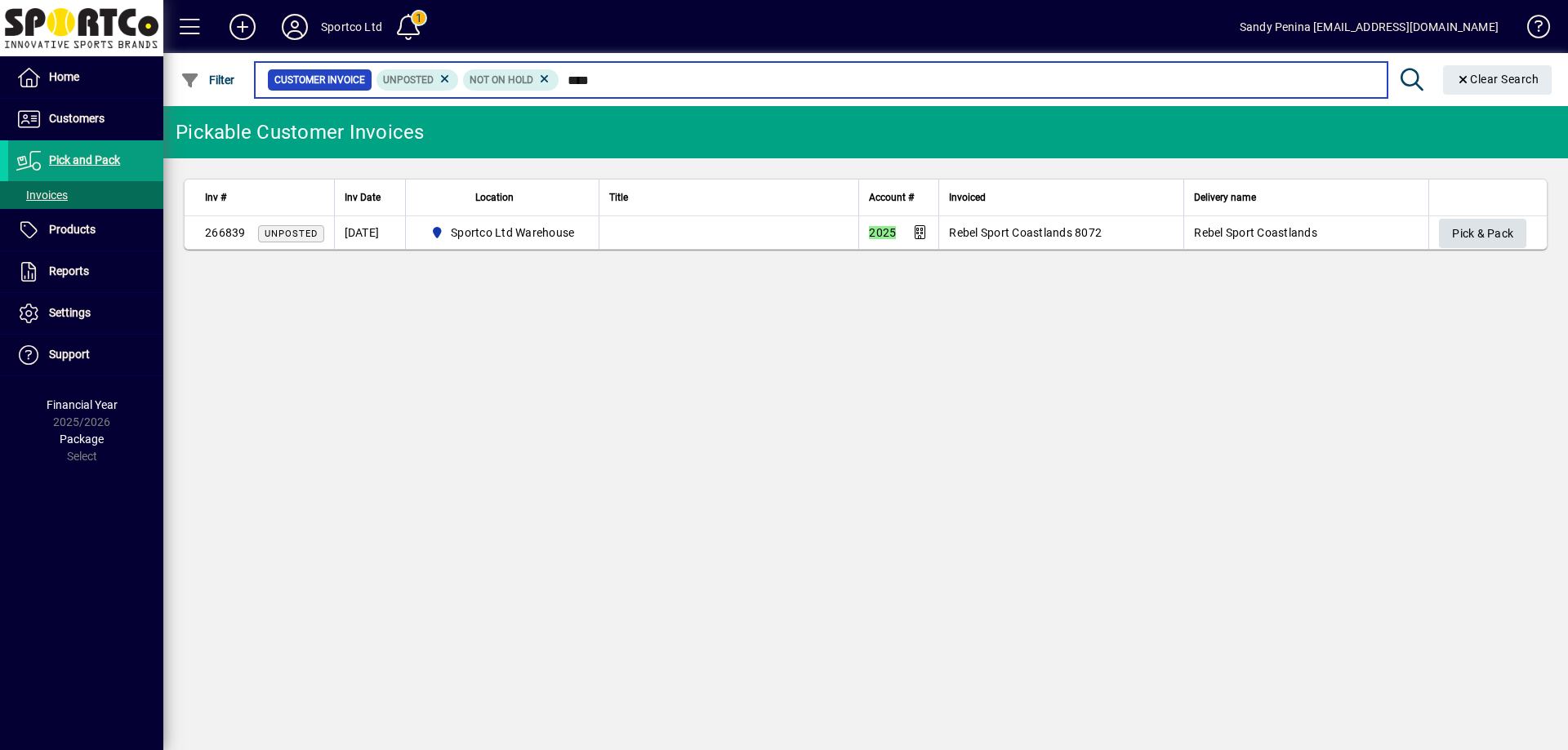
type input "****"
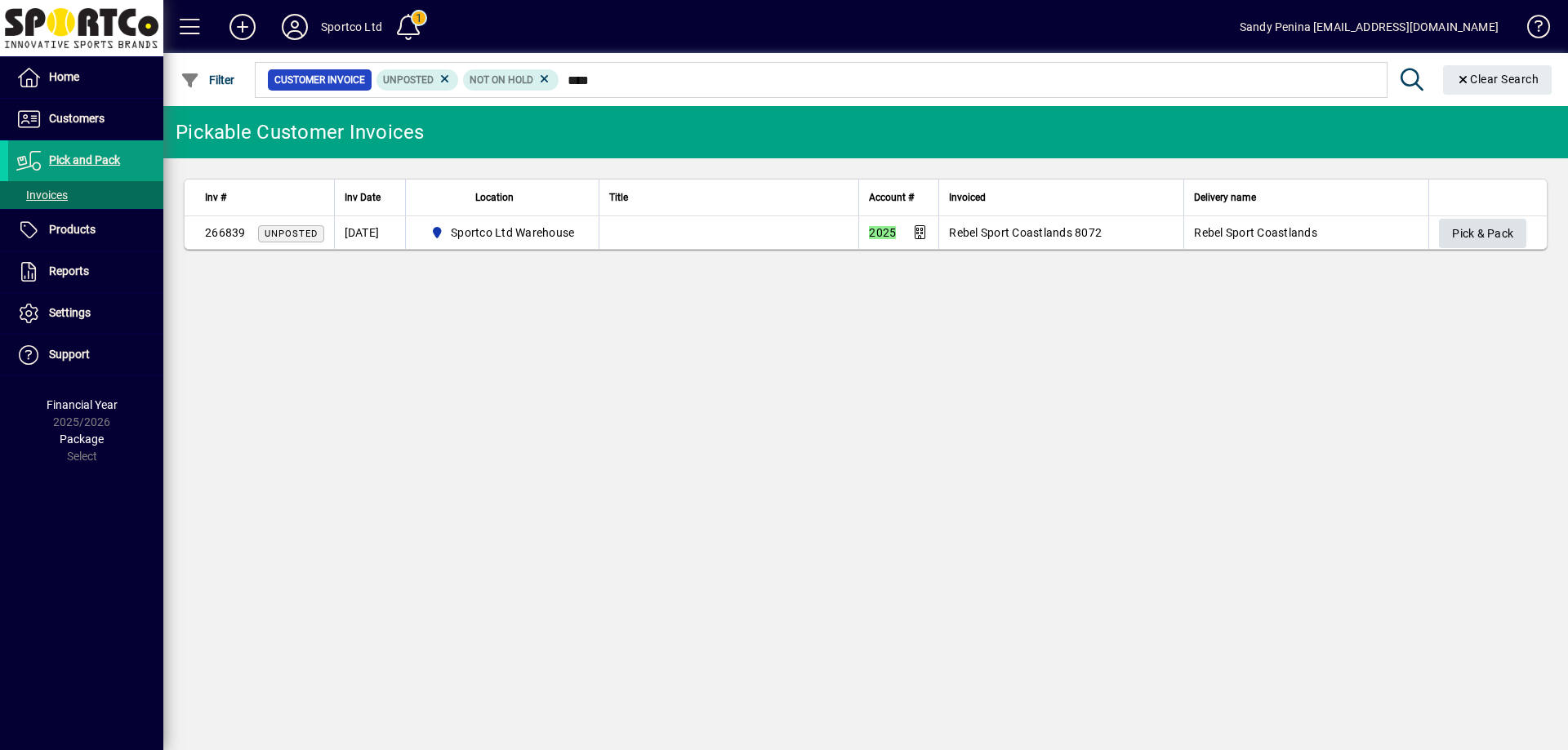
click at [1476, 224] on span "Pick & Pack" at bounding box center [1482, 233] width 61 height 27
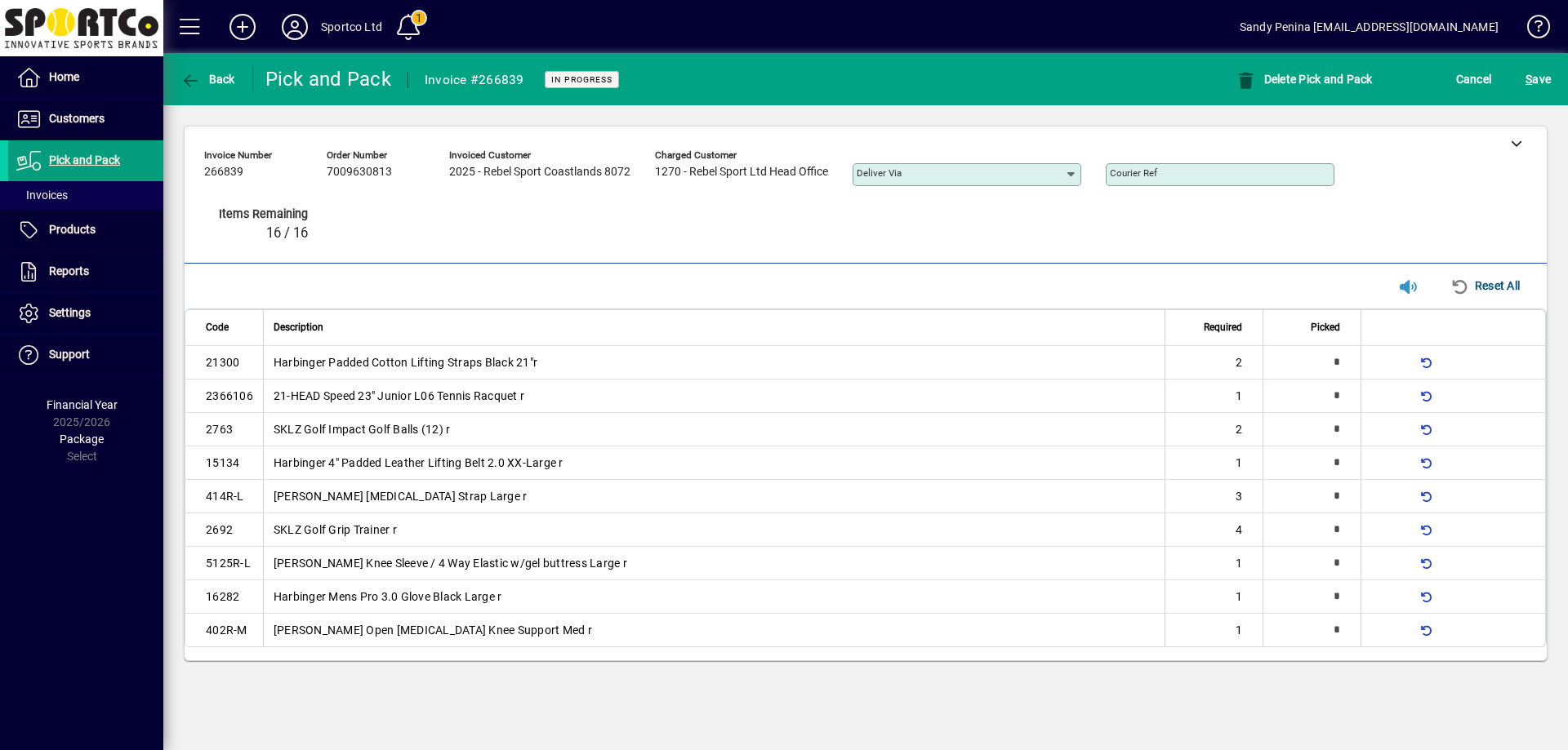
type input "*"
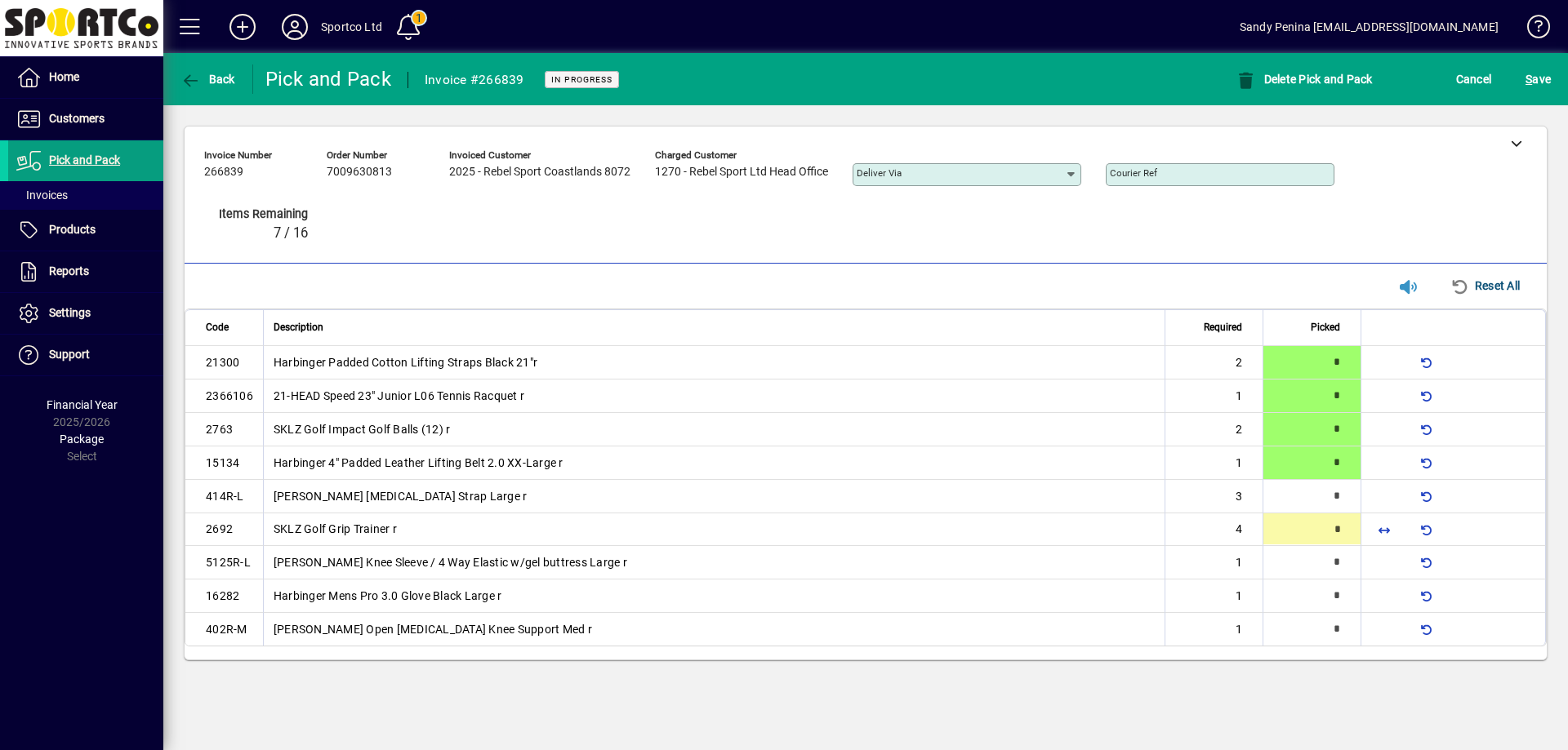
type input "*"
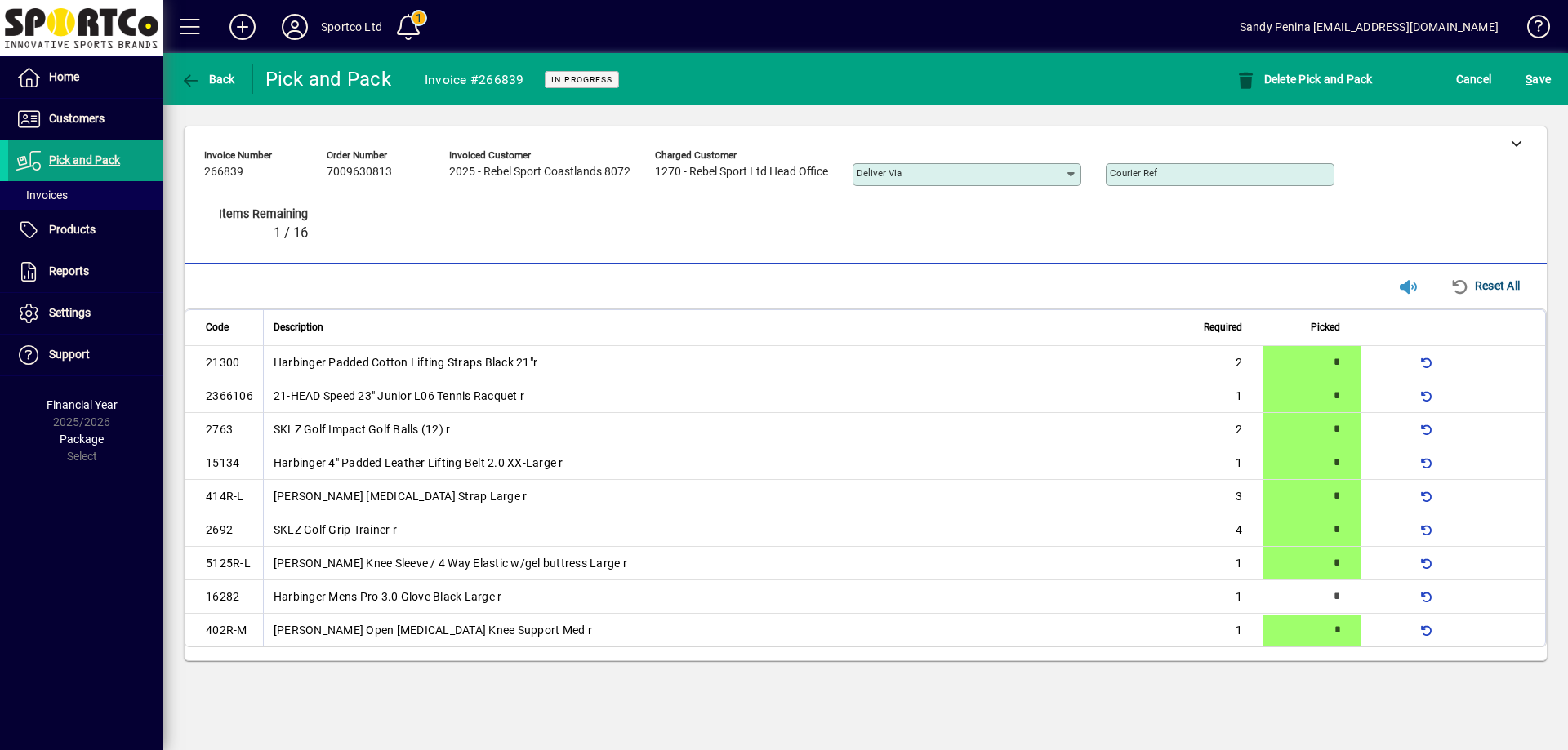
type input "*"
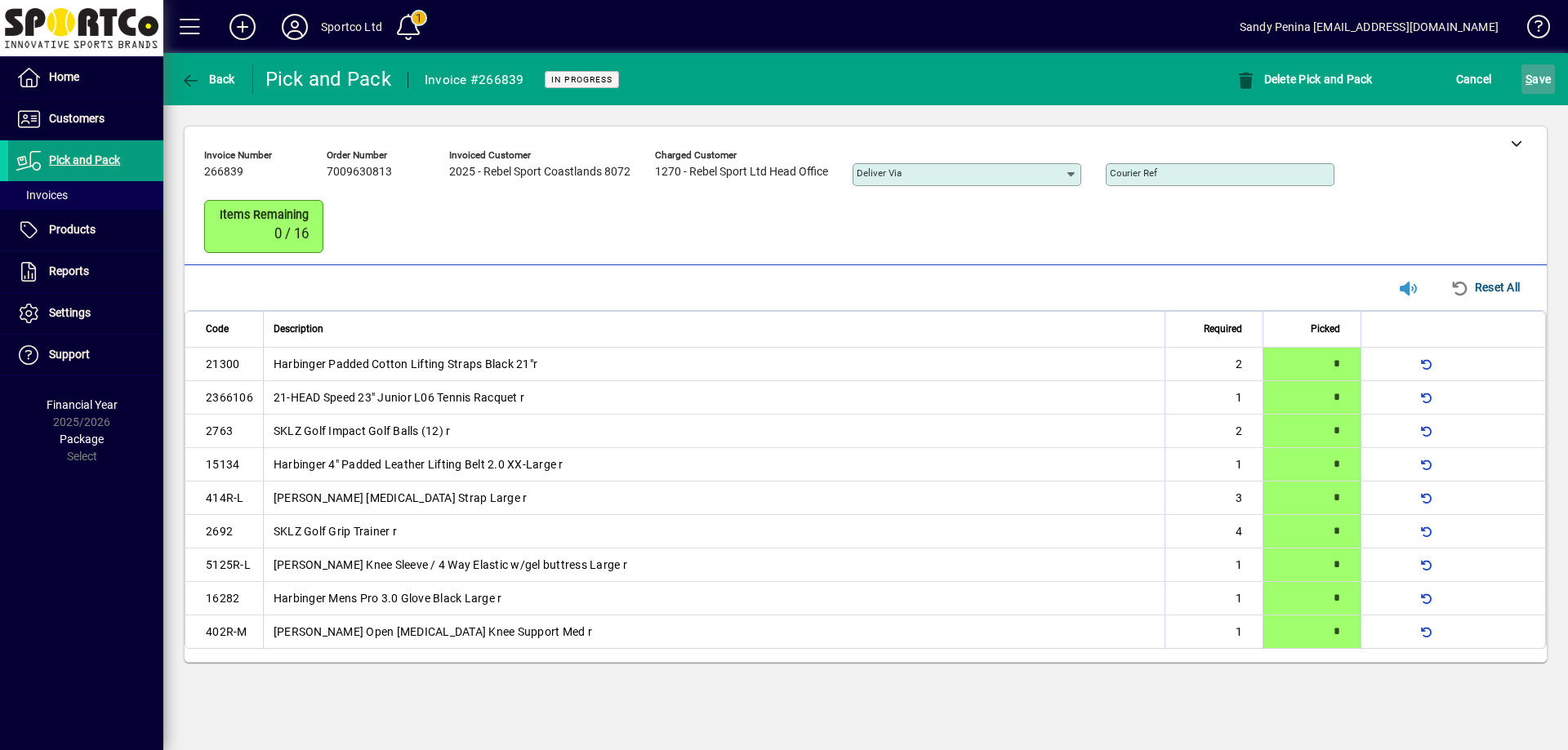
click at [1555, 75] on span "submit" at bounding box center [1537, 79] width 33 height 39
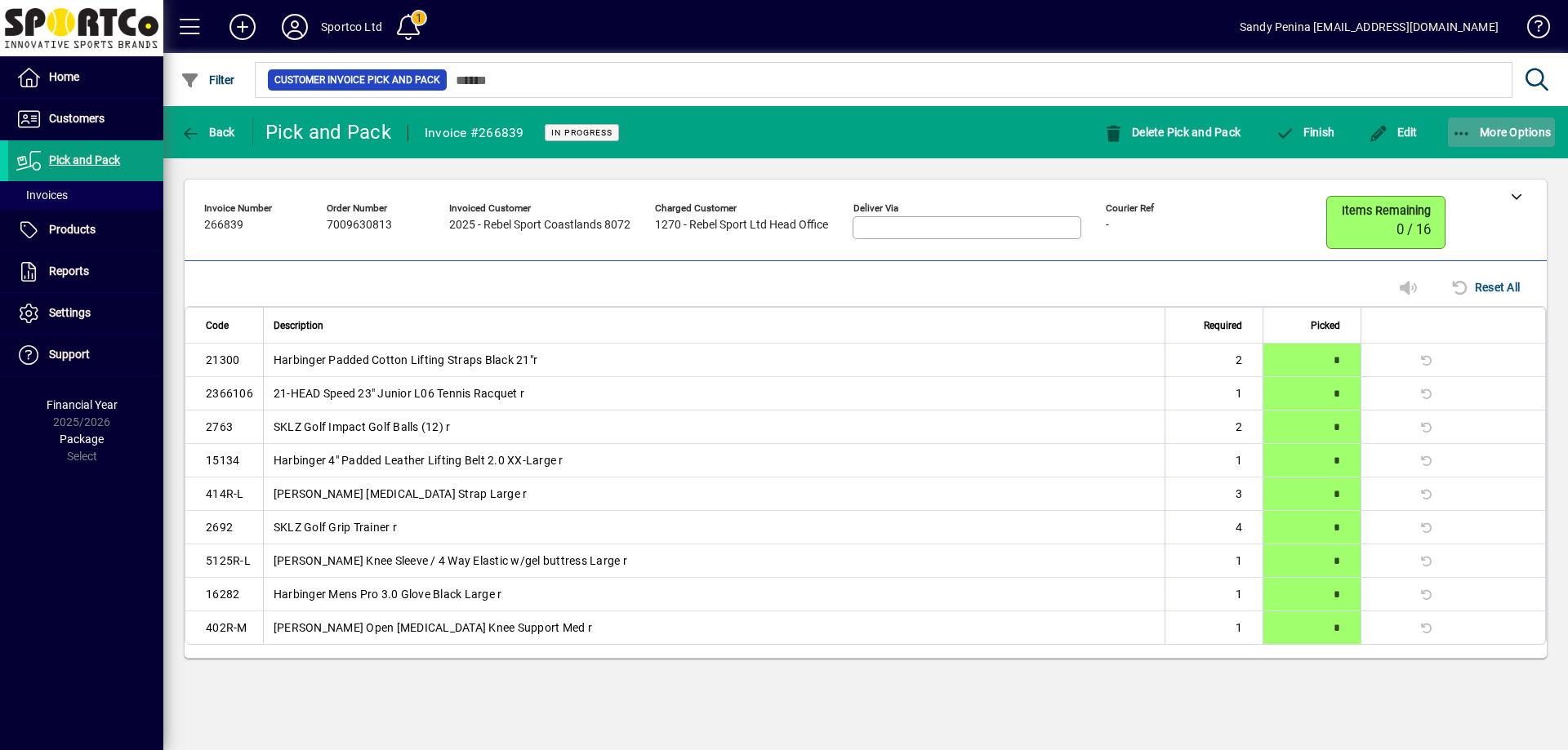
click at [1522, 134] on span "More Options" at bounding box center [1501, 132] width 100 height 13
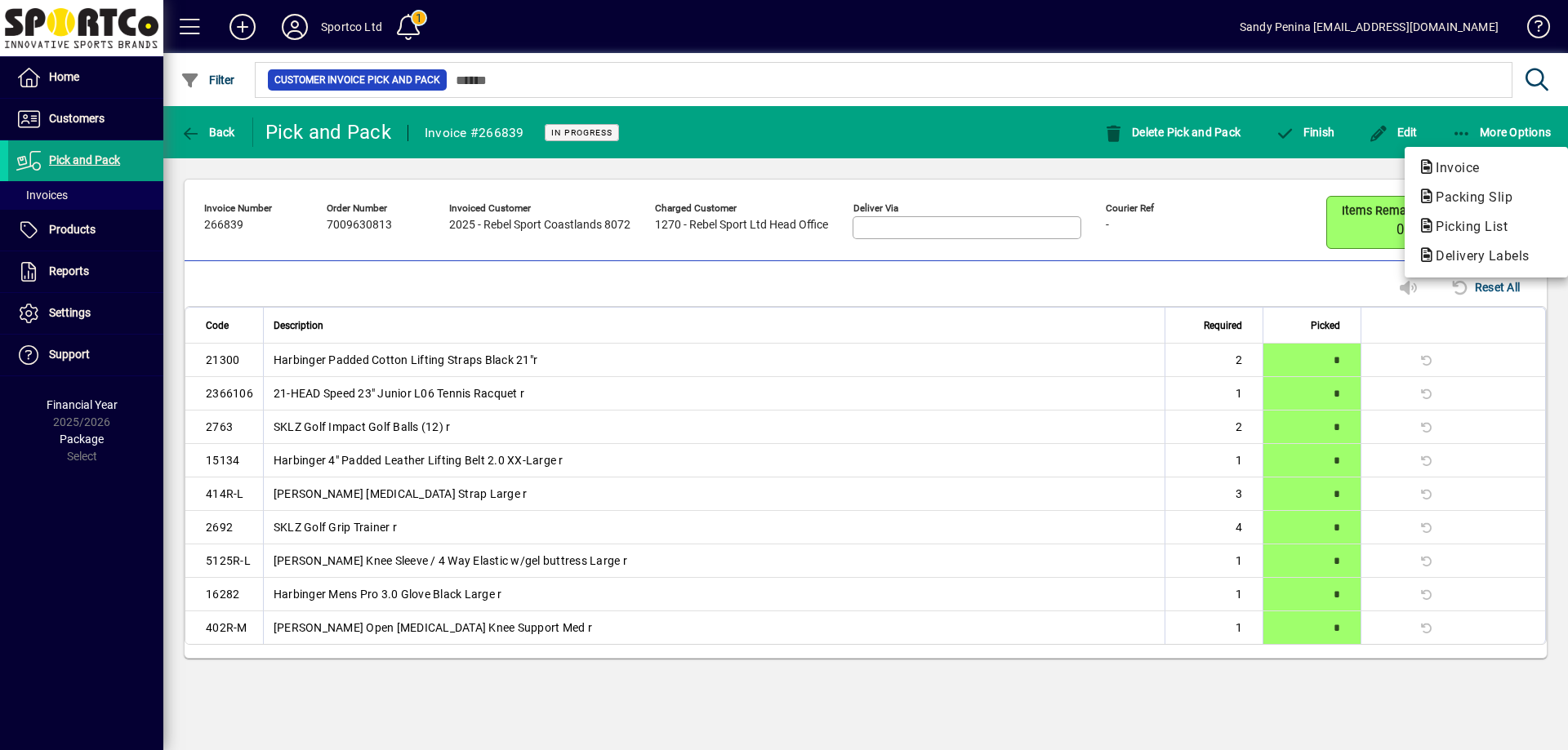
click at [1436, 202] on span "Packing Slip" at bounding box center [1469, 197] width 103 height 15
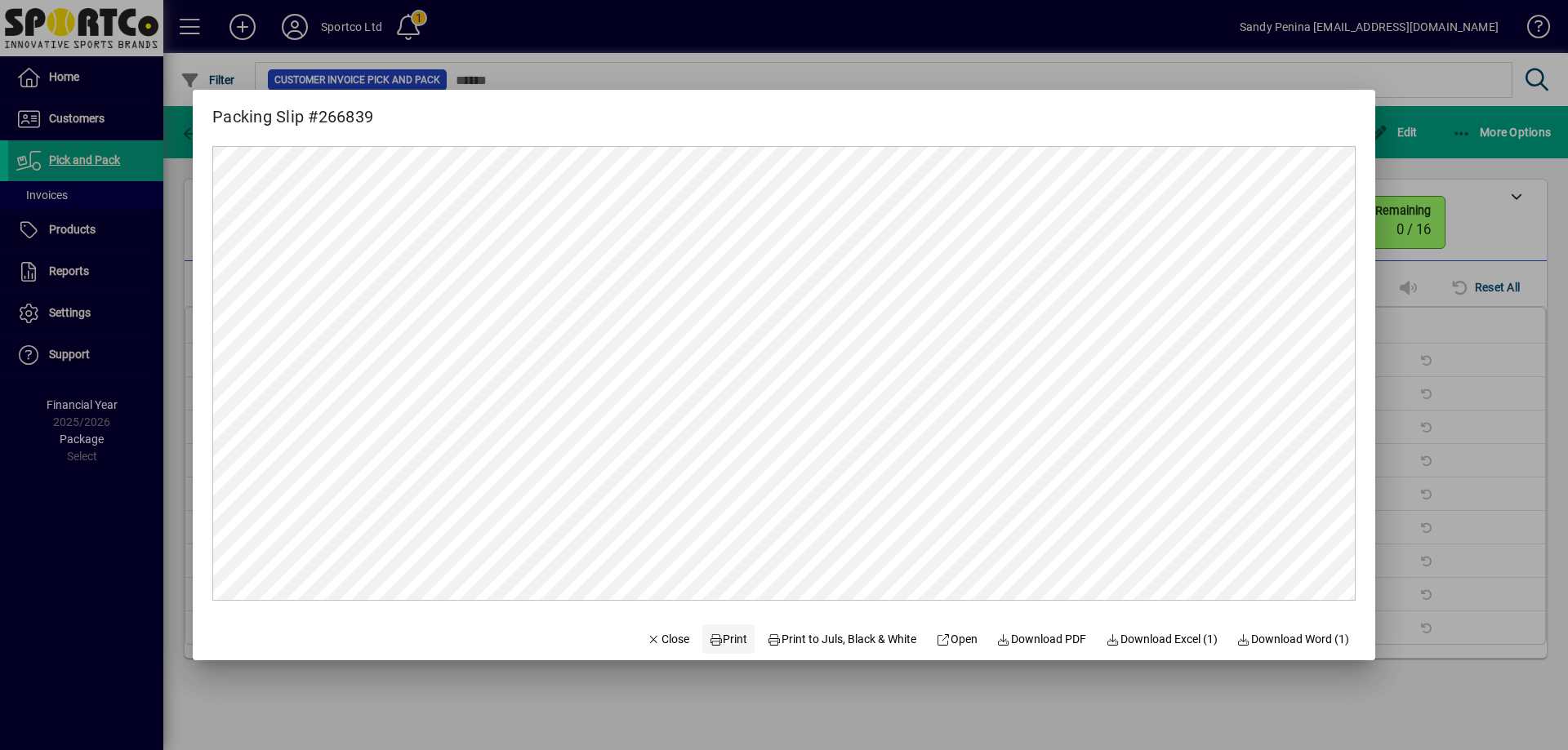
click at [713, 638] on span "Print" at bounding box center [728, 639] width 39 height 17
click at [1457, 410] on div at bounding box center [784, 375] width 1568 height 750
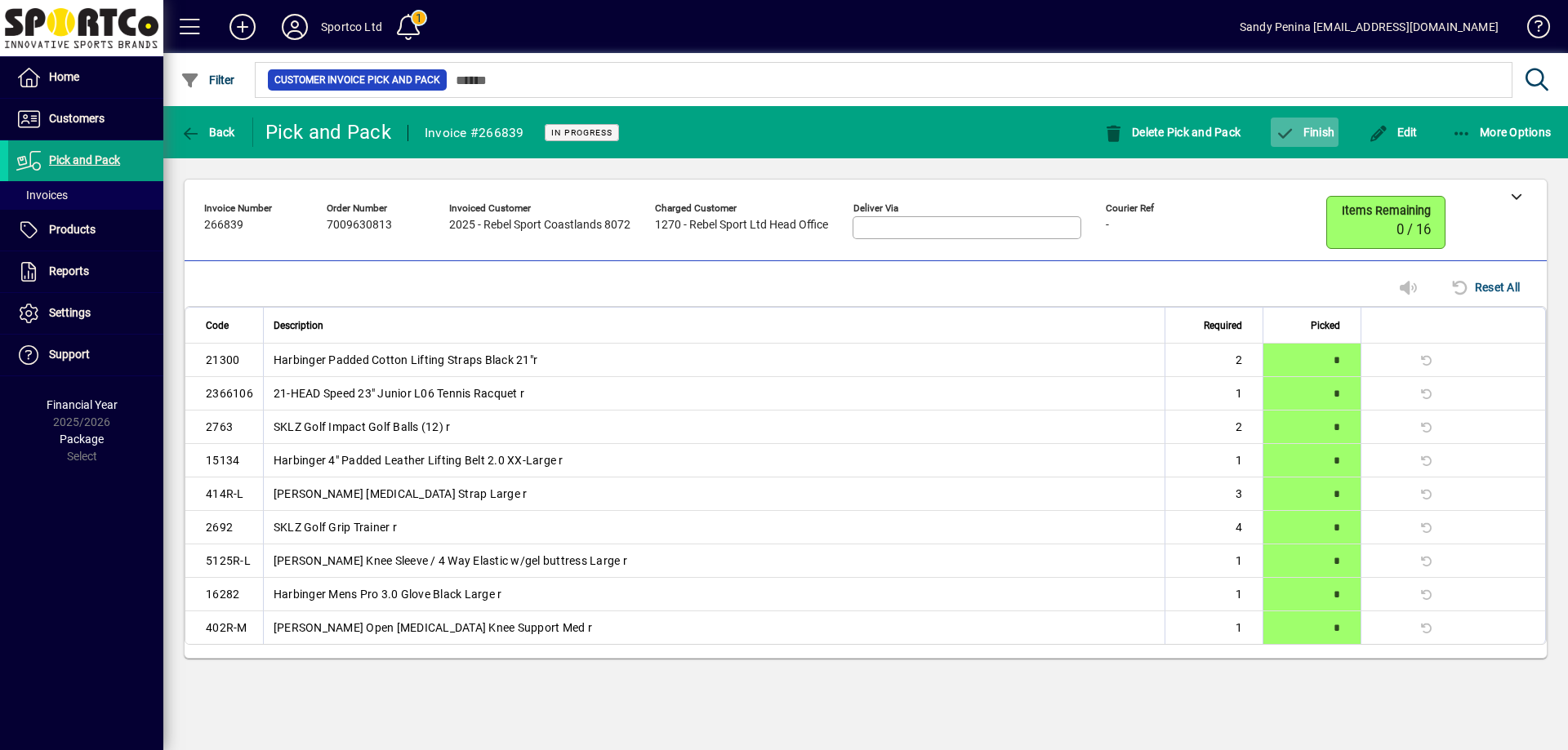
click at [1292, 138] on icon "button" at bounding box center [1285, 133] width 20 height 16
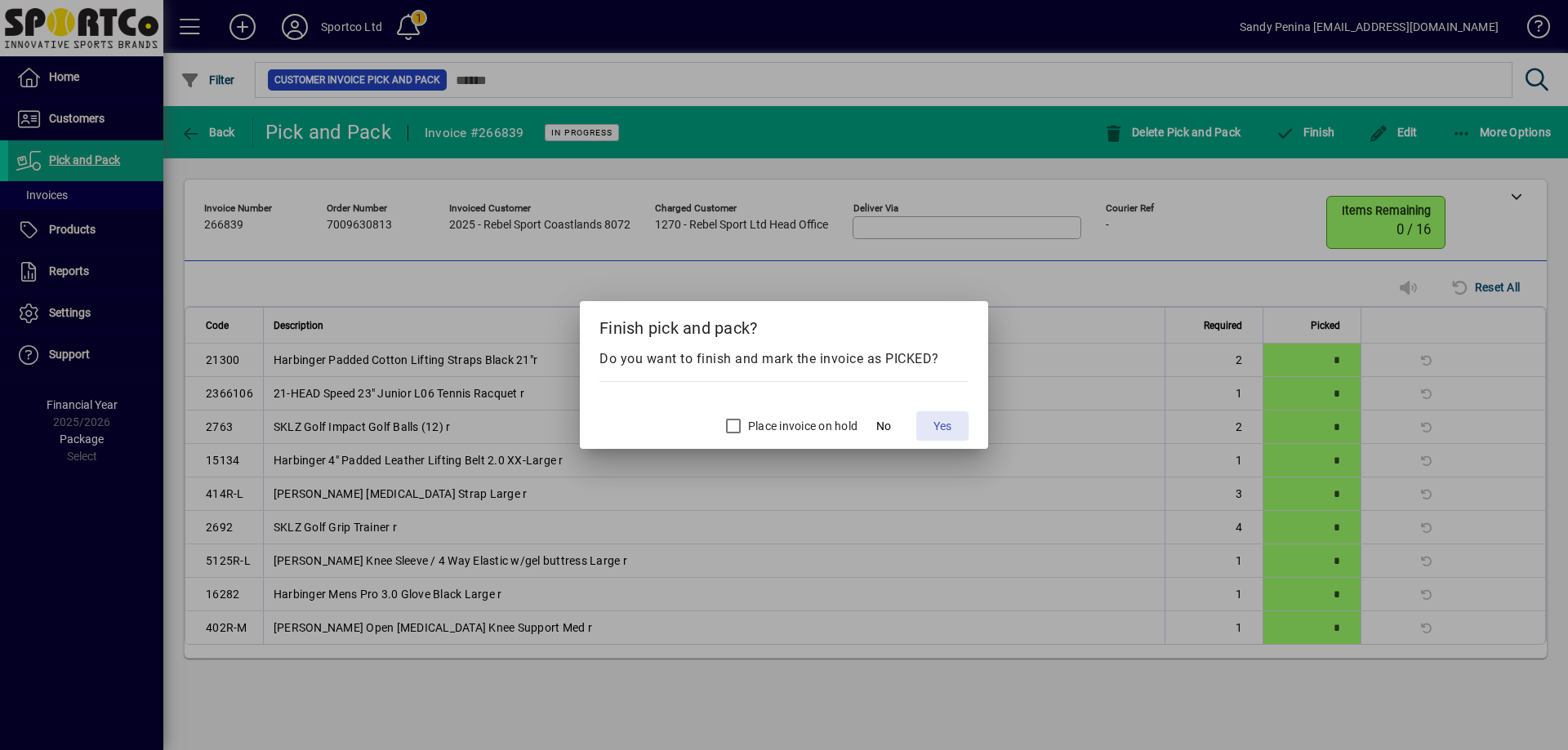
click at [945, 432] on span "Yes" at bounding box center [942, 427] width 18 height 17
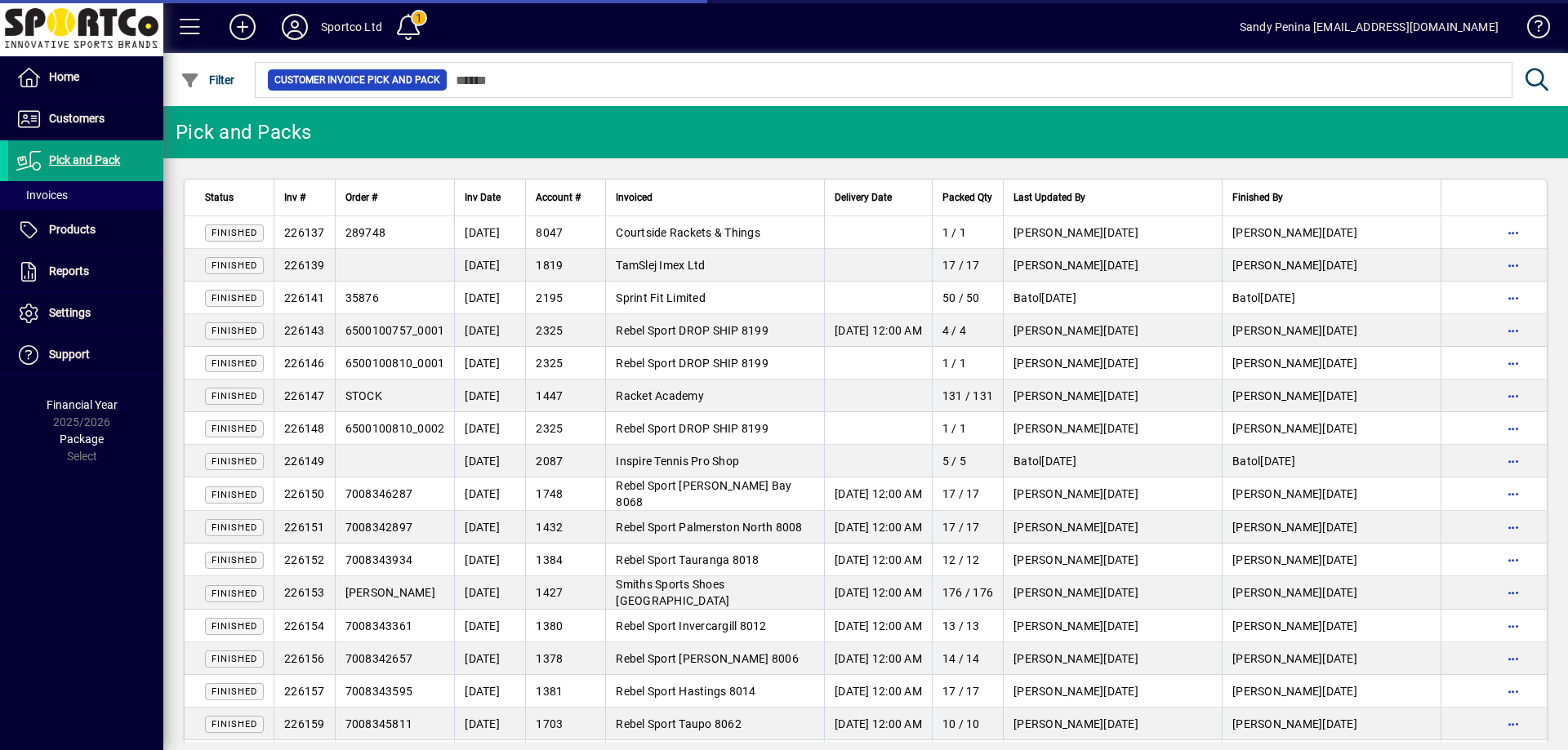
click at [189, 23] on span at bounding box center [190, 27] width 39 height 39
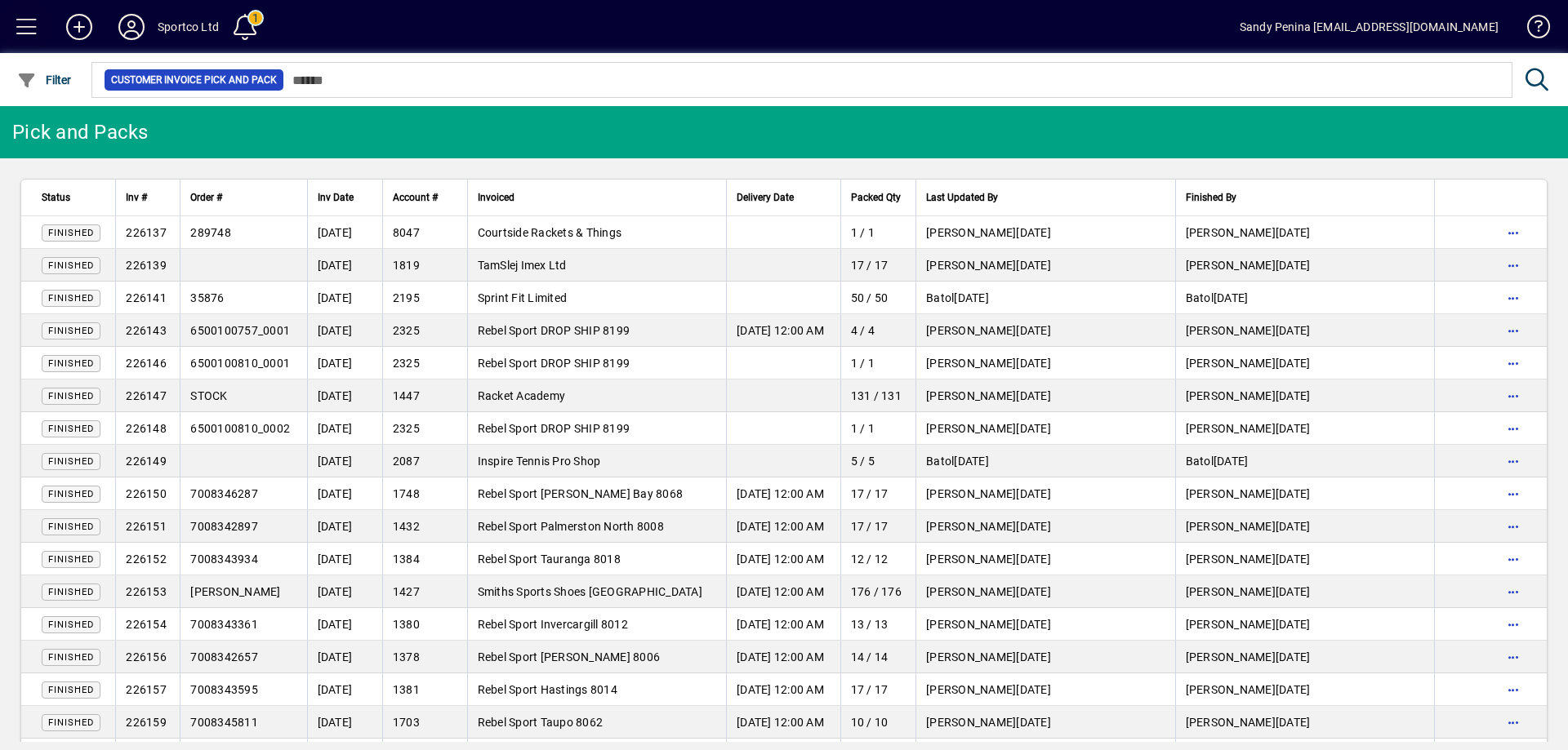
click at [25, 31] on span at bounding box center [27, 27] width 39 height 39
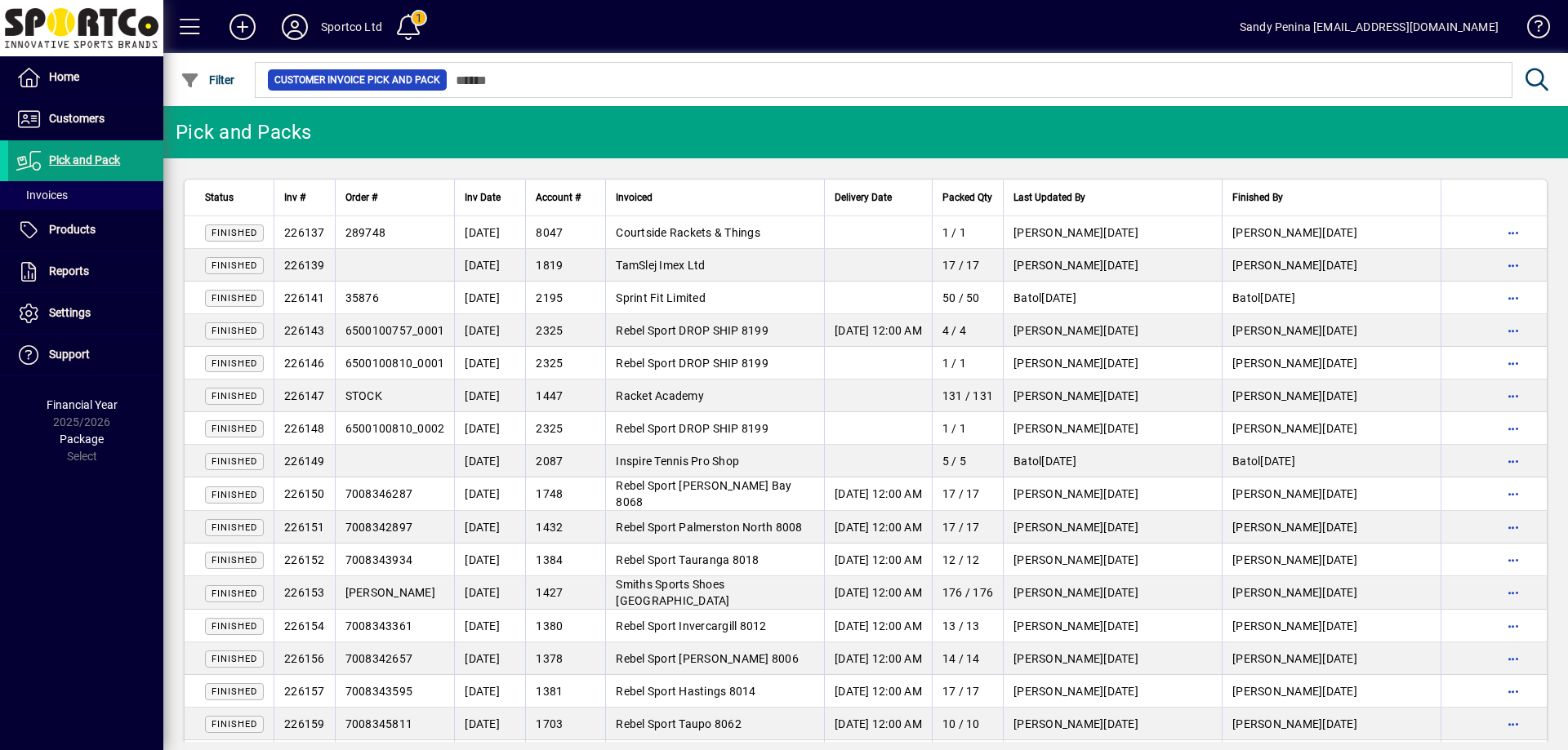
click at [286, 26] on icon at bounding box center [295, 27] width 32 height 26
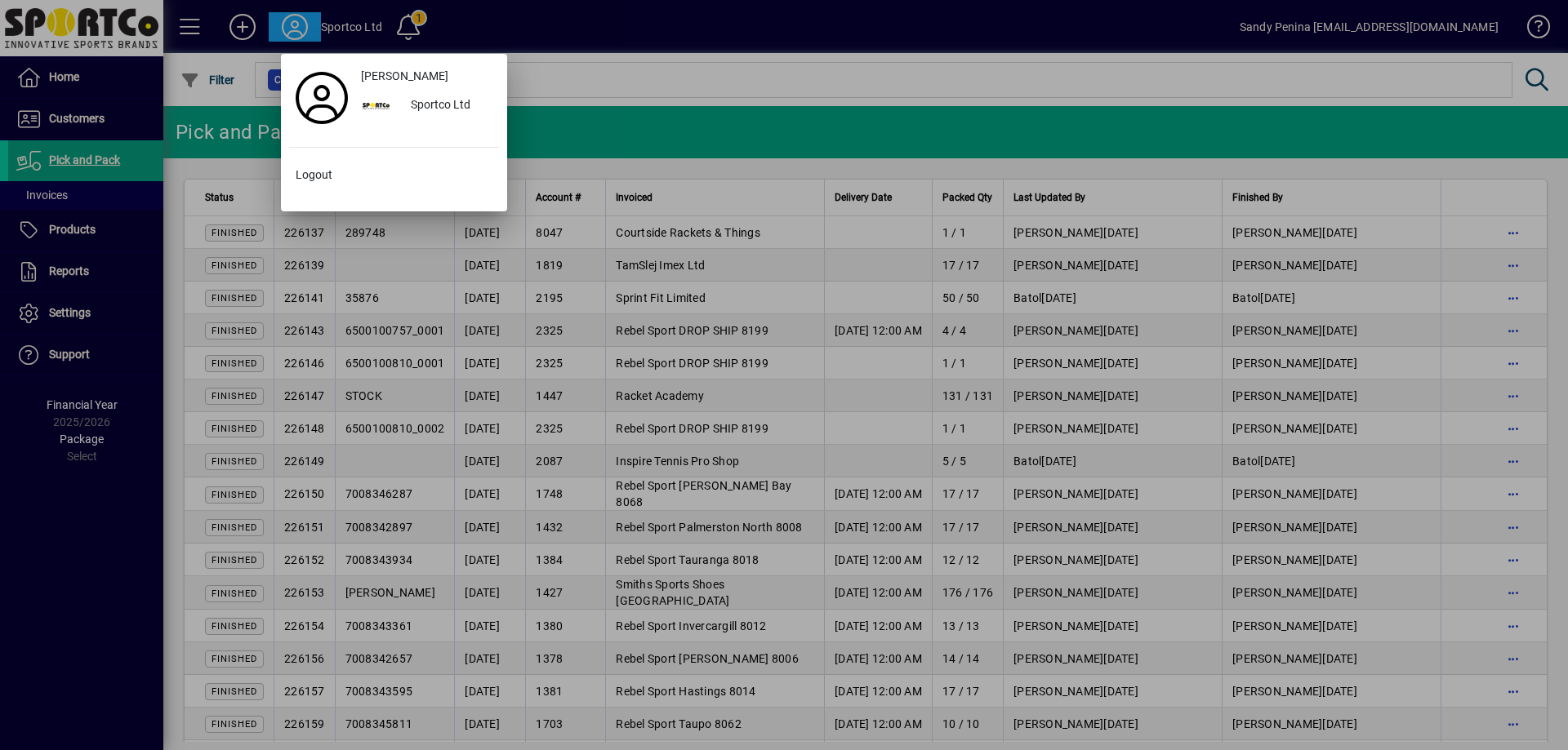
click at [290, 34] on div at bounding box center [784, 375] width 1568 height 750
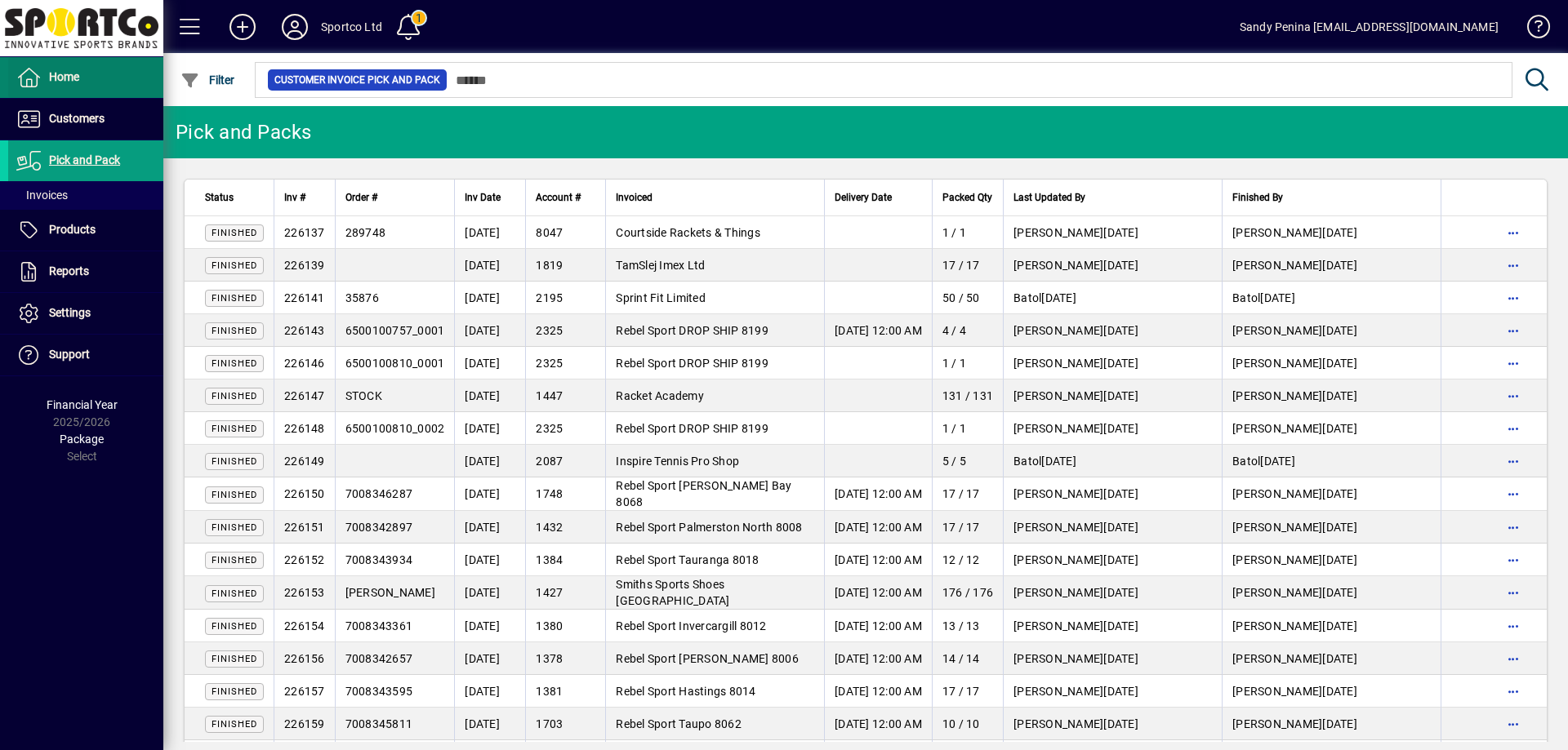
click at [74, 75] on span "Home" at bounding box center [64, 77] width 31 height 13
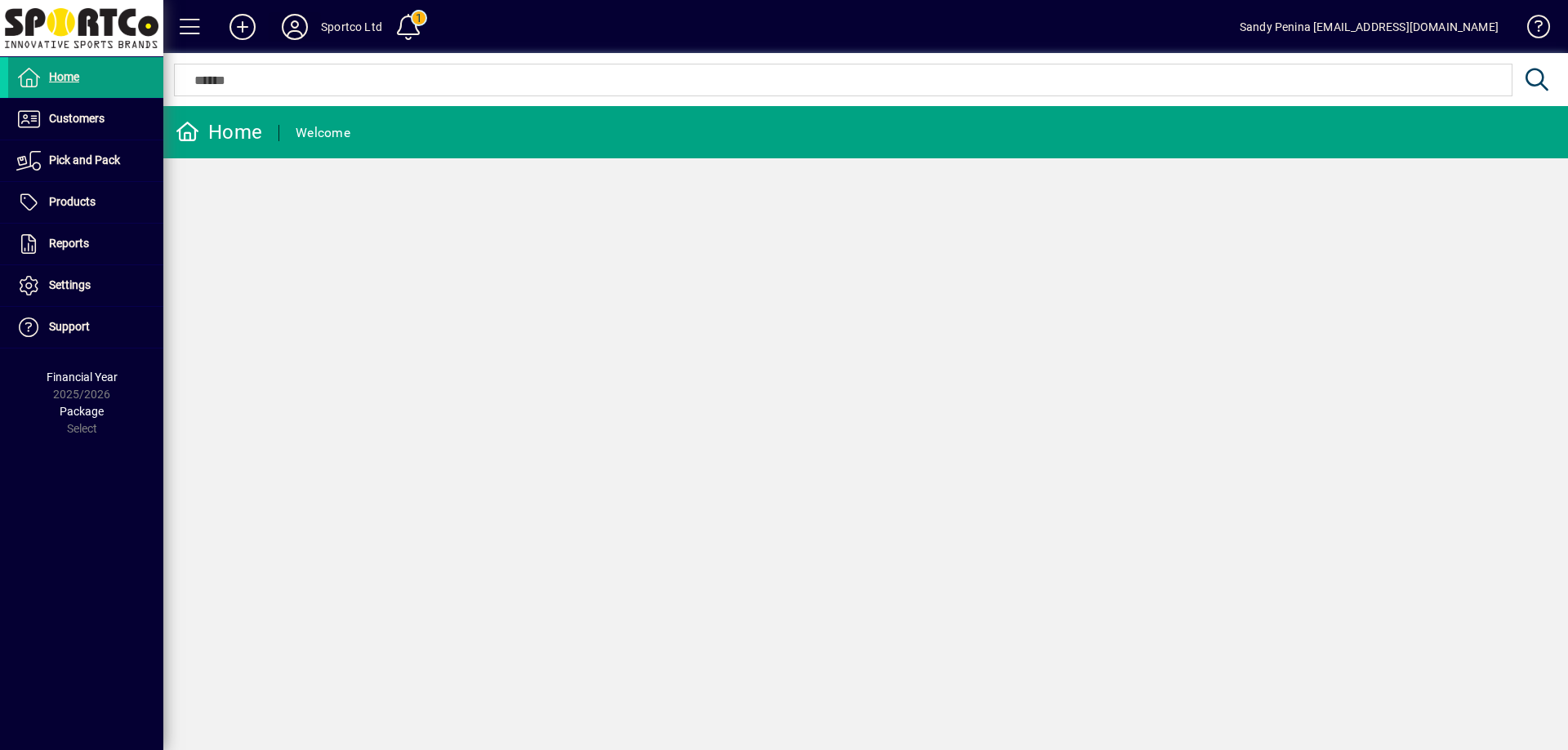
click at [304, 25] on icon at bounding box center [295, 27] width 32 height 26
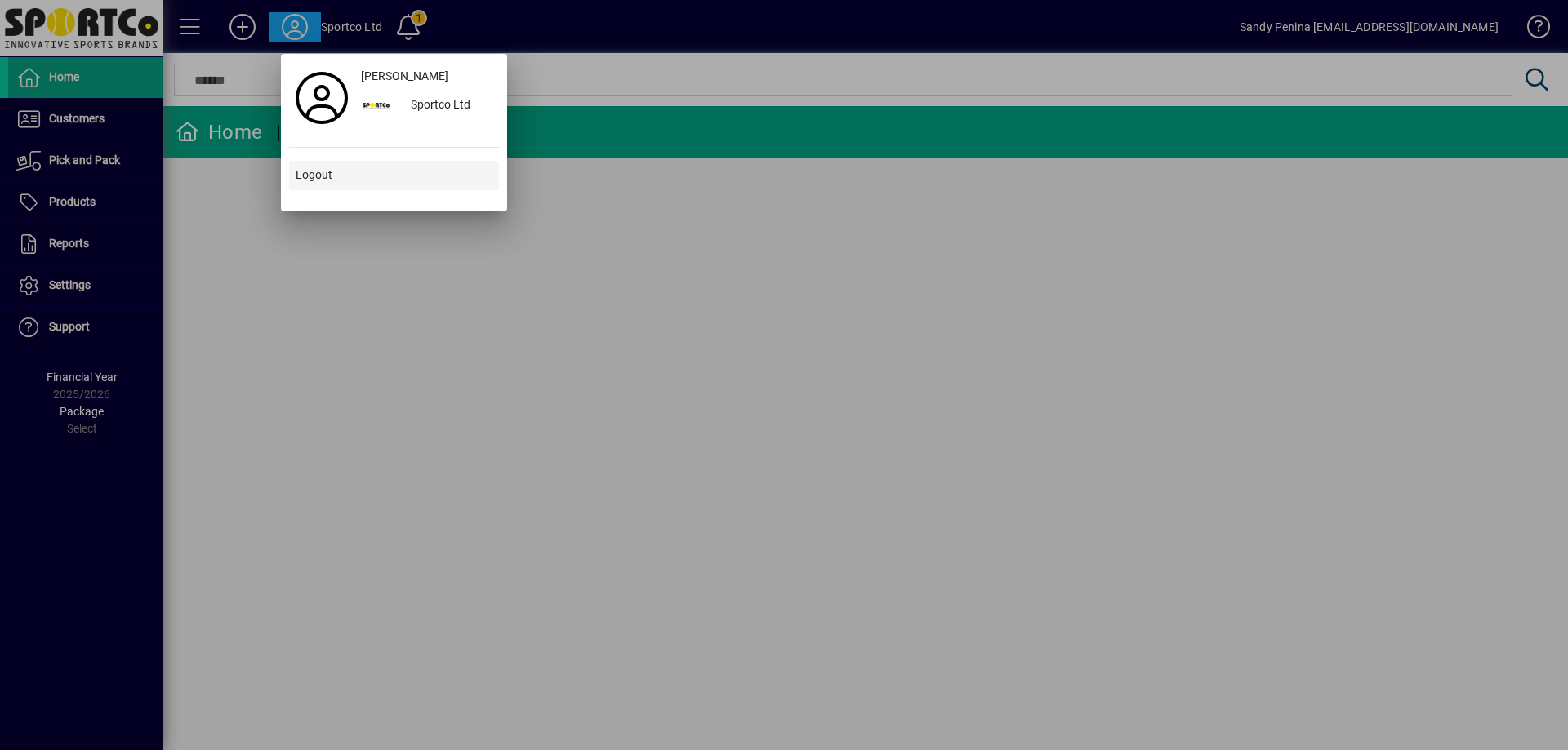
click at [337, 163] on span at bounding box center [394, 175] width 210 height 39
